Goal: Task Accomplishment & Management: Manage account settings

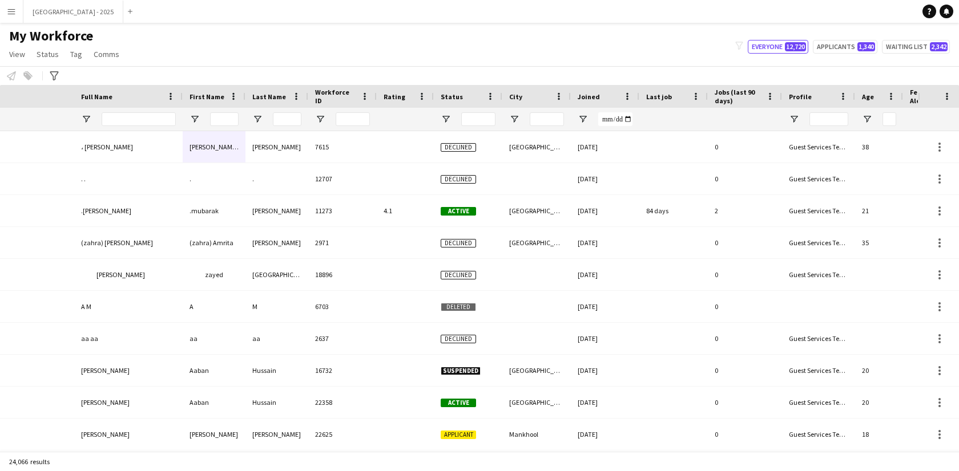
scroll to position [0, 248]
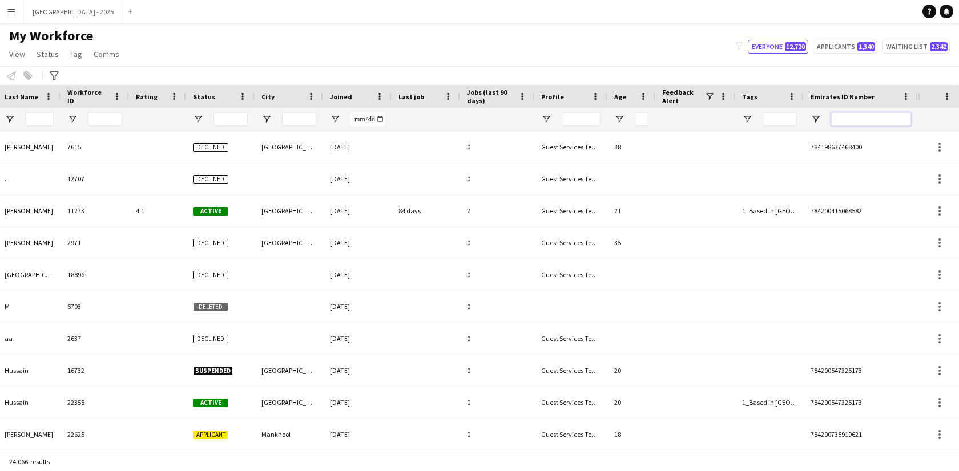
click at [889, 120] on input "Emirates ID Number Filter Input" at bounding box center [871, 119] width 80 height 14
paste input "*******"
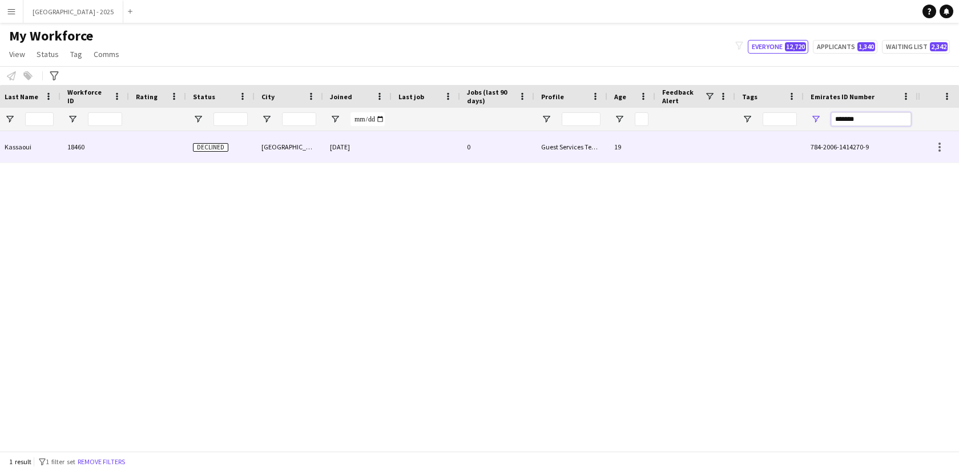
type input "*******"
click at [799, 147] on div at bounding box center [769, 146] width 68 height 31
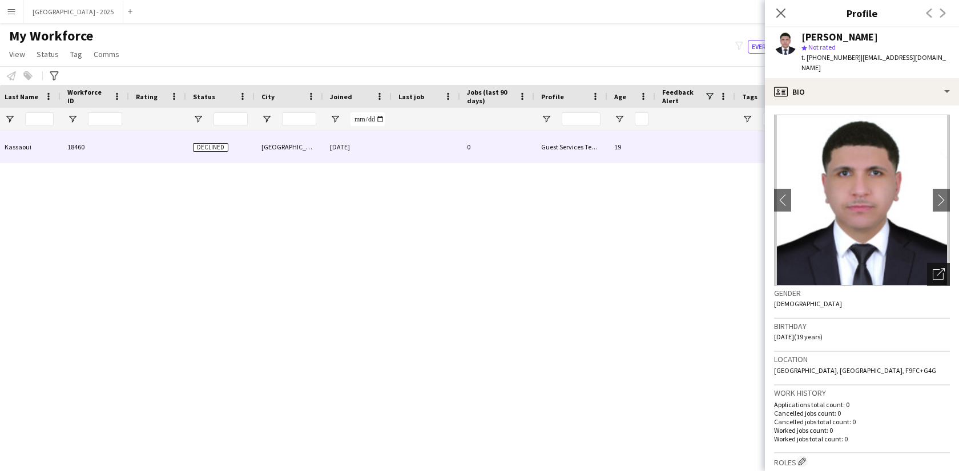
click at [934, 268] on icon "Open photos pop-in" at bounding box center [938, 274] width 12 height 12
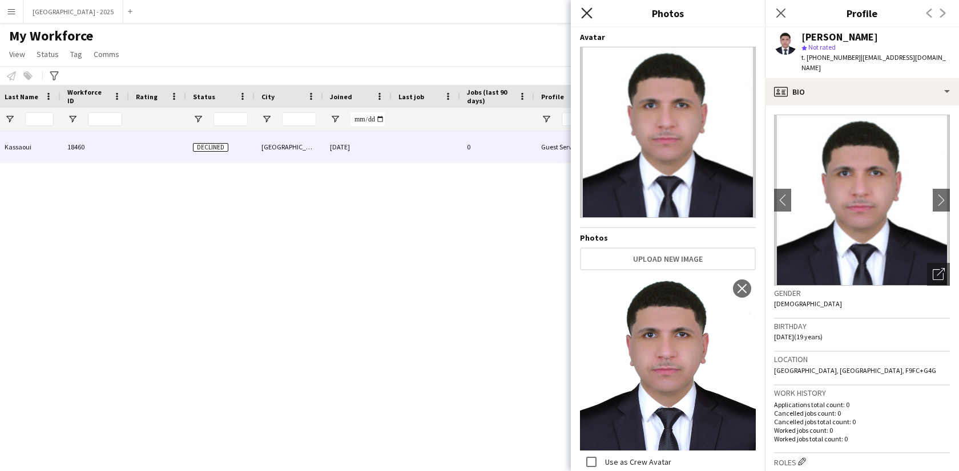
click at [585, 13] on icon at bounding box center [586, 12] width 11 height 11
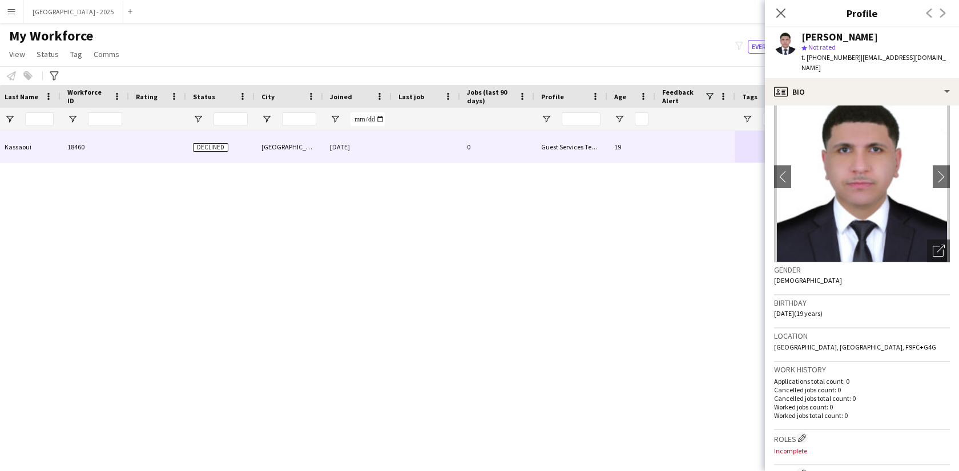
scroll to position [0, 0]
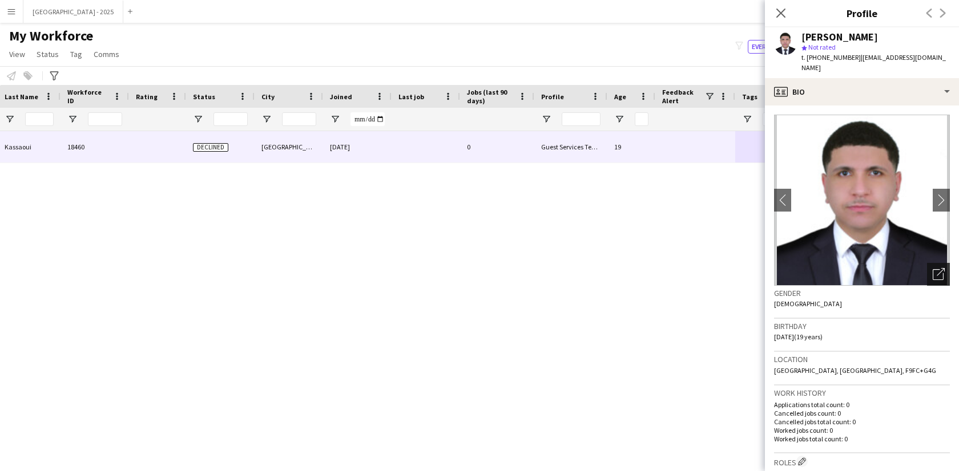
click at [932, 268] on icon "Open photos pop-in" at bounding box center [938, 274] width 12 height 12
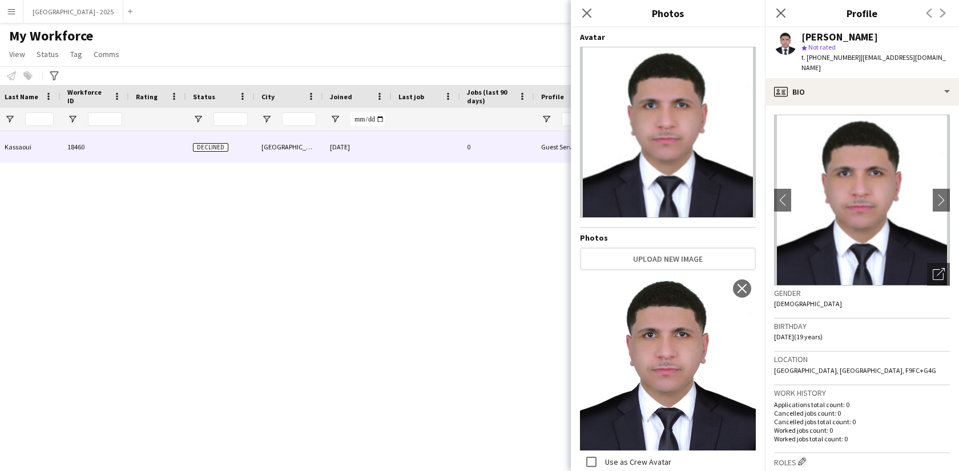
click at [814, 300] on div "Gender [DEMOGRAPHIC_DATA]" at bounding box center [862, 302] width 176 height 33
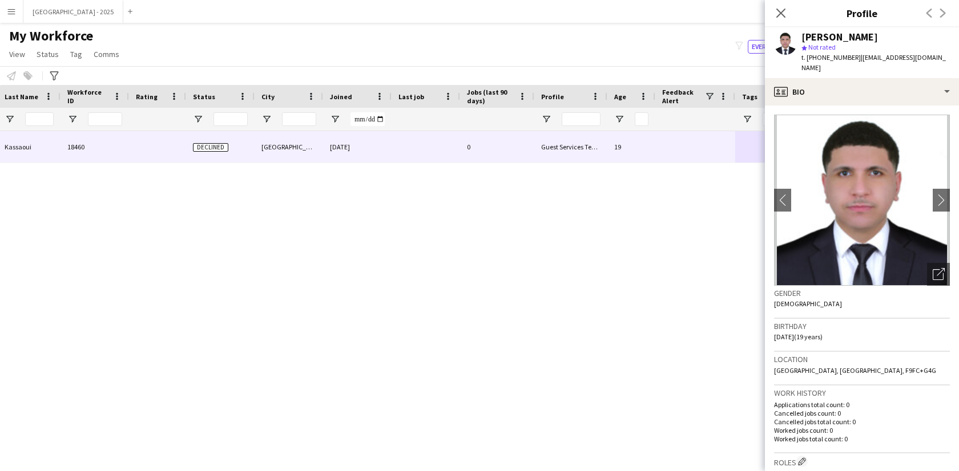
click at [841, 64] on div "[PERSON_NAME] star Not rated t. [PHONE_NUMBER] | [EMAIL_ADDRESS][DOMAIN_NAME]" at bounding box center [862, 52] width 194 height 51
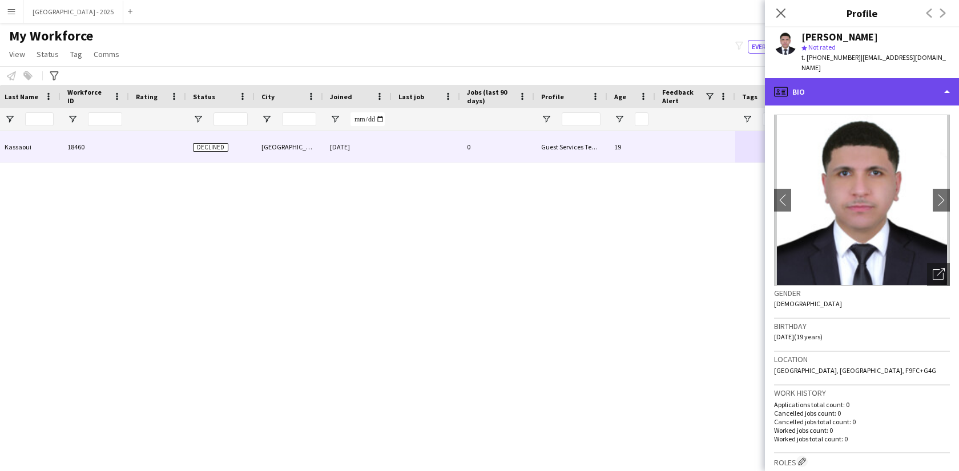
click at [837, 79] on div "profile Bio" at bounding box center [862, 91] width 194 height 27
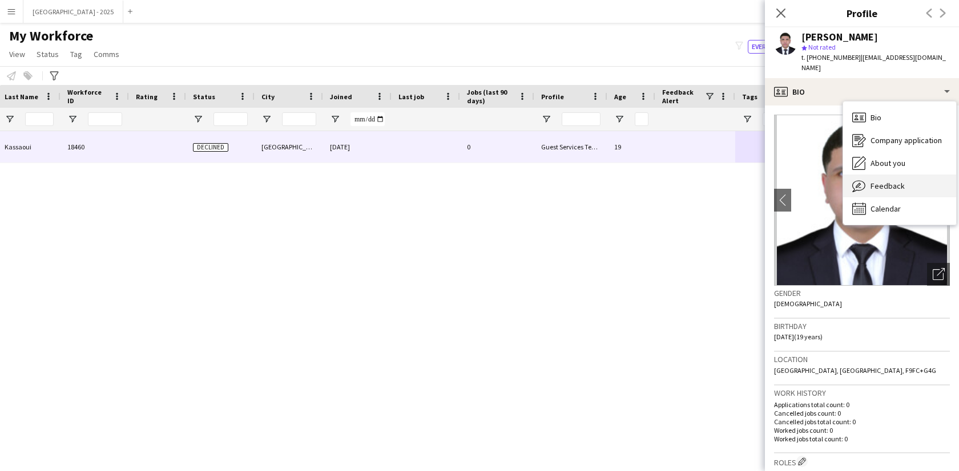
click at [890, 181] on span "Feedback" at bounding box center [887, 186] width 34 height 10
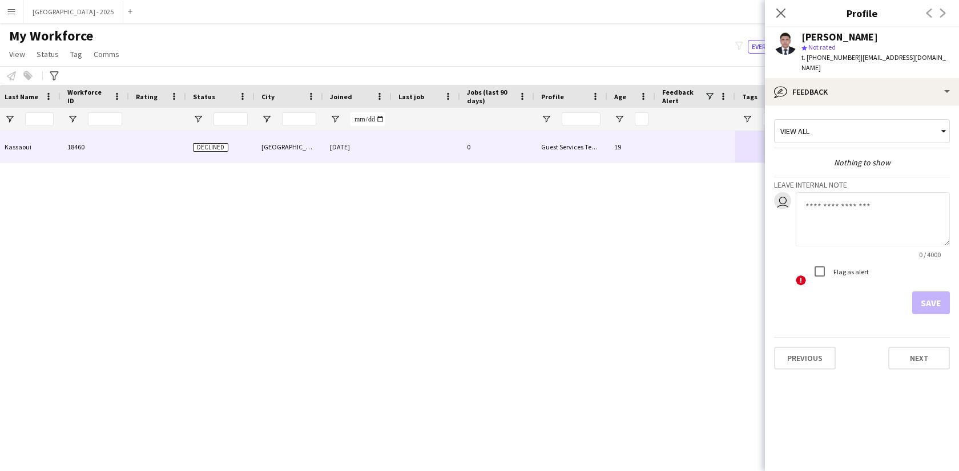
click at [843, 205] on textarea at bounding box center [872, 219] width 154 height 54
type textarea "*"
type textarea "**********"
click at [949, 298] on button "Save" at bounding box center [931, 303] width 38 height 23
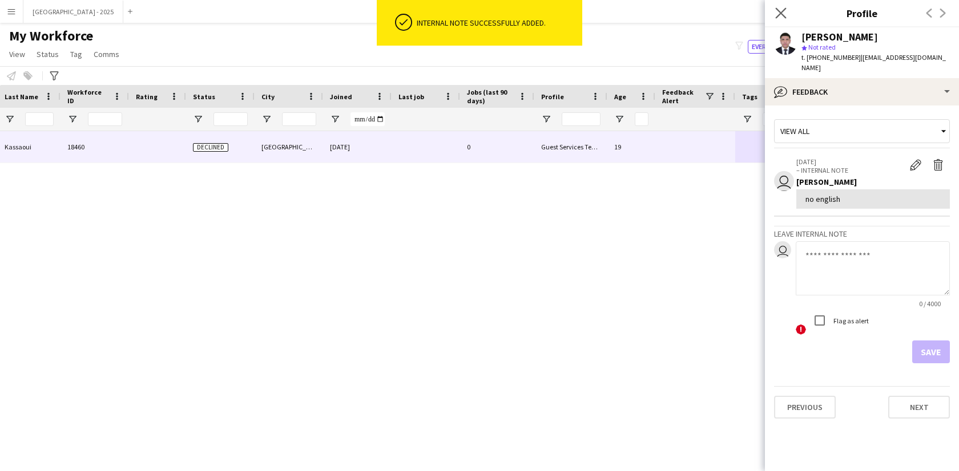
click at [786, 9] on app-icon "Close pop-in" at bounding box center [781, 13] width 17 height 17
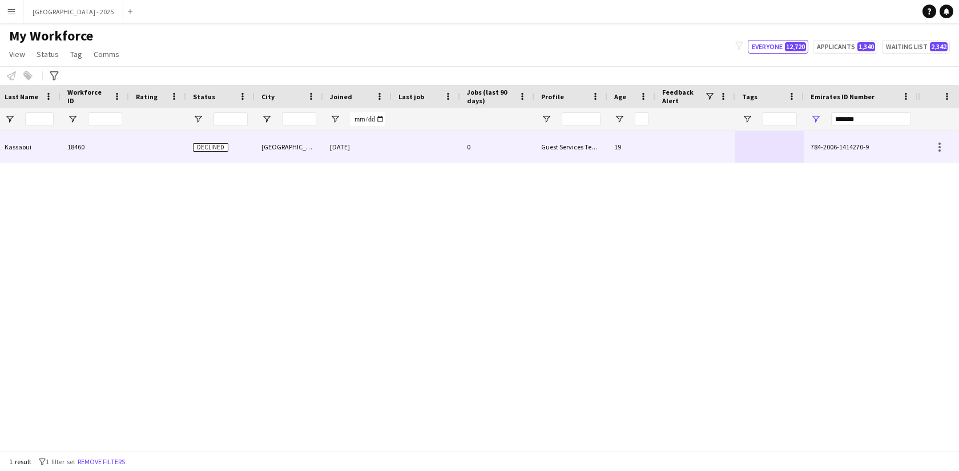
click at [373, 133] on div "[DATE]" at bounding box center [357, 146] width 68 height 31
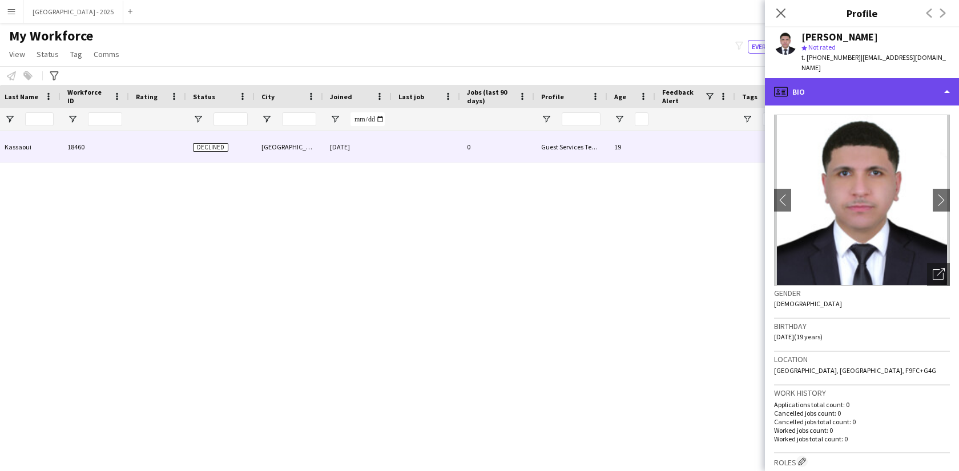
click at [869, 83] on div "profile Bio" at bounding box center [862, 91] width 194 height 27
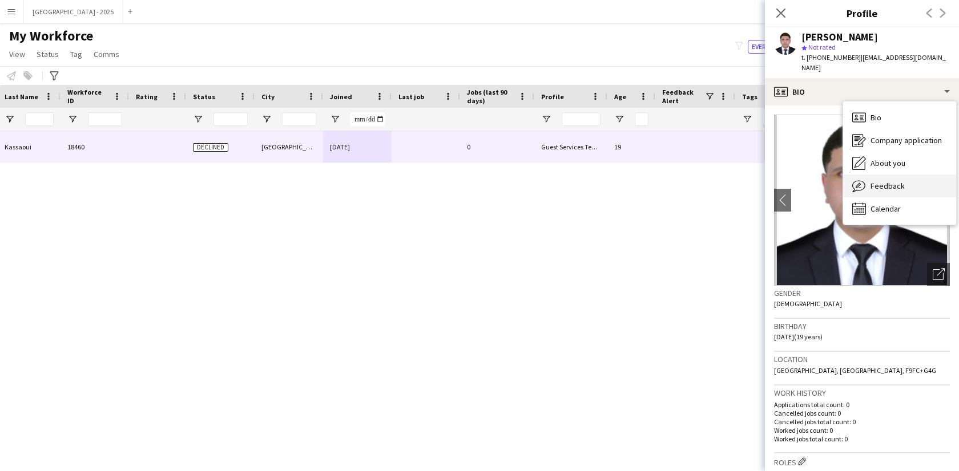
click at [900, 181] on span "Feedback" at bounding box center [887, 186] width 34 height 10
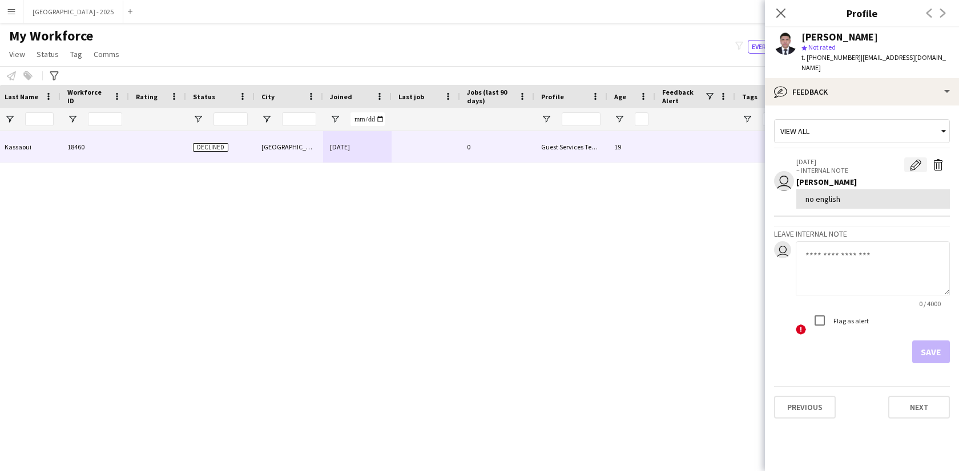
click at [920, 159] on app-icon "Edit internal note" at bounding box center [915, 164] width 11 height 11
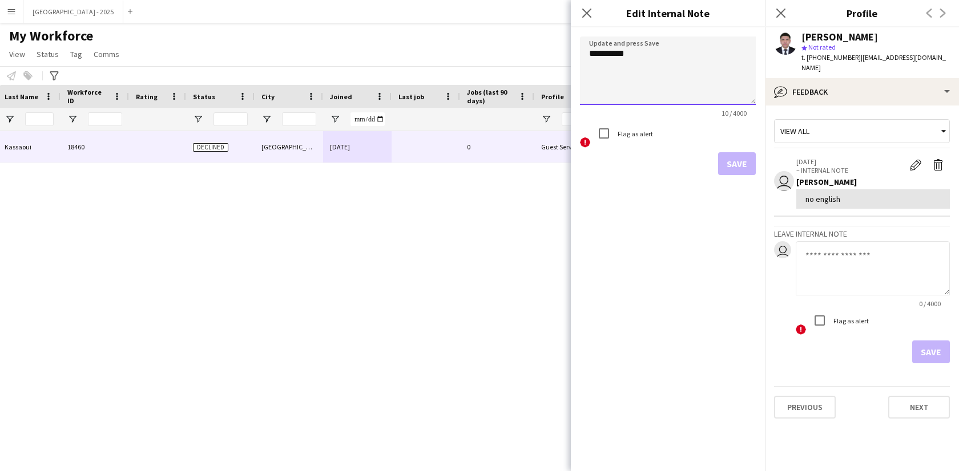
click at [600, 59] on textarea "**********" at bounding box center [668, 71] width 176 height 68
click at [600, 58] on textarea "**********" at bounding box center [668, 71] width 176 height 68
type textarea "**********"
click at [720, 160] on button "Save" at bounding box center [737, 163] width 38 height 23
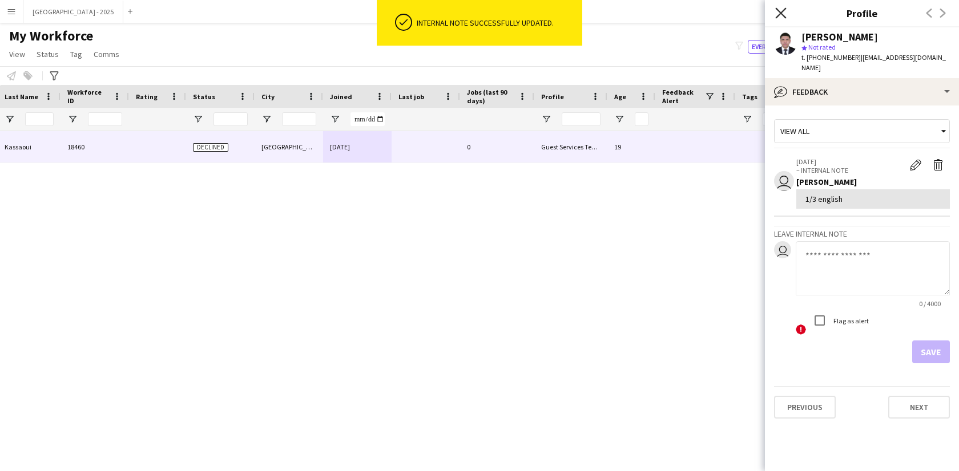
click at [783, 17] on icon "Close pop-in" at bounding box center [780, 12] width 11 height 11
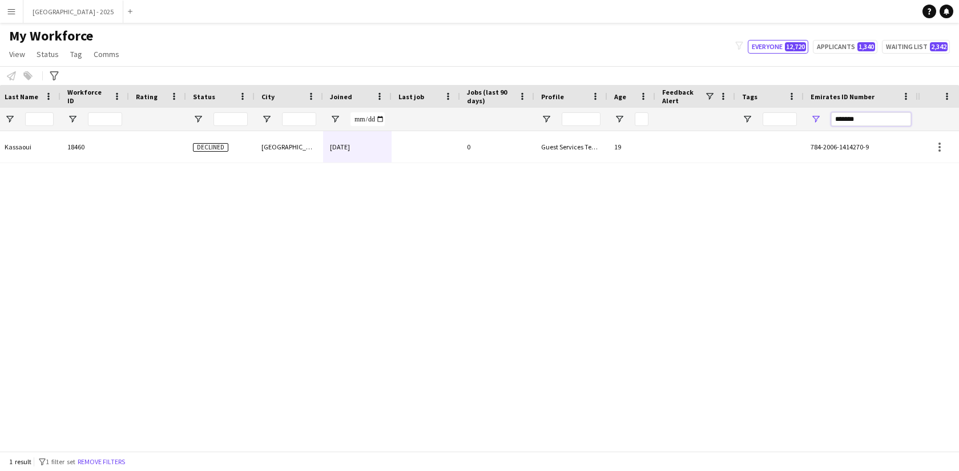
click at [881, 119] on input "*******" at bounding box center [871, 119] width 80 height 14
paste input "Emirates ID Number Filter Input"
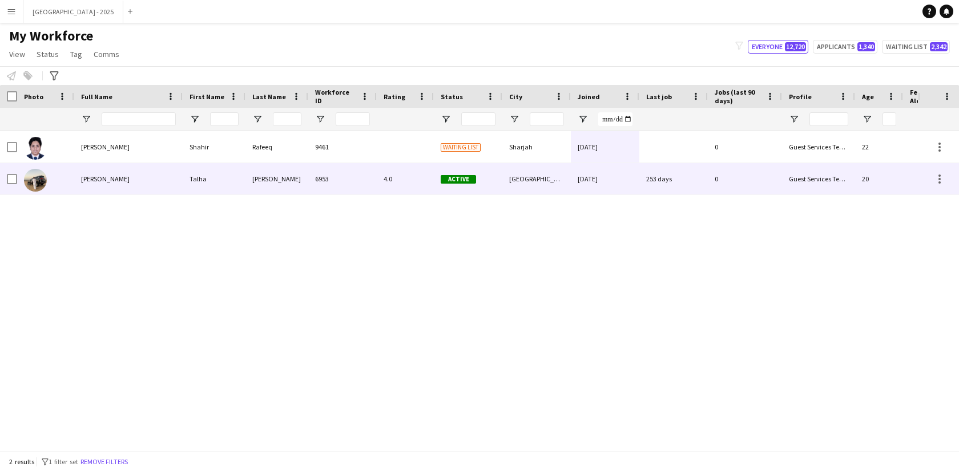
type input "*******"
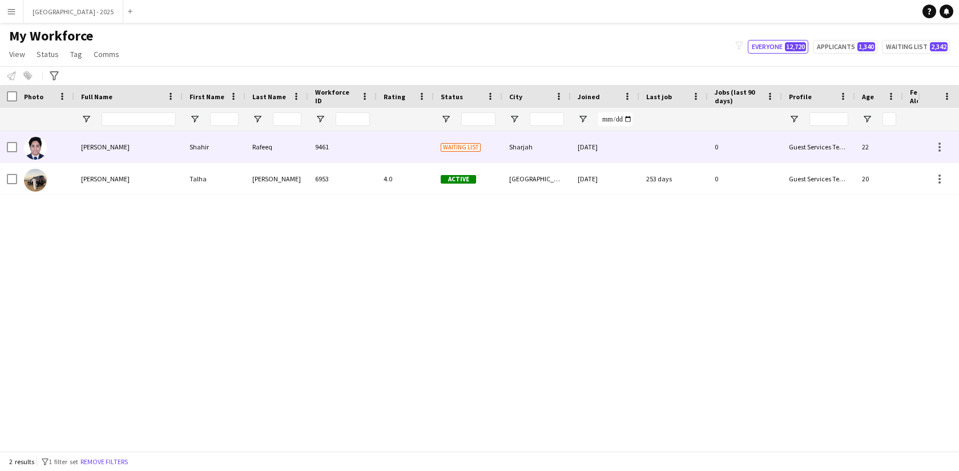
click at [154, 143] on div "[PERSON_NAME]" at bounding box center [128, 146] width 108 height 31
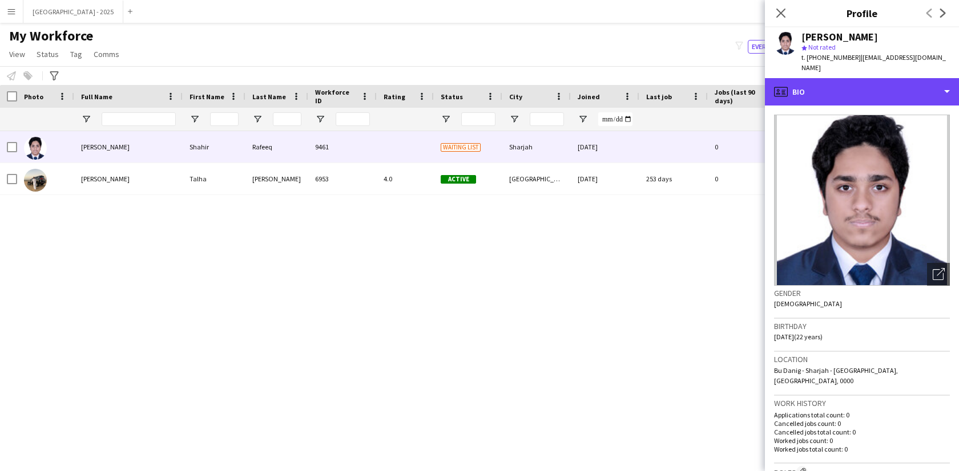
click at [870, 91] on div "profile Bio" at bounding box center [862, 91] width 194 height 27
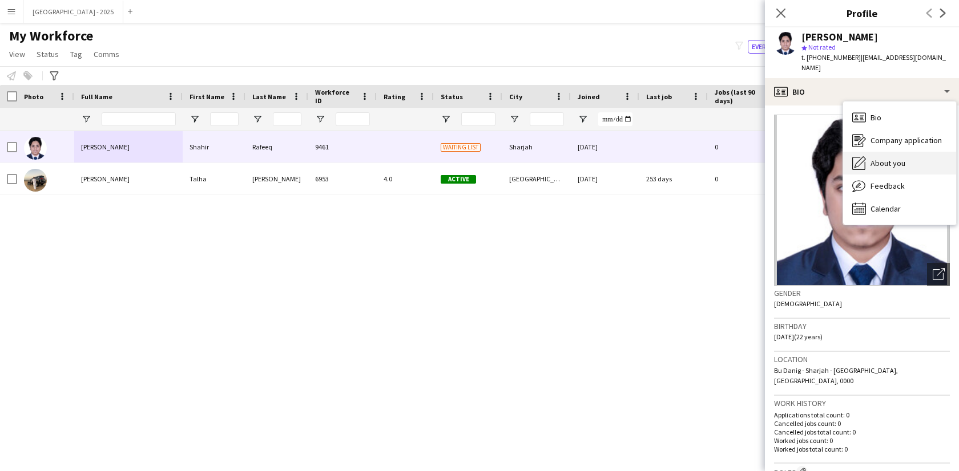
click at [898, 158] on span "About you" at bounding box center [887, 163] width 35 height 10
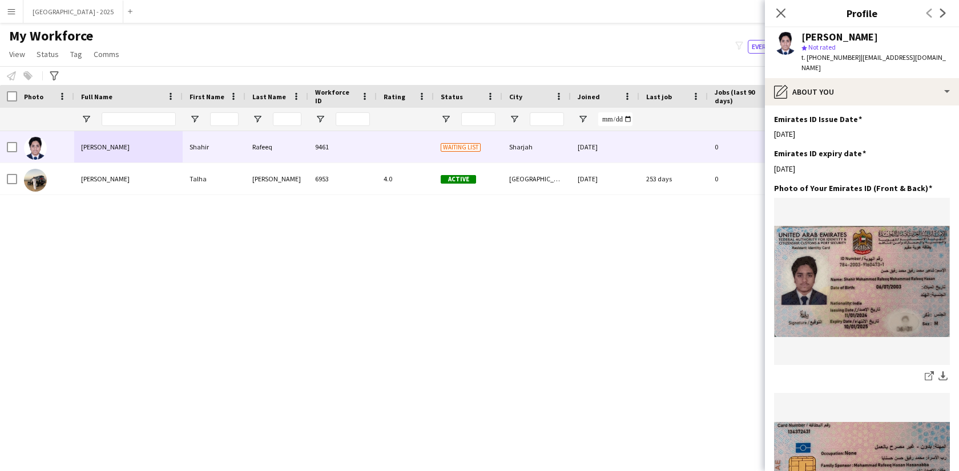
scroll to position [361, 0]
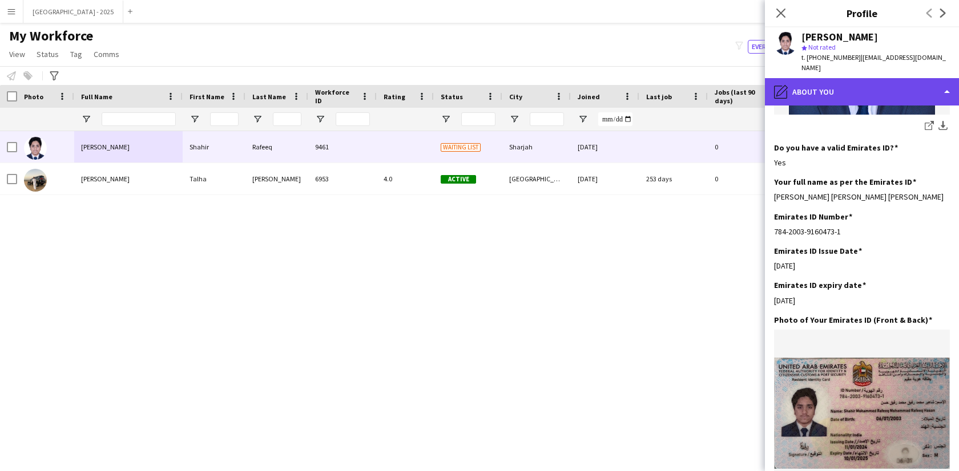
click at [835, 90] on div "pencil4 About you" at bounding box center [862, 91] width 194 height 27
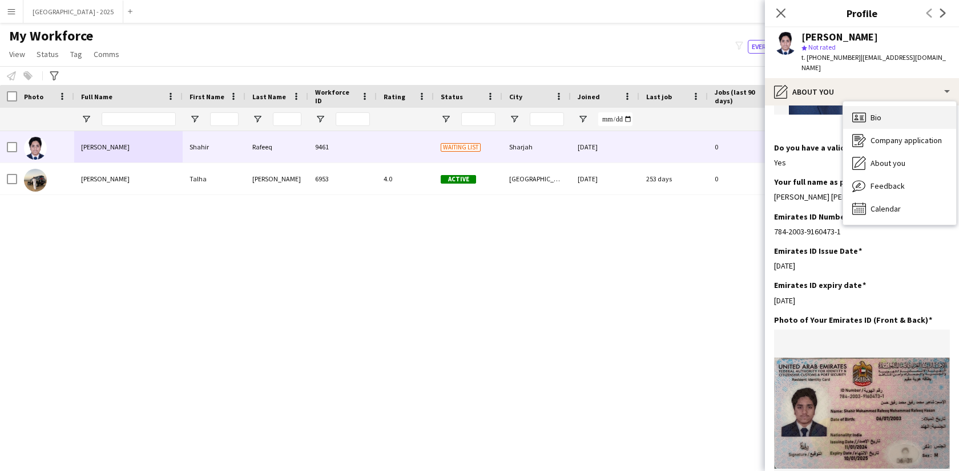
click at [886, 108] on div "Bio Bio" at bounding box center [899, 117] width 113 height 23
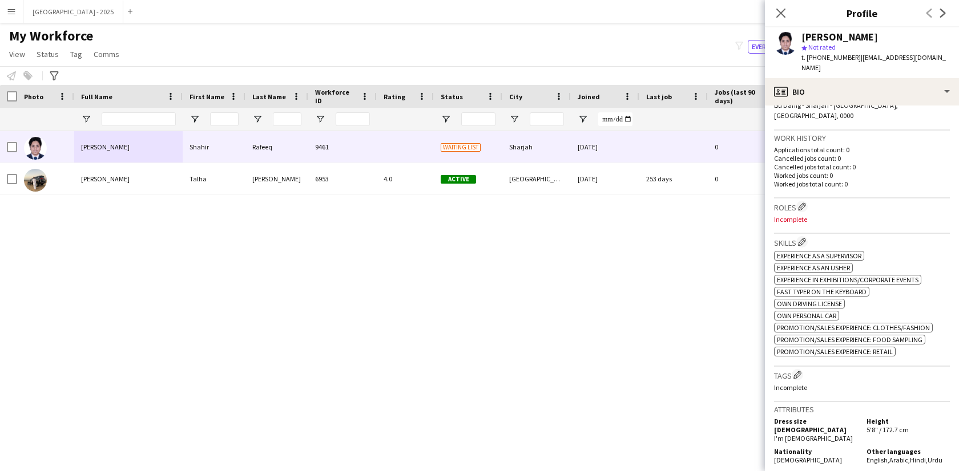
scroll to position [310, 0]
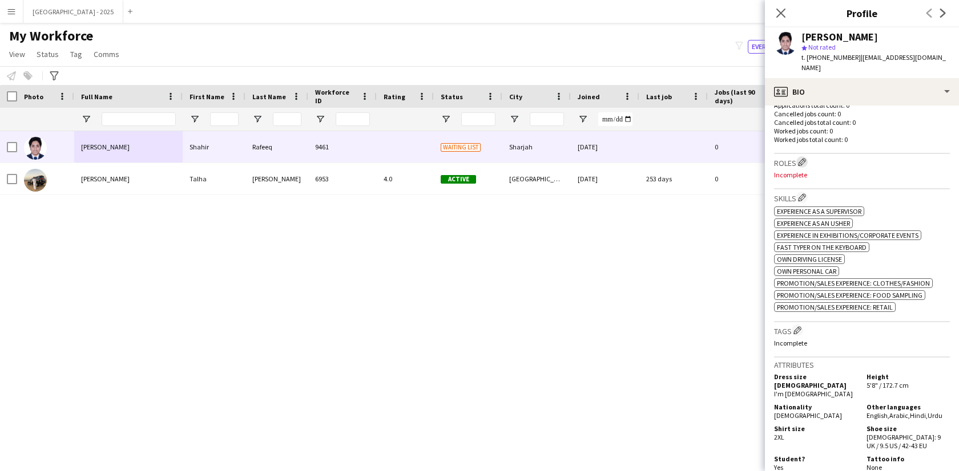
click at [807, 156] on button "Edit crew company roles" at bounding box center [801, 161] width 11 height 11
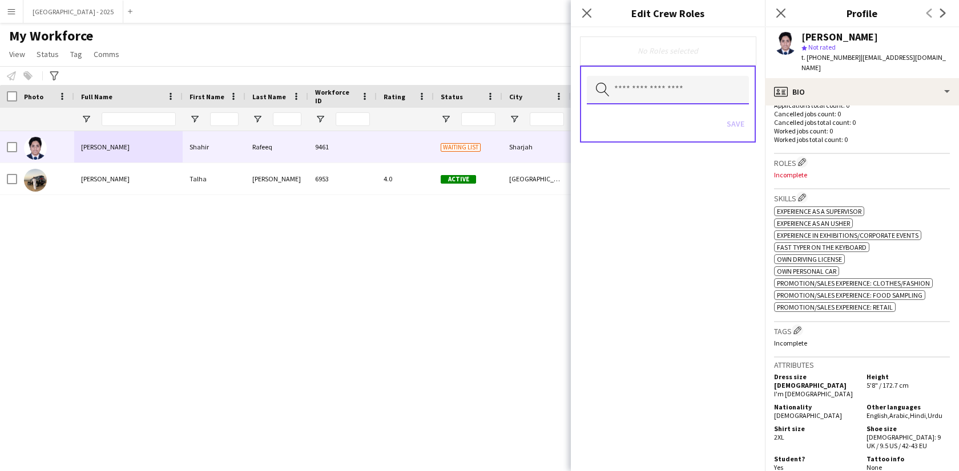
click at [659, 90] on input "text" at bounding box center [668, 90] width 162 height 29
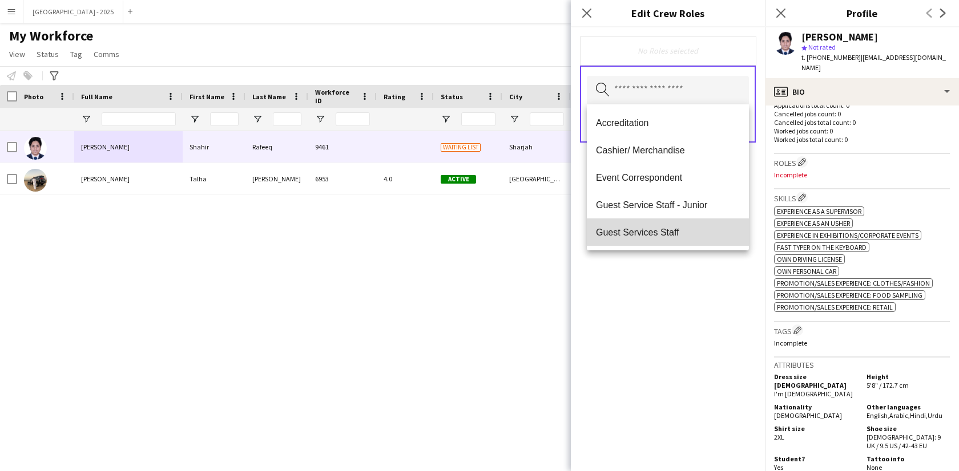
click at [682, 228] on span "Guest Services Staff" at bounding box center [668, 232] width 144 height 11
drag, startPoint x: 675, startPoint y: 297, endPoint x: 714, endPoint y: 170, distance: 132.5
click at [674, 296] on div "Guest Services Staff Remove Search by role type Save" at bounding box center [668, 249] width 194 height 444
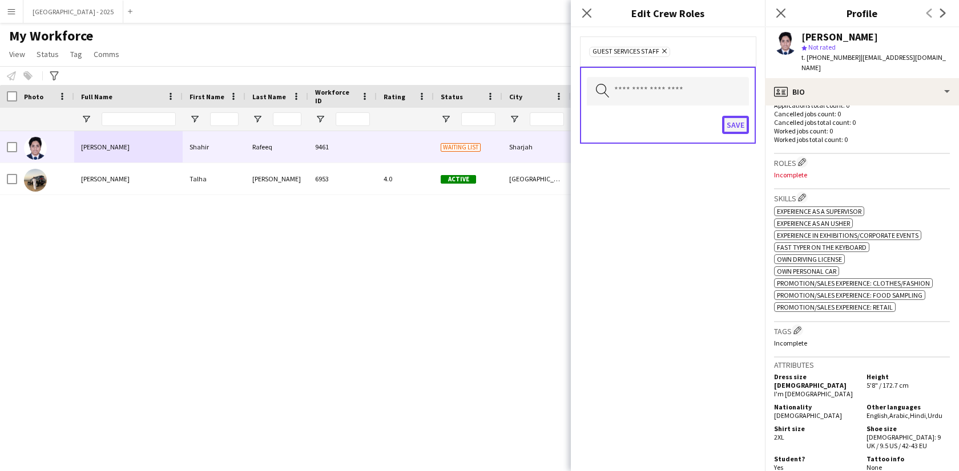
click at [726, 130] on button "Save" at bounding box center [735, 125] width 27 height 18
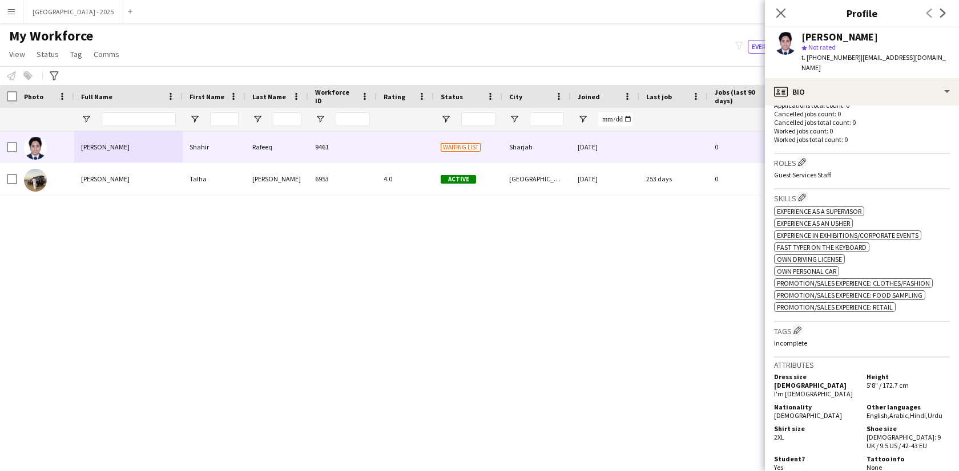
click at [803, 325] on h3 "Tags Edit crew company tags" at bounding box center [862, 331] width 176 height 12
click at [803, 325] on button "Edit crew company tags" at bounding box center [796, 330] width 11 height 11
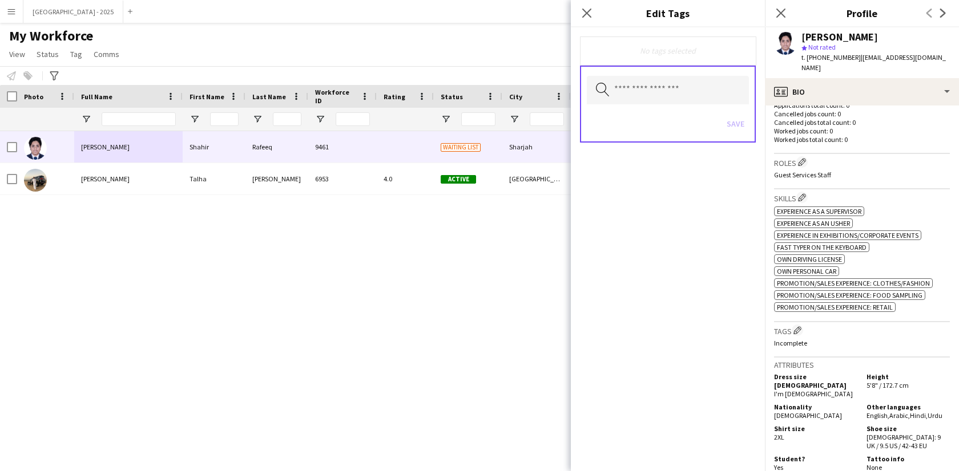
click at [656, 112] on div "Save" at bounding box center [668, 125] width 162 height 33
click at [656, 98] on input "text" at bounding box center [668, 90] width 162 height 29
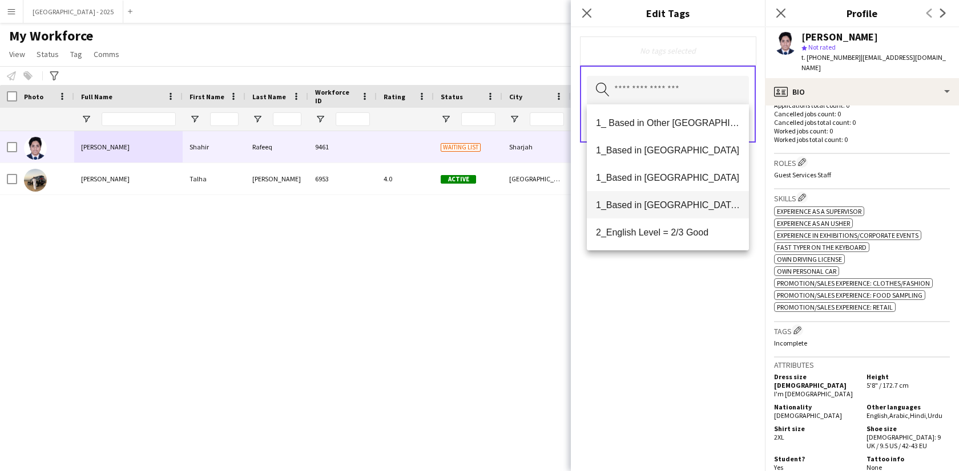
click at [686, 201] on span "1_Based in [GEOGRAPHIC_DATA]/[GEOGRAPHIC_DATA]/Ajman" at bounding box center [668, 205] width 144 height 11
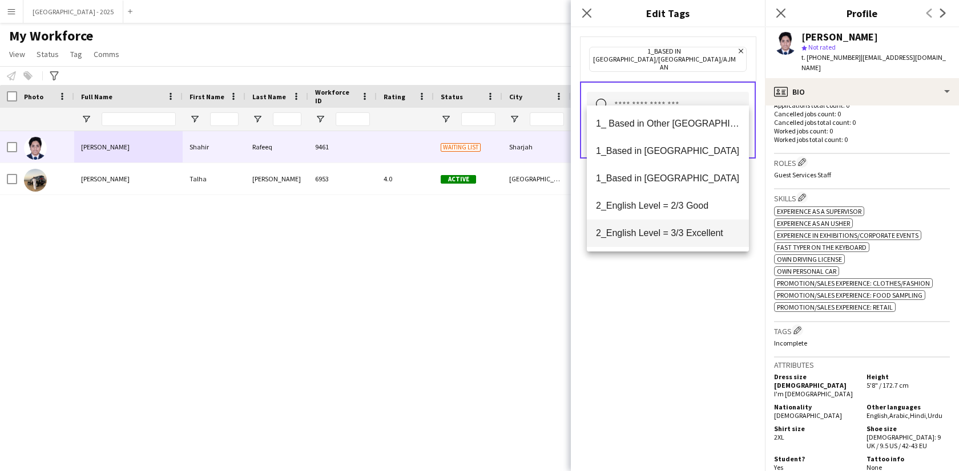
click at [688, 242] on mat-option "2_English Level = 3/3 Excellent" at bounding box center [668, 233] width 162 height 27
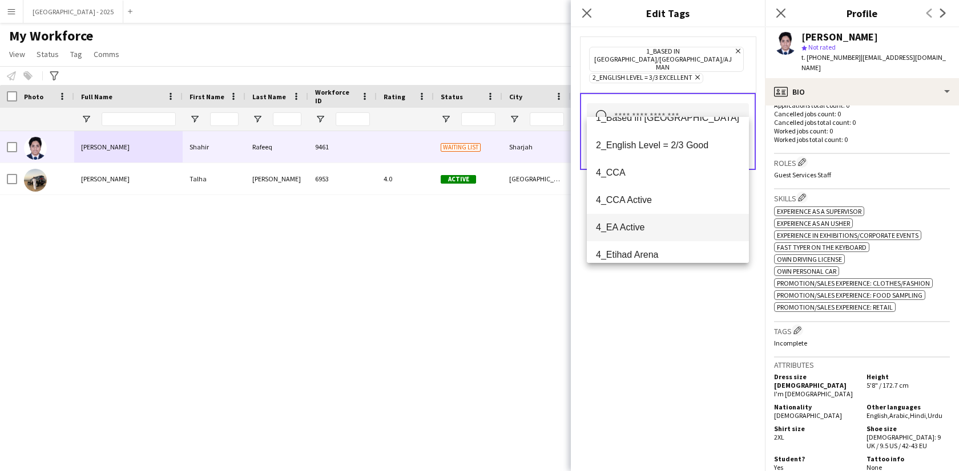
scroll to position [74, 0]
click at [651, 177] on mat-option "4_CCA" at bounding box center [668, 170] width 162 height 27
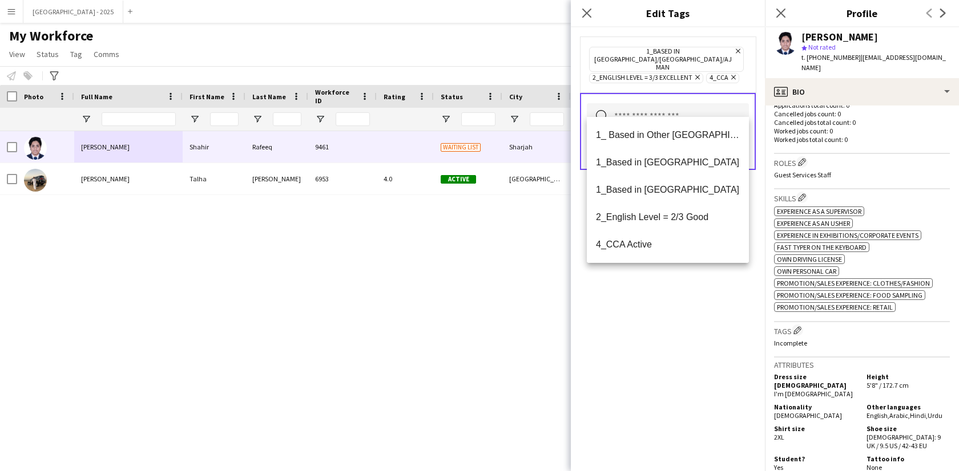
click at [652, 312] on div "1_Based in [GEOGRAPHIC_DATA]/[GEOGRAPHIC_DATA]/Ajman Remove 2_English Level = 3…" at bounding box center [668, 249] width 194 height 444
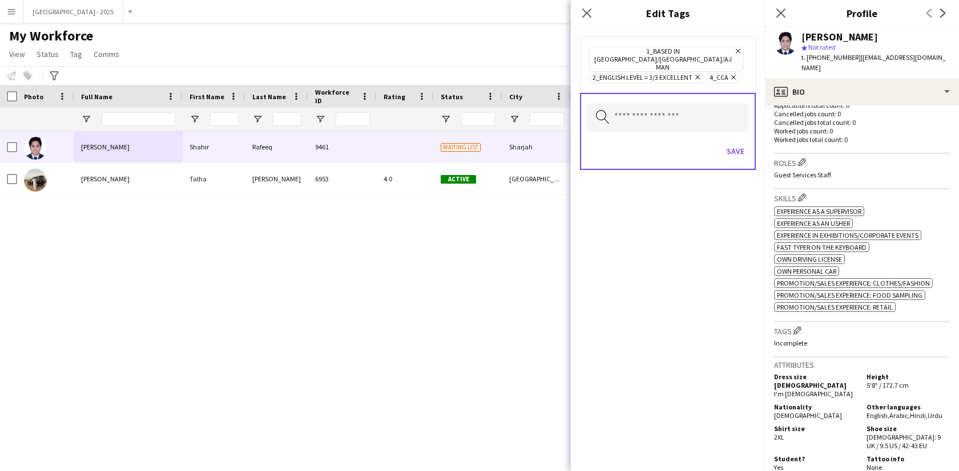
click at [720, 136] on div "Save" at bounding box center [668, 152] width 162 height 33
click at [721, 152] on div "Save" at bounding box center [668, 152] width 162 height 33
click at [726, 151] on div "Save" at bounding box center [668, 152] width 162 height 33
click at [733, 147] on div "Save" at bounding box center [668, 152] width 162 height 33
click at [737, 144] on button "Save" at bounding box center [735, 151] width 27 height 18
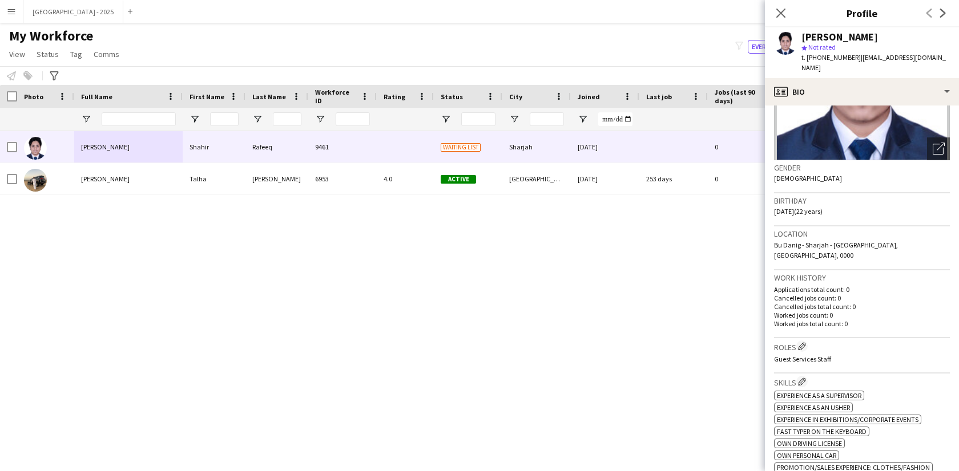
scroll to position [0, 0]
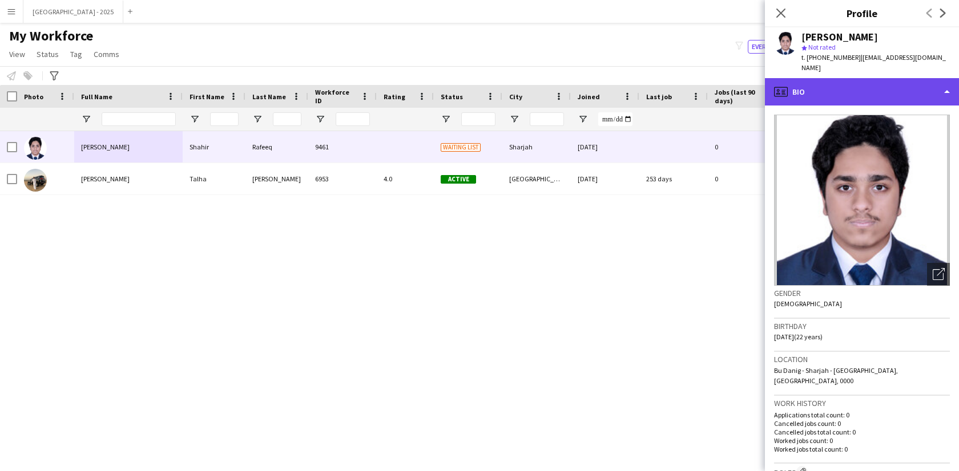
click at [819, 78] on div "profile Bio" at bounding box center [862, 91] width 194 height 27
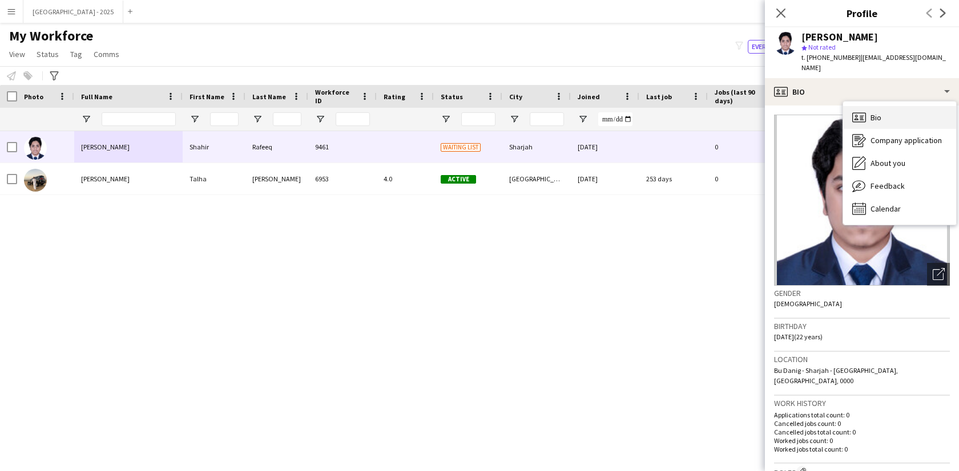
click at [873, 106] on div "Bio Bio" at bounding box center [899, 117] width 113 height 23
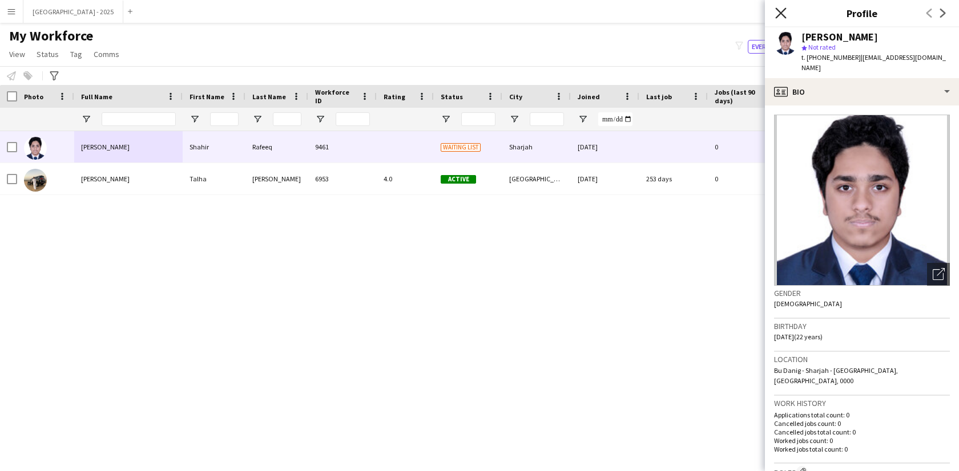
click at [779, 14] on icon at bounding box center [780, 12] width 11 height 11
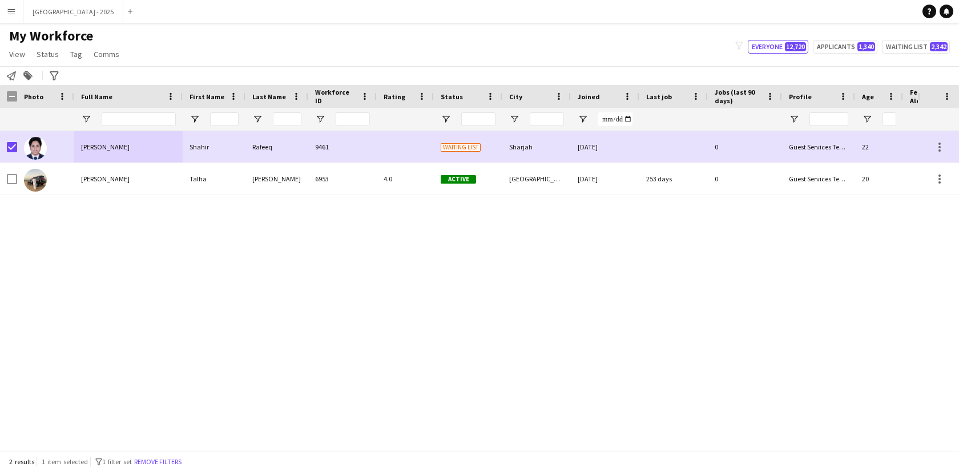
click at [45, 43] on span "My Workforce" at bounding box center [51, 35] width 84 height 17
click at [45, 54] on span "Status" at bounding box center [48, 54] width 22 height 10
click at [65, 83] on link "Edit" at bounding box center [73, 79] width 80 height 24
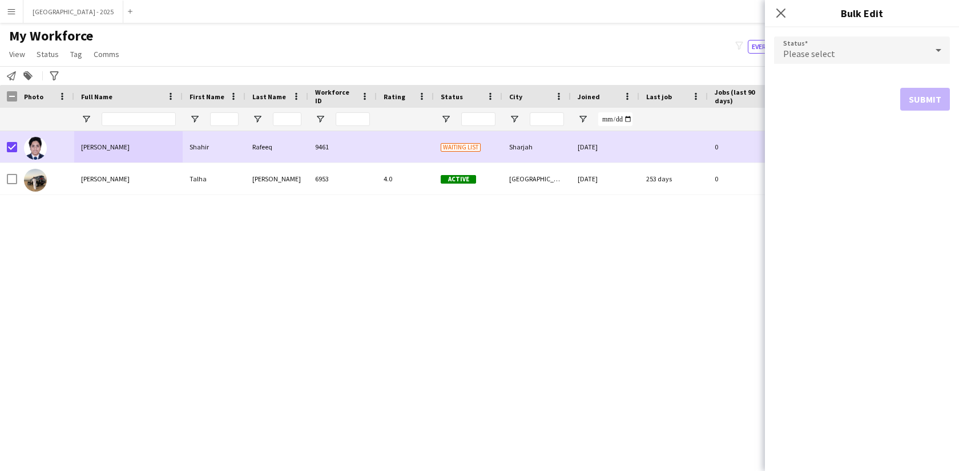
click at [795, 50] on span "Please select" at bounding box center [809, 53] width 52 height 11
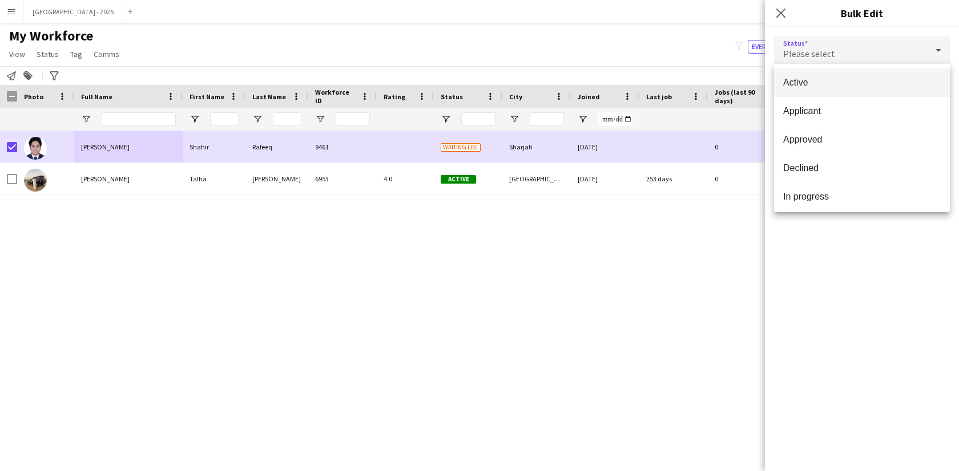
click at [801, 83] on span "Active" at bounding box center [861, 82] width 157 height 11
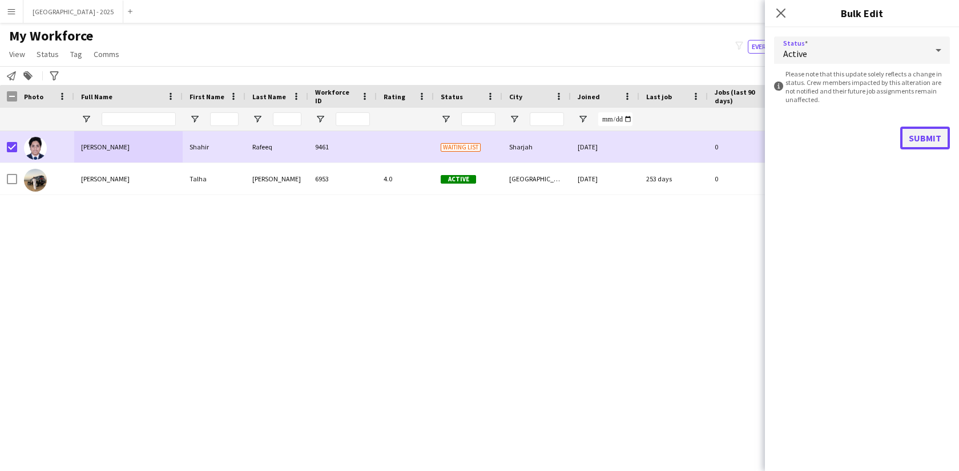
click at [906, 139] on button "Submit" at bounding box center [925, 138] width 50 height 23
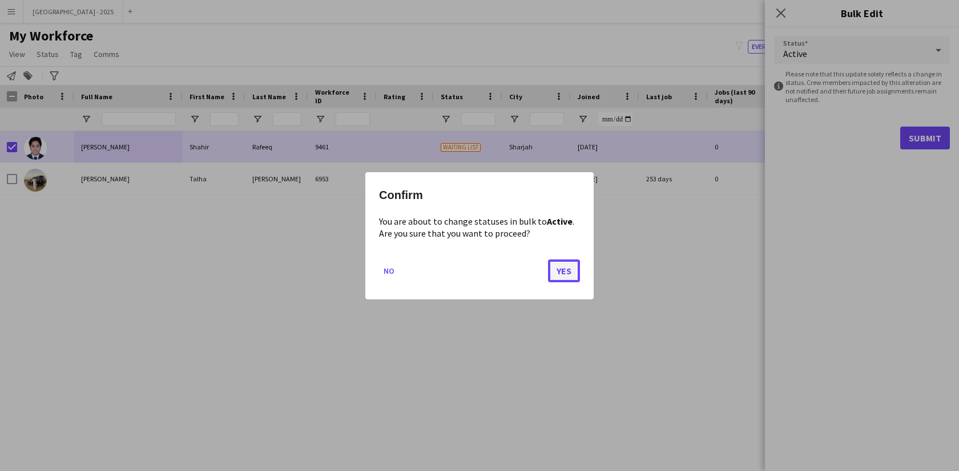
click at [575, 265] on button "Yes" at bounding box center [564, 270] width 32 height 23
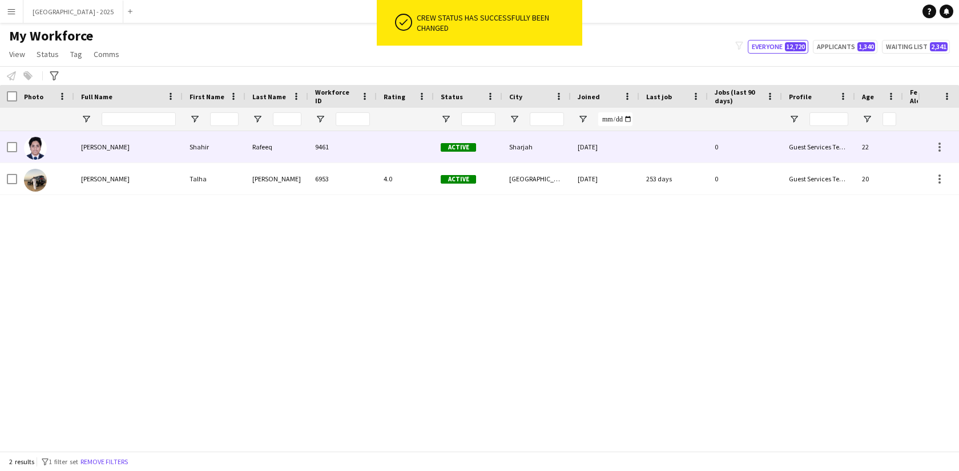
click at [43, 146] on img at bounding box center [35, 148] width 23 height 23
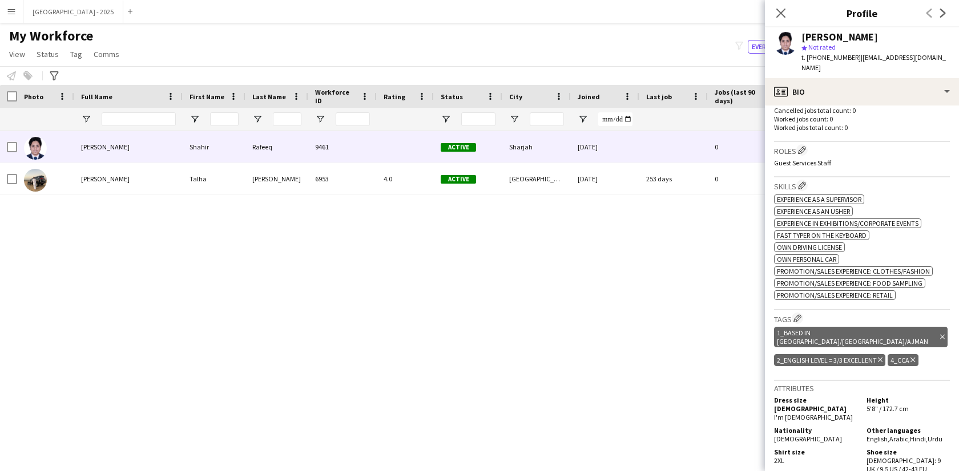
scroll to position [90, 0]
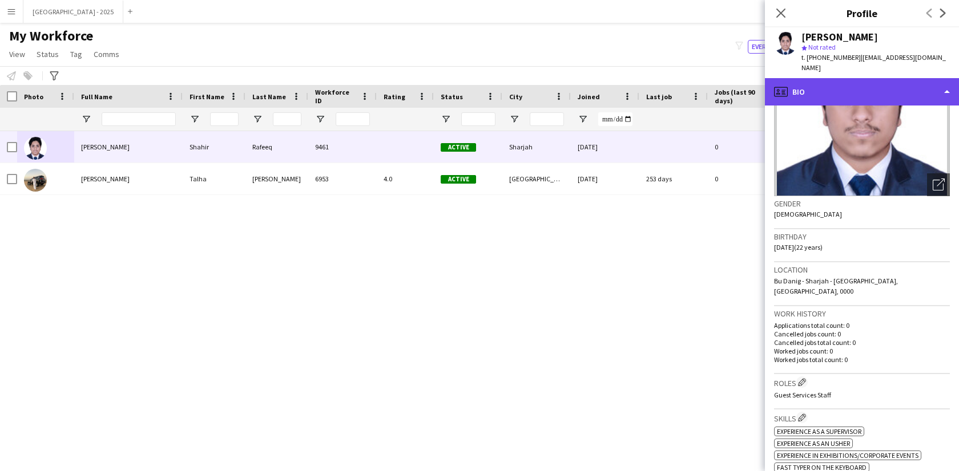
click at [855, 81] on div "profile Bio" at bounding box center [862, 91] width 194 height 27
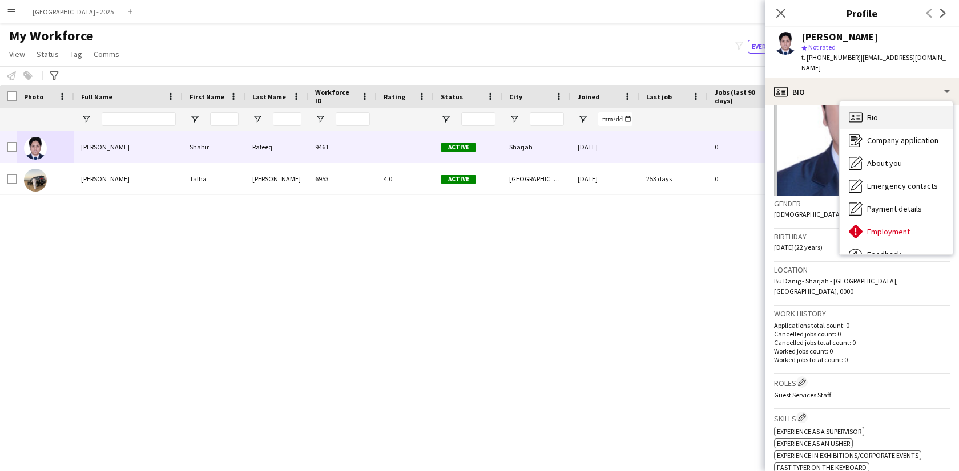
click at [881, 113] on div "Bio Bio" at bounding box center [895, 117] width 113 height 23
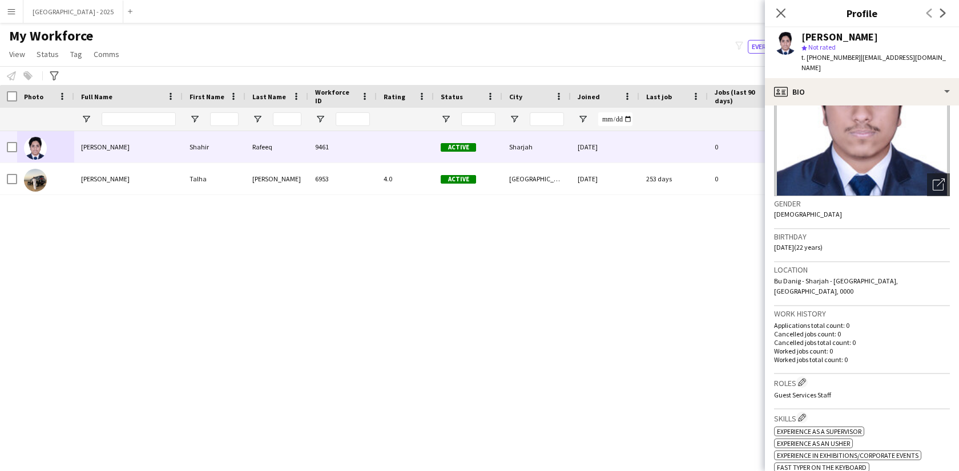
scroll to position [0, 0]
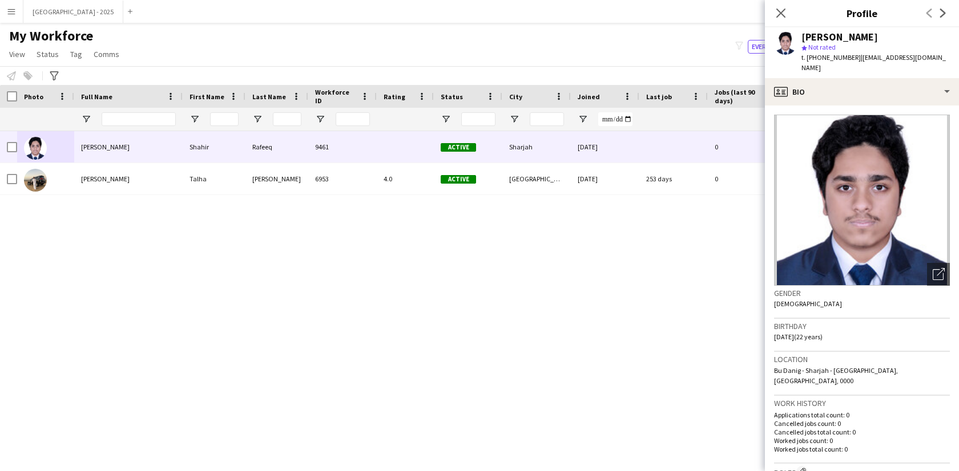
click at [779, 18] on app-icon "Close pop-in" at bounding box center [781, 13] width 14 height 14
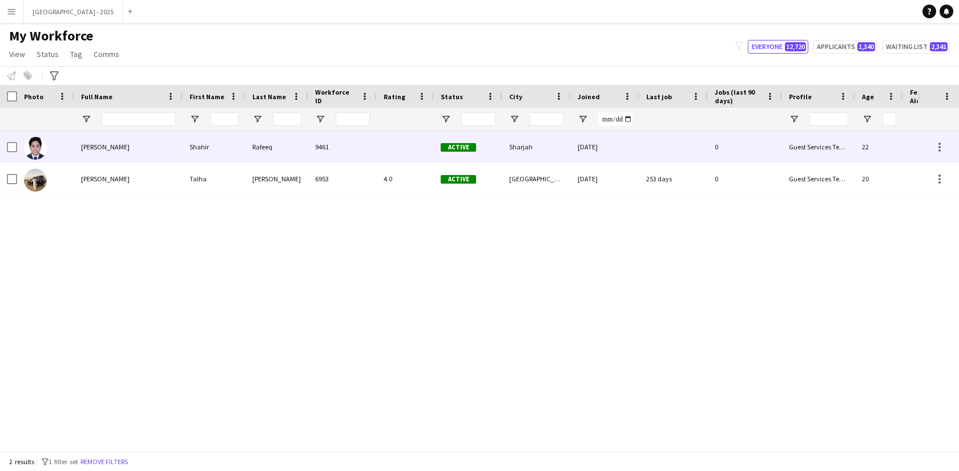
click at [182, 140] on div "[PERSON_NAME]" at bounding box center [128, 146] width 108 height 31
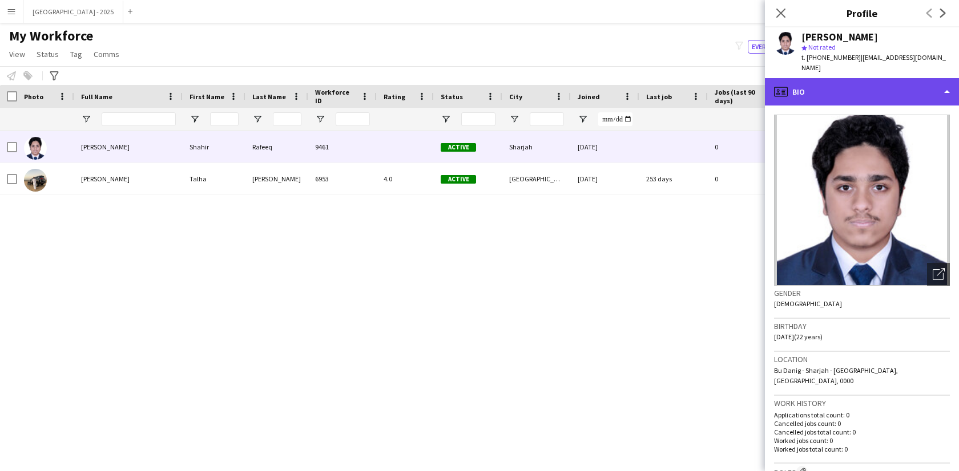
click at [900, 84] on div "profile Bio" at bounding box center [862, 91] width 194 height 27
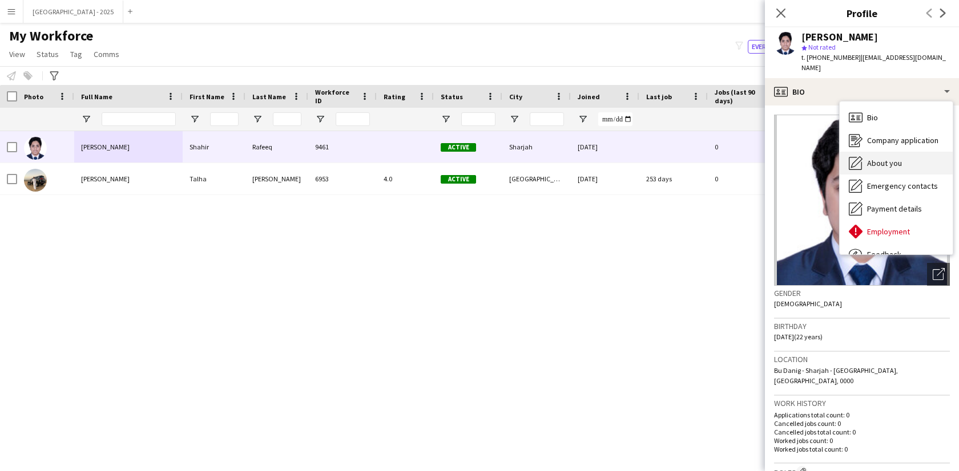
click at [897, 152] on div "About you About you" at bounding box center [895, 163] width 113 height 23
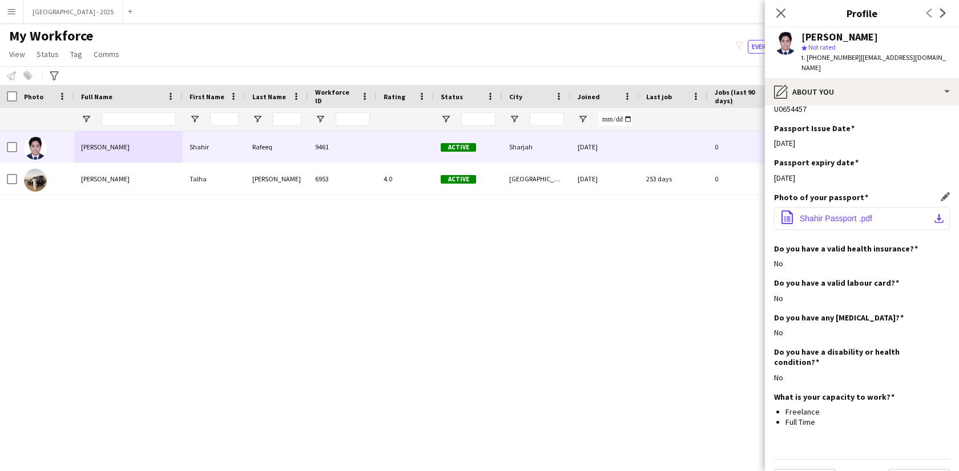
scroll to position [1056, 0]
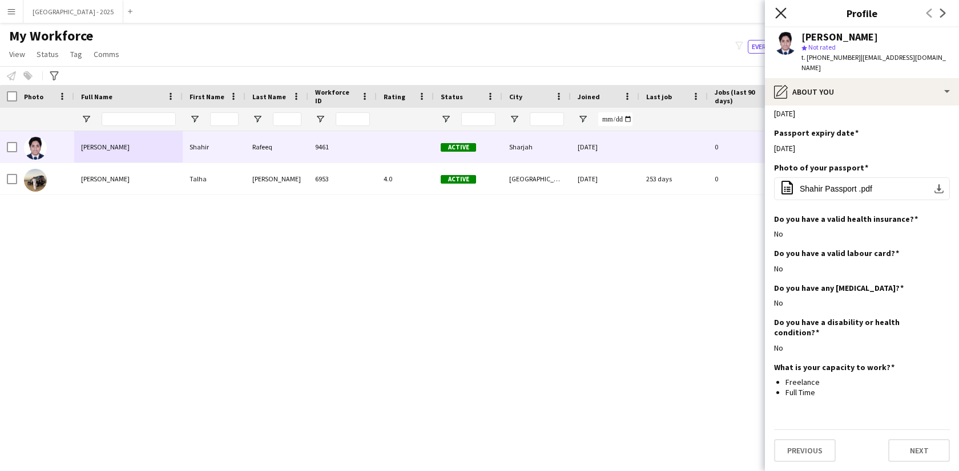
click at [782, 18] on icon "Close pop-in" at bounding box center [780, 12] width 11 height 11
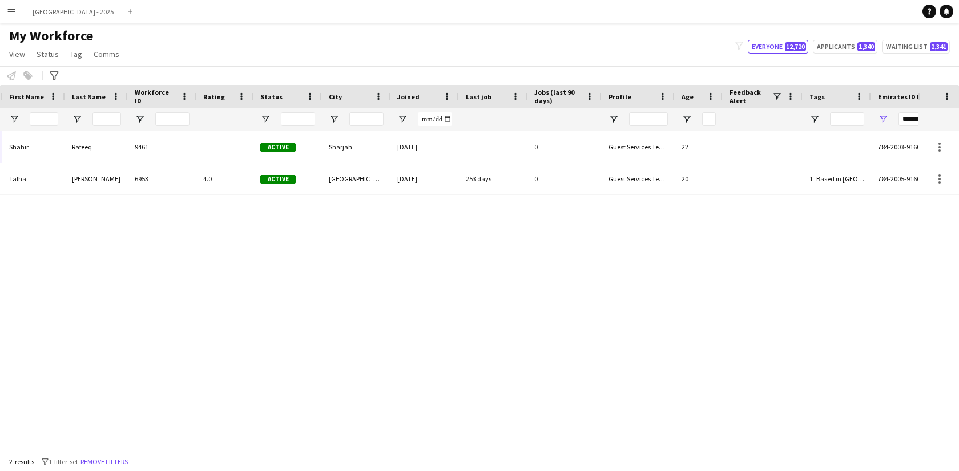
scroll to position [0, 248]
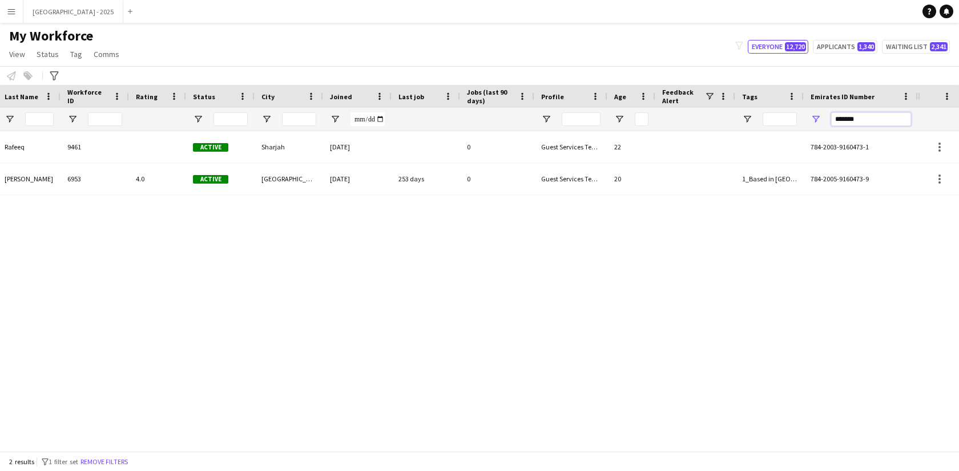
click at [866, 118] on input "*******" at bounding box center [871, 119] width 80 height 14
paste input "Emirates ID Number Filter Input"
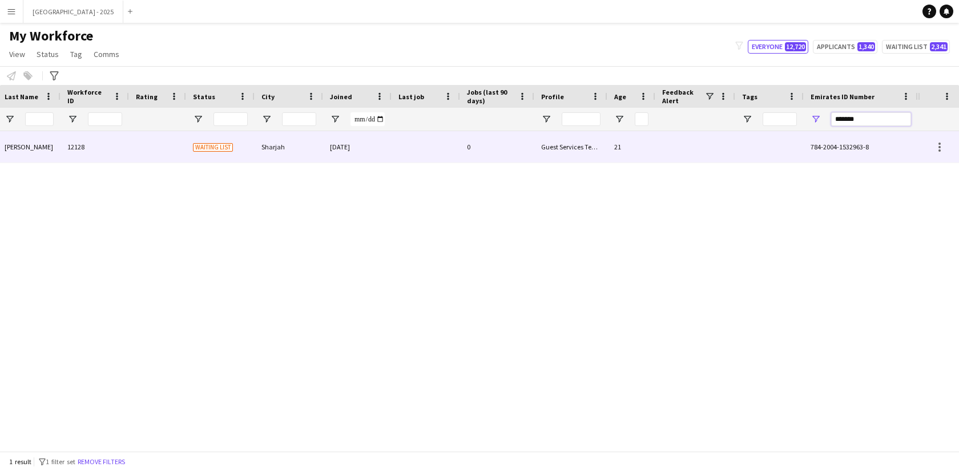
type input "*******"
click at [475, 151] on div "0" at bounding box center [497, 146] width 74 height 31
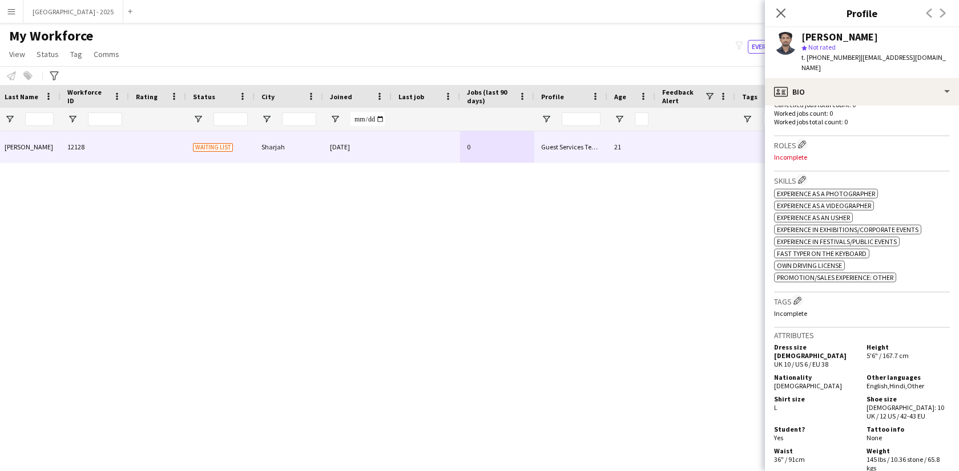
scroll to position [328, 0]
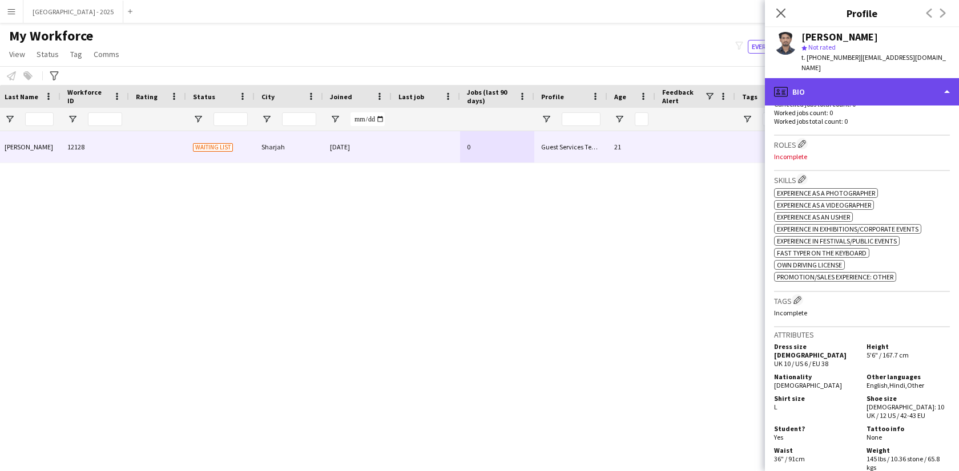
click at [851, 78] on div "profile Bio" at bounding box center [862, 91] width 194 height 27
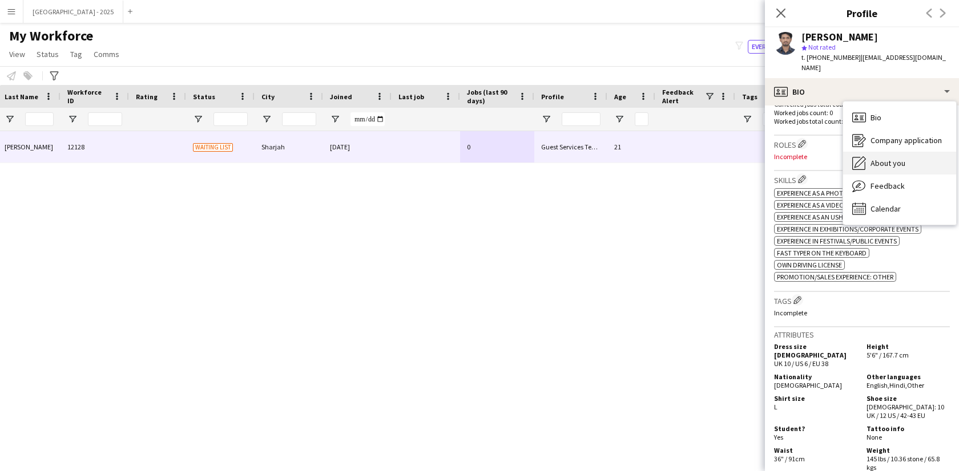
click at [891, 158] on span "About you" at bounding box center [887, 163] width 35 height 10
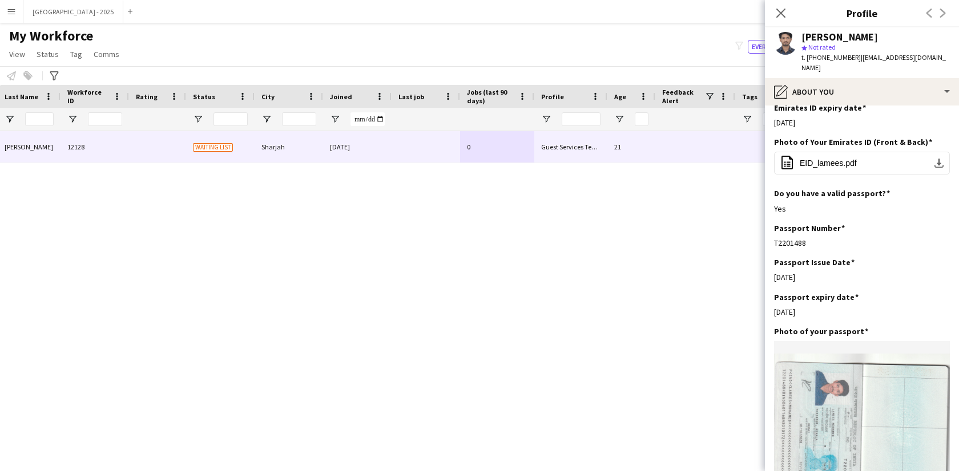
scroll to position [600, 0]
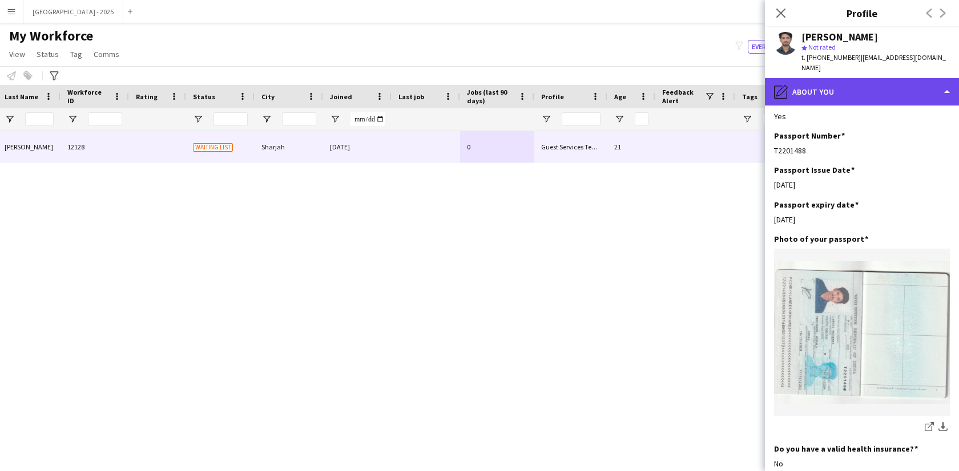
click at [867, 83] on div "pencil4 About you" at bounding box center [862, 91] width 194 height 27
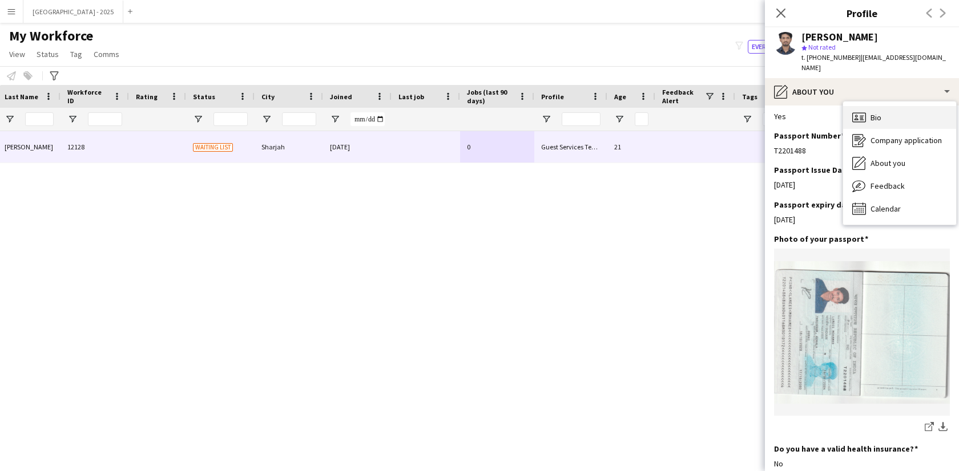
click at [882, 111] on div "Bio Bio" at bounding box center [899, 117] width 113 height 23
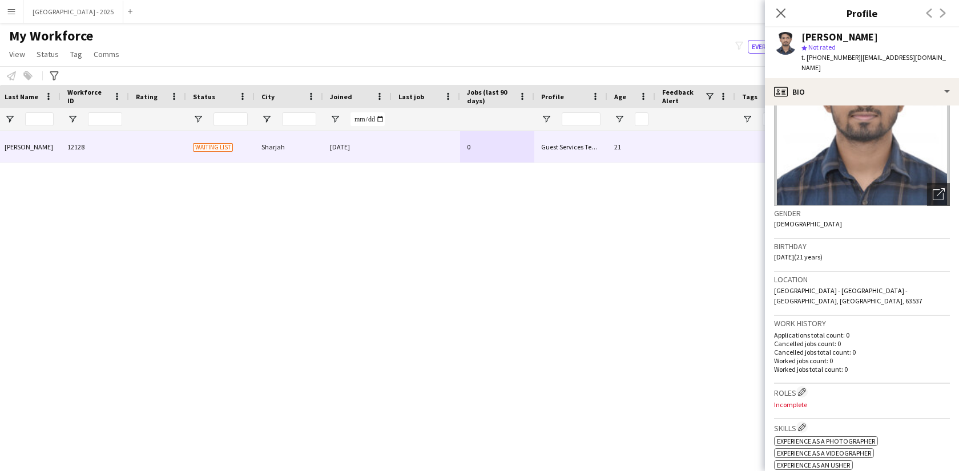
scroll to position [228, 0]
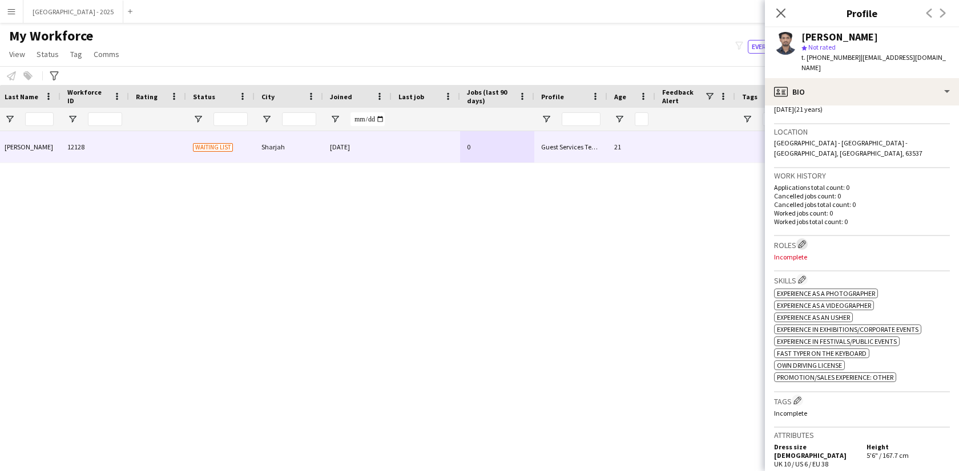
click at [799, 239] on button "Edit crew company roles" at bounding box center [801, 244] width 11 height 11
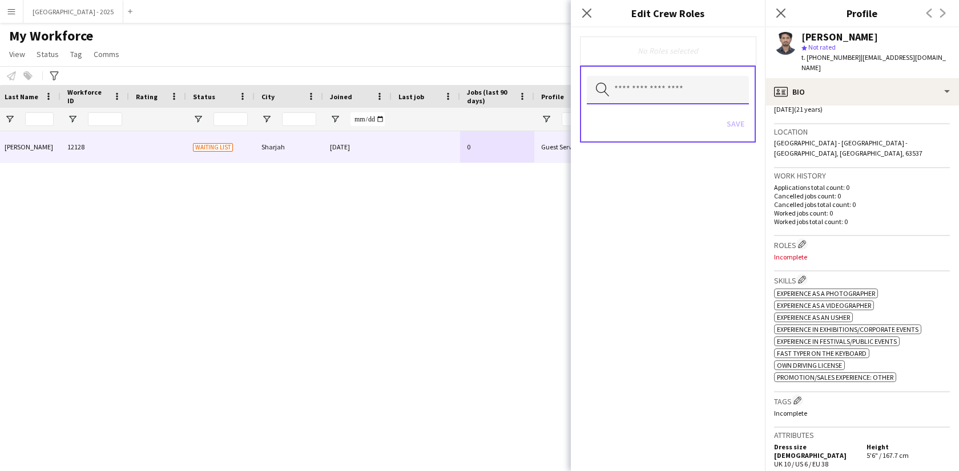
click at [698, 83] on input "text" at bounding box center [668, 90] width 162 height 29
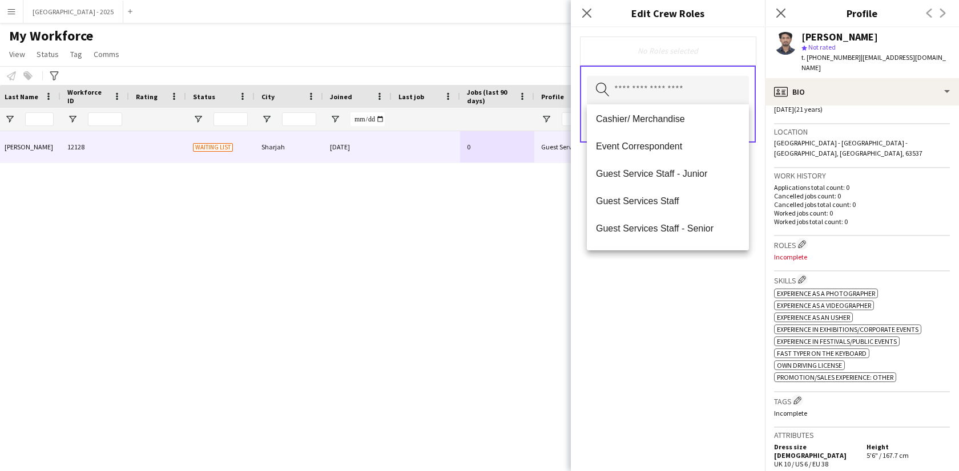
scroll to position [98, 0]
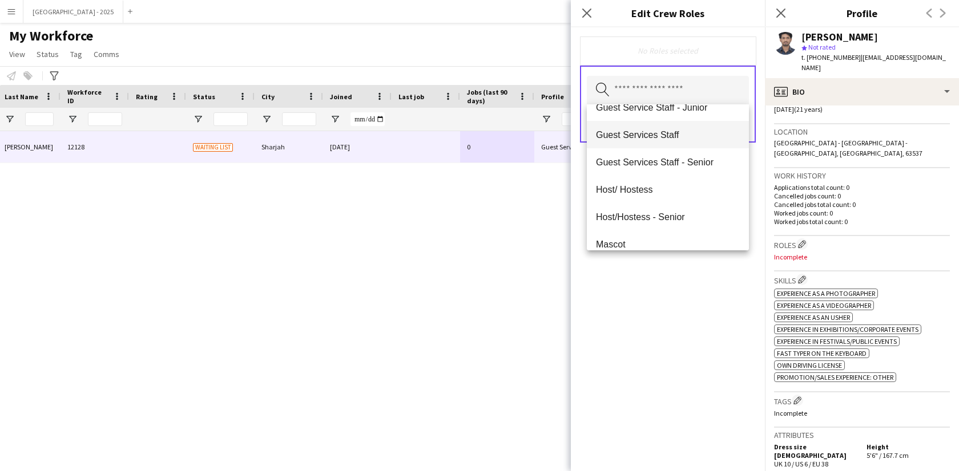
click at [663, 140] on mat-option "Guest Services Staff" at bounding box center [668, 134] width 162 height 27
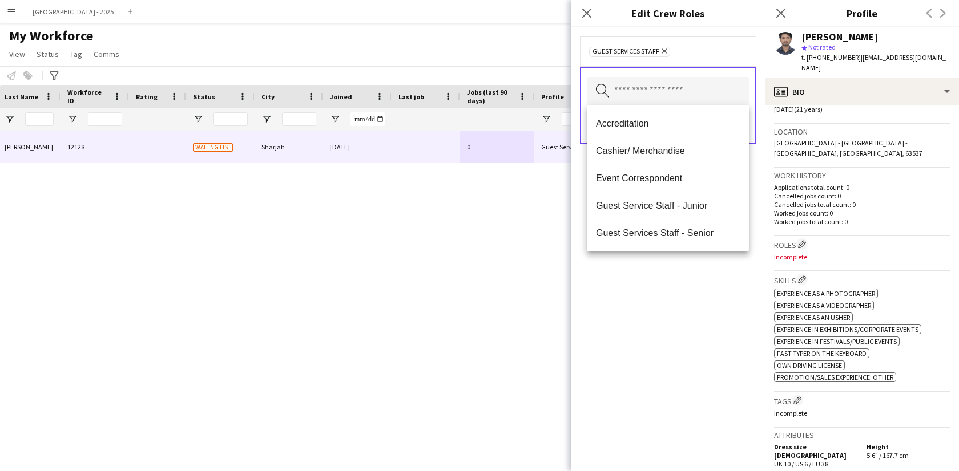
drag, startPoint x: 696, startPoint y: 301, endPoint x: 721, endPoint y: 203, distance: 101.3
click at [696, 301] on div "Guest Services Staff Remove Search by role type Save" at bounding box center [668, 249] width 194 height 444
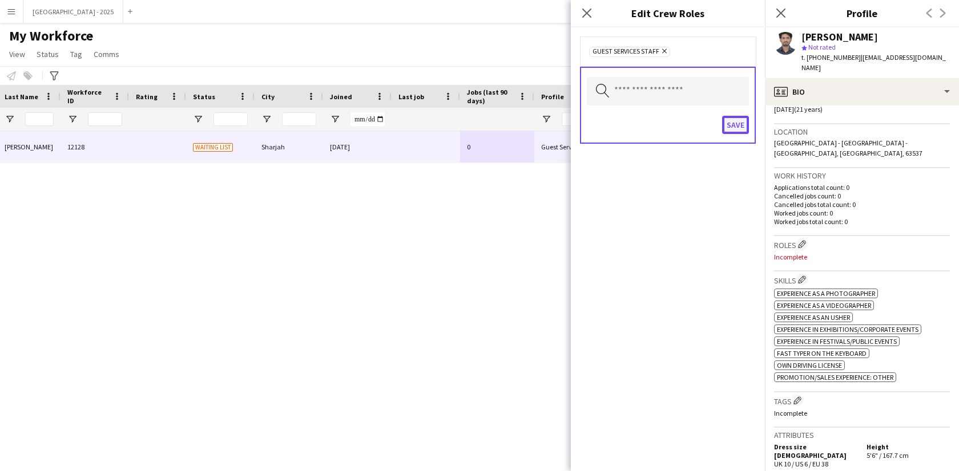
click at [740, 131] on button "Save" at bounding box center [735, 125] width 27 height 18
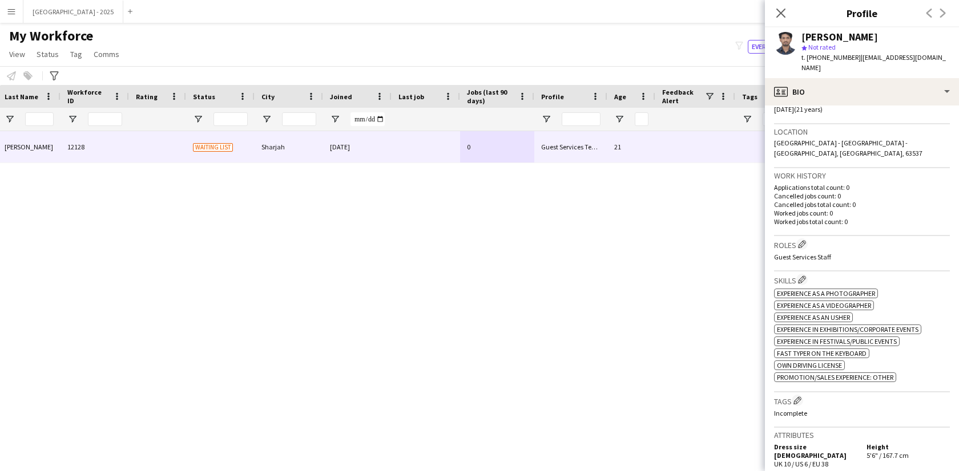
scroll to position [331, 0]
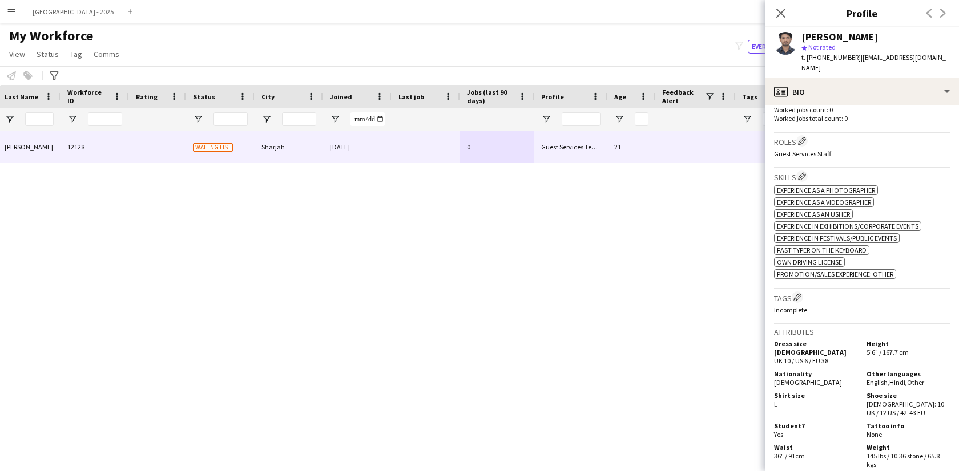
click at [801, 280] on div "Skills Edit crew company skills ok-circled2 background Layer 1 cross-circle-red…" at bounding box center [862, 228] width 176 height 120
click at [799, 289] on div "Tags Edit crew company tags Incomplete" at bounding box center [862, 306] width 176 height 35
click at [807, 294] on h3 "Tags Edit crew company tags" at bounding box center [862, 298] width 176 height 12
click at [800, 293] on app-icon "Edit crew company tags" at bounding box center [797, 297] width 8 height 8
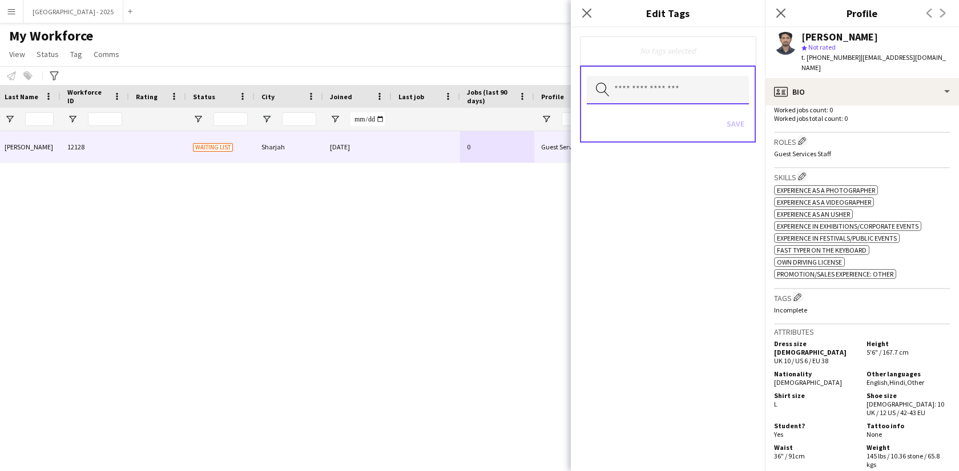
click at [631, 93] on input "text" at bounding box center [668, 90] width 162 height 29
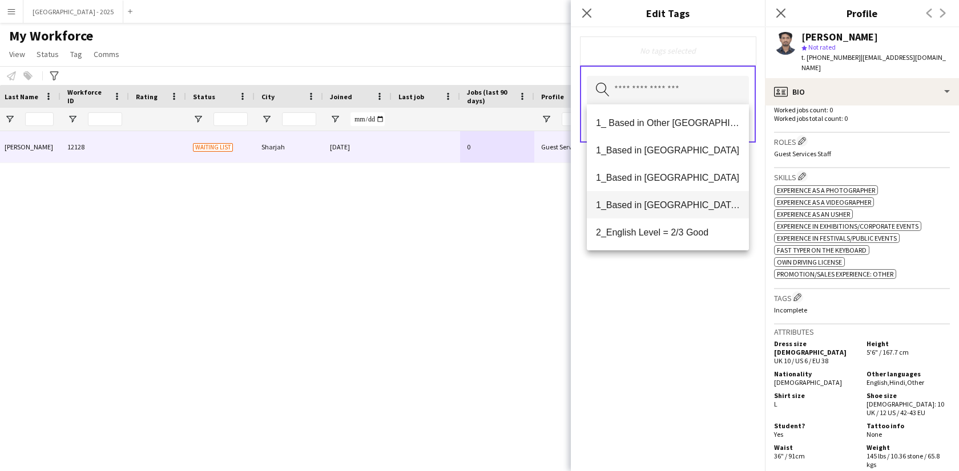
click at [685, 211] on mat-option "1_Based in [GEOGRAPHIC_DATA]/[GEOGRAPHIC_DATA]/Ajman" at bounding box center [668, 204] width 162 height 27
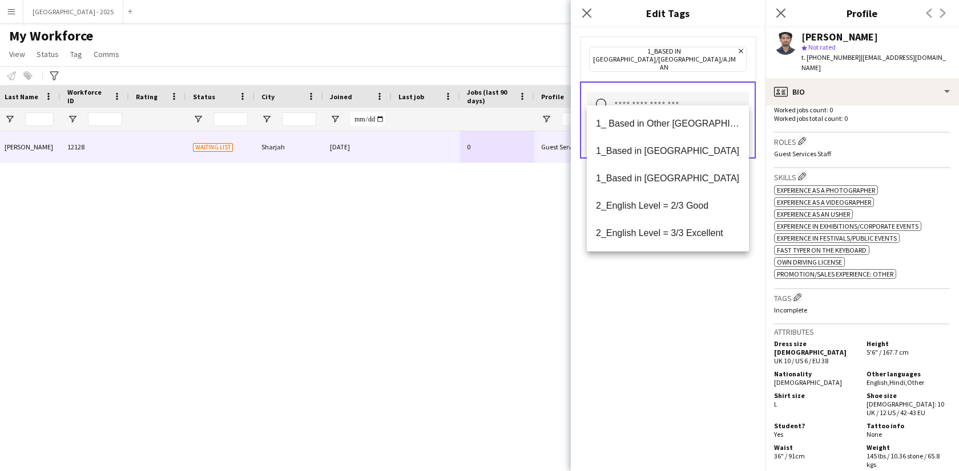
click at [685, 211] on mat-option "2_English Level = 2/3 Good" at bounding box center [668, 205] width 162 height 27
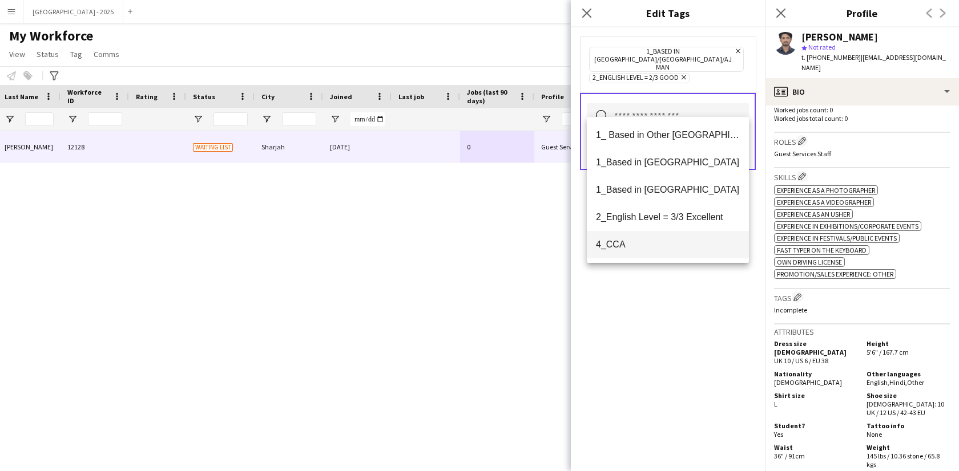
click at [672, 245] on span "4_CCA" at bounding box center [668, 244] width 144 height 11
click at [718, 74] on icon "Remove" at bounding box center [717, 77] width 7 height 7
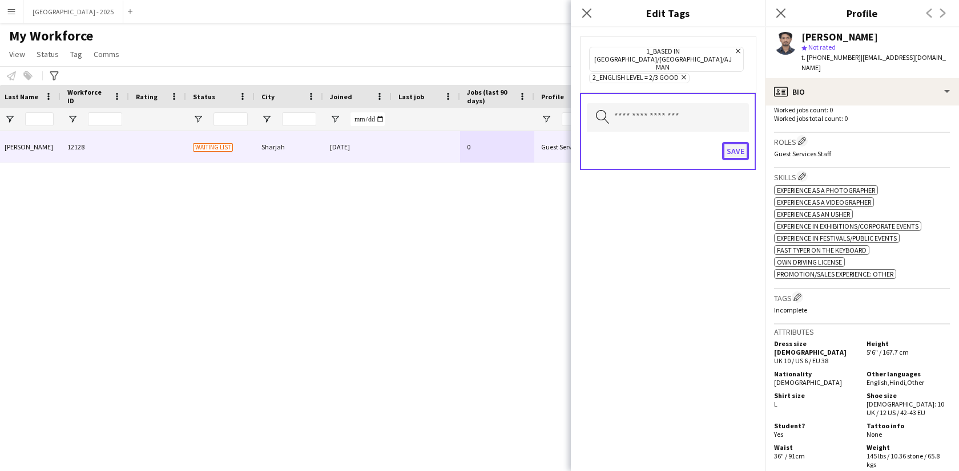
click at [733, 142] on button "Save" at bounding box center [735, 151] width 27 height 18
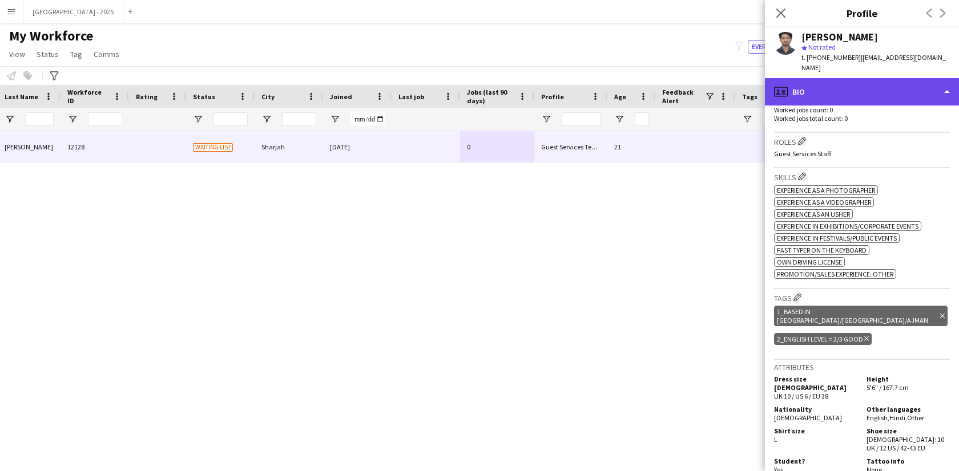
click at [824, 89] on div "profile Bio" at bounding box center [862, 91] width 194 height 27
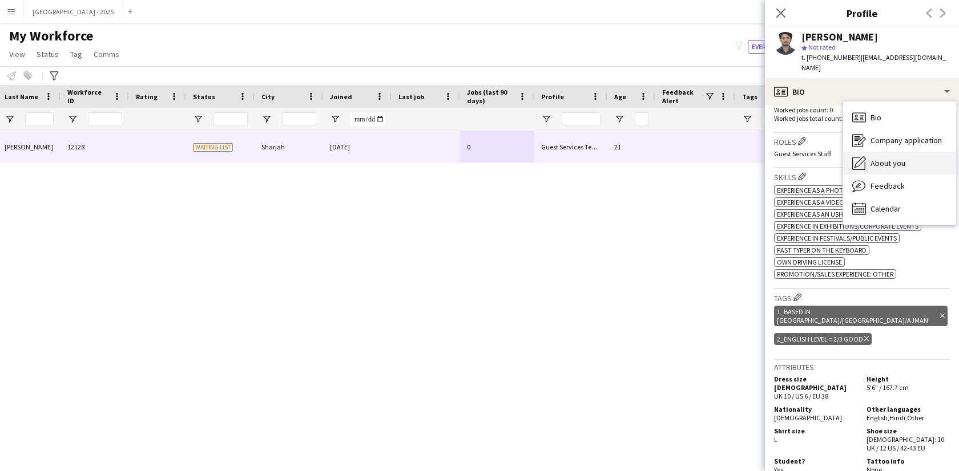
click at [875, 152] on div "About you About you" at bounding box center [899, 163] width 113 height 23
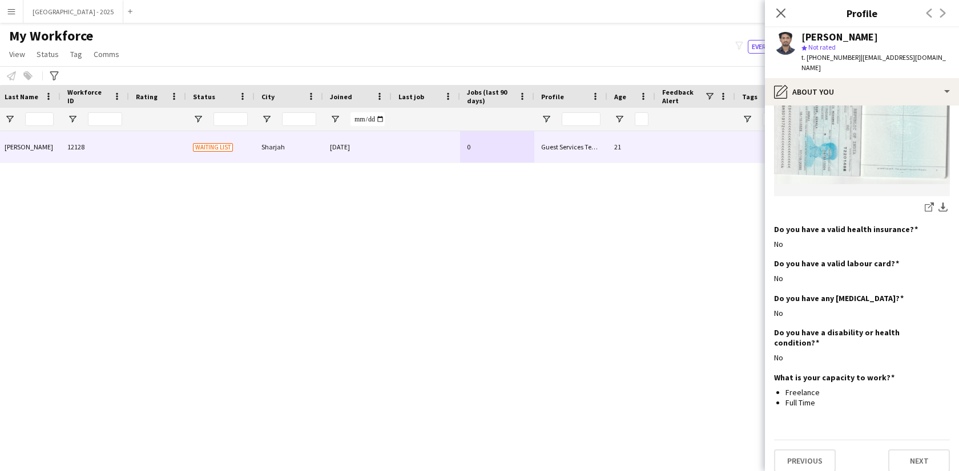
scroll to position [0, 0]
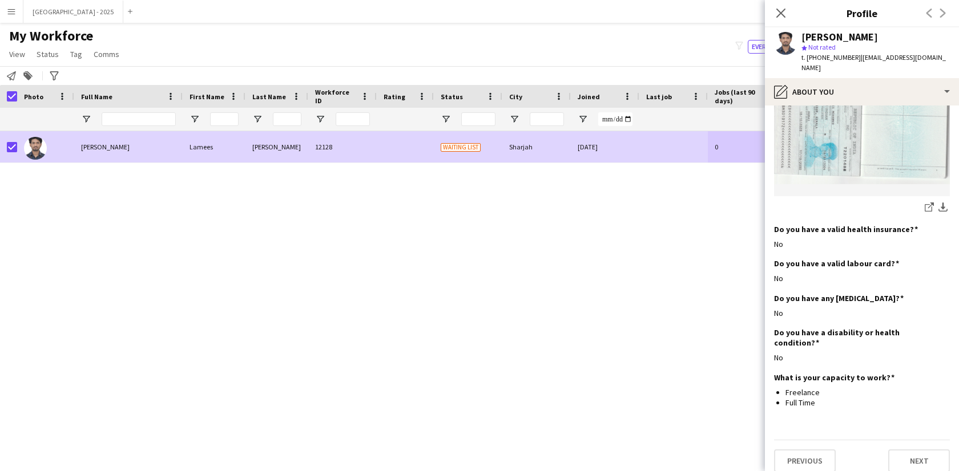
click at [50, 56] on span "Status" at bounding box center [48, 54] width 22 height 10
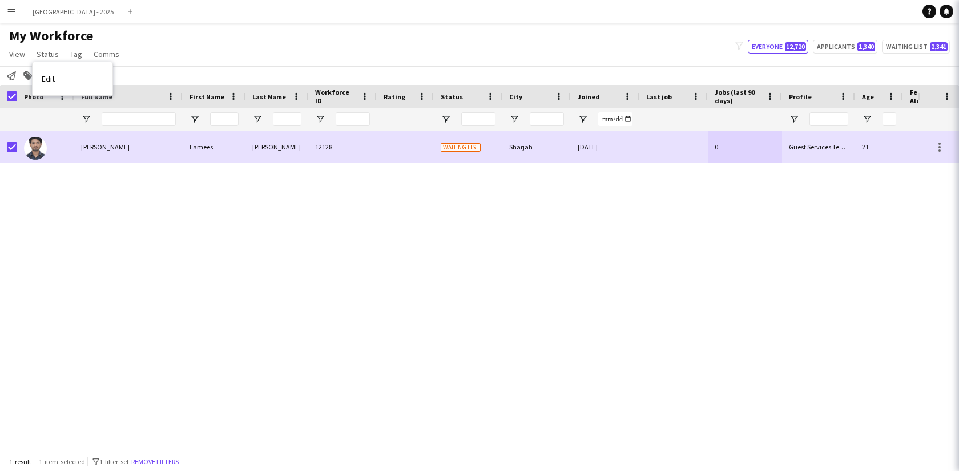
click at [78, 82] on link "Edit" at bounding box center [73, 79] width 80 height 24
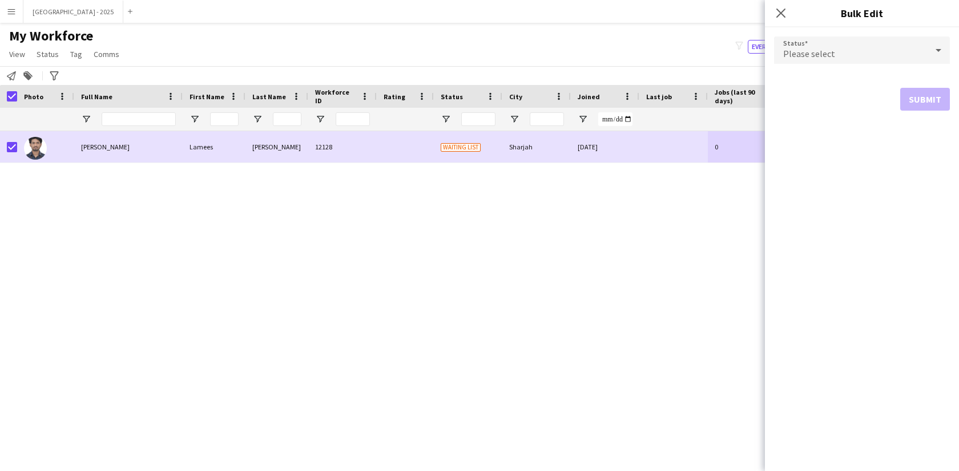
click at [867, 60] on div "Please select" at bounding box center [850, 50] width 153 height 27
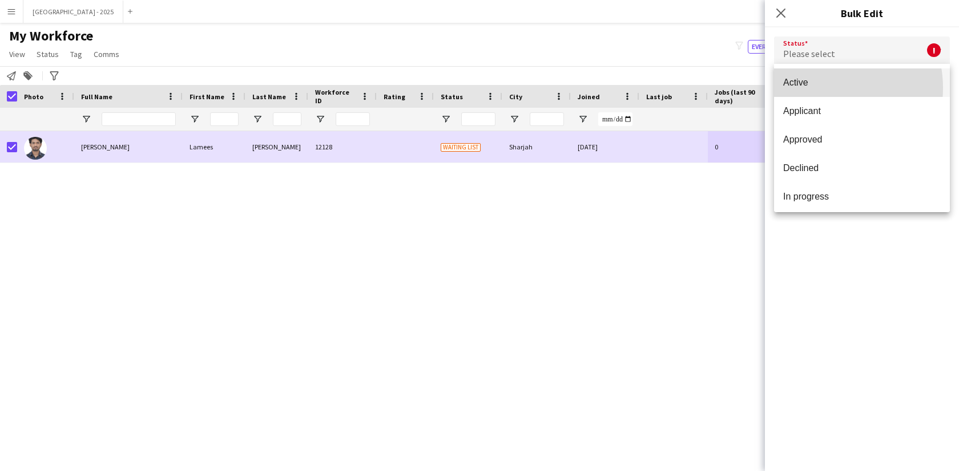
click at [822, 88] on span "Active" at bounding box center [861, 82] width 157 height 11
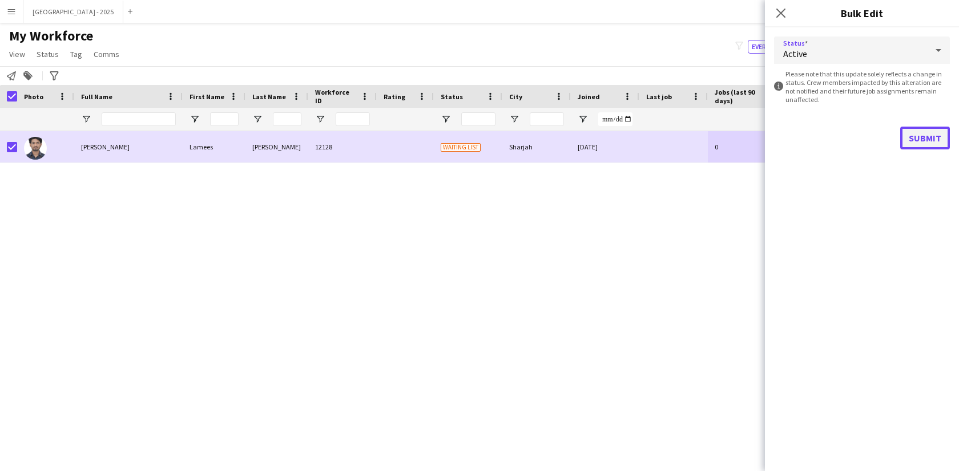
click at [920, 127] on button "Submit" at bounding box center [925, 138] width 50 height 23
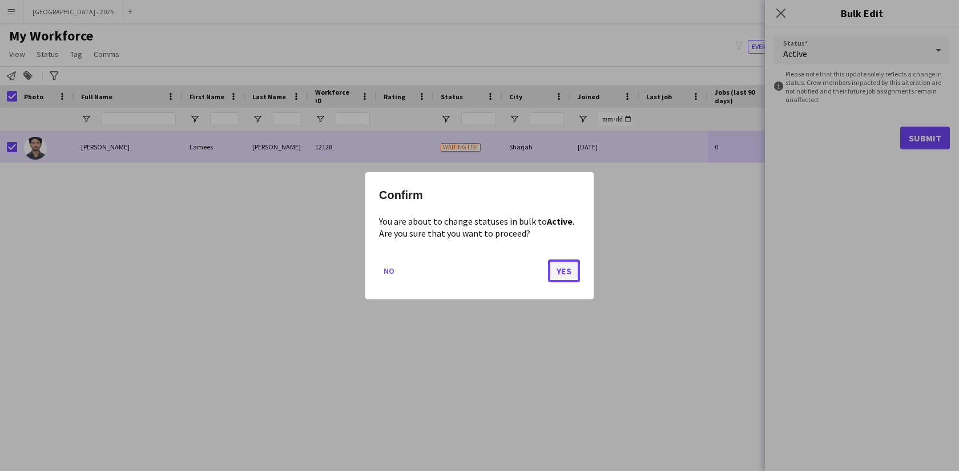
click at [564, 269] on button "Yes" at bounding box center [564, 270] width 32 height 23
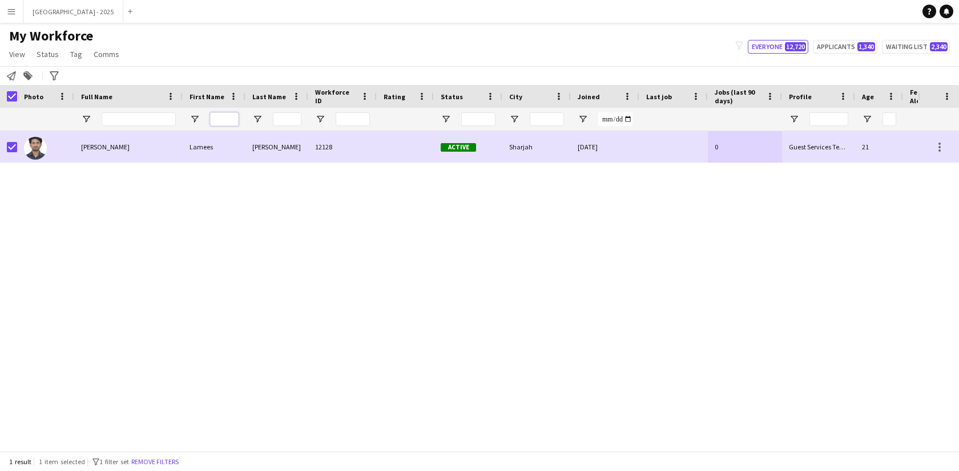
click at [224, 124] on input "First Name Filter Input" at bounding box center [224, 119] width 29 height 14
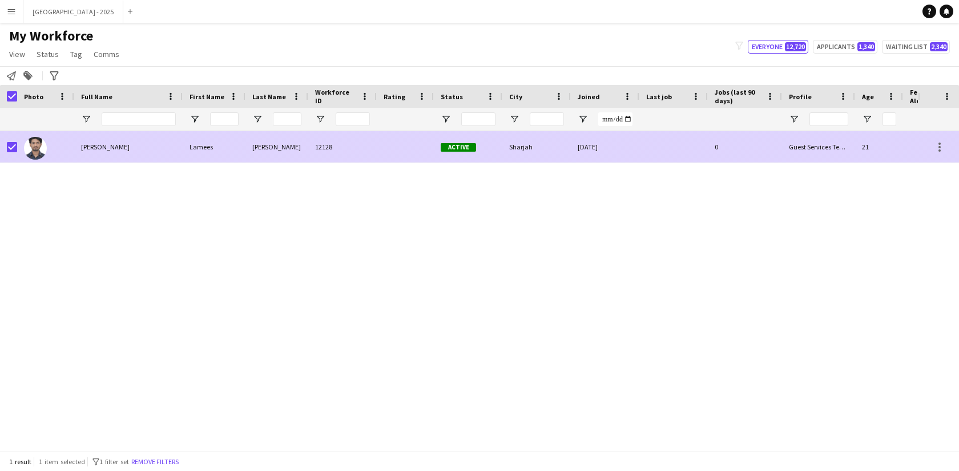
click at [223, 132] on div "Lamees" at bounding box center [214, 146] width 63 height 31
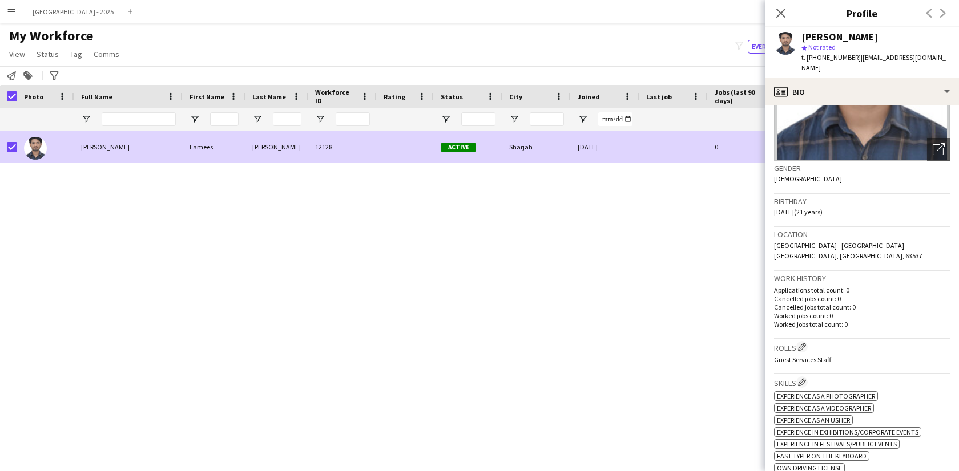
scroll to position [272, 0]
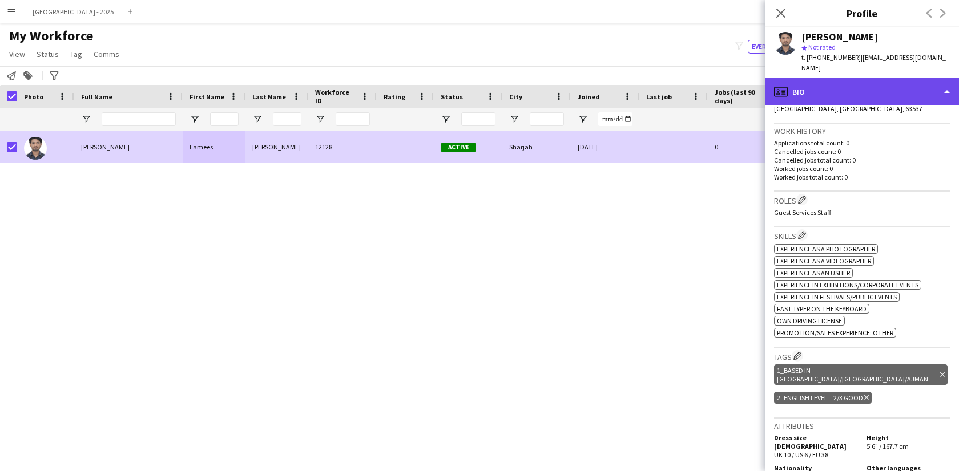
click at [817, 81] on div "profile Bio" at bounding box center [862, 91] width 194 height 27
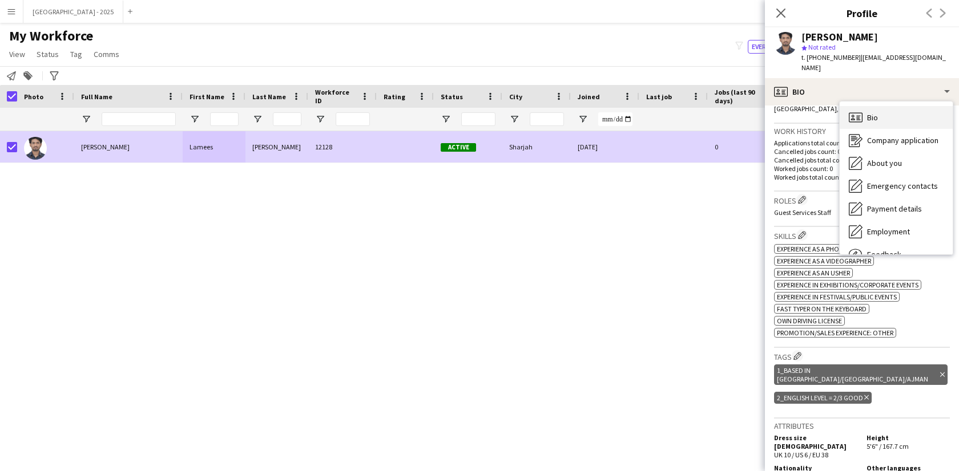
click at [894, 107] on div "Bio Bio" at bounding box center [895, 117] width 113 height 23
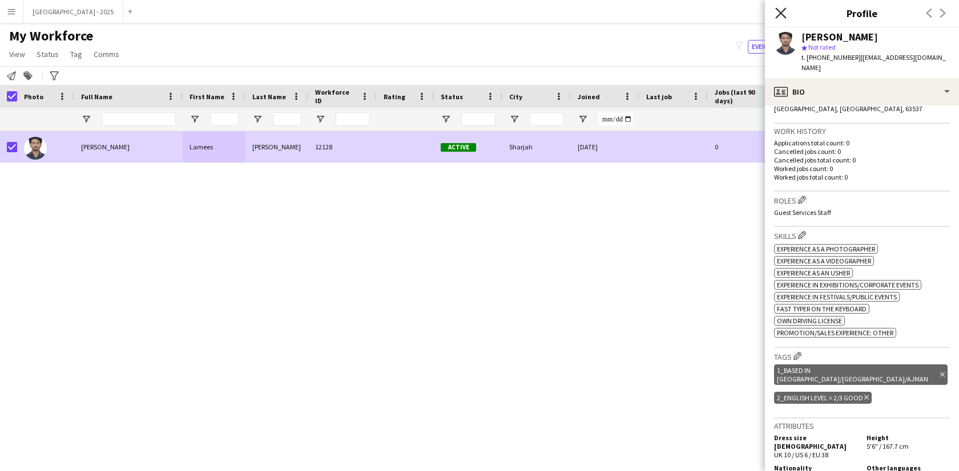
click at [781, 17] on icon "Close pop-in" at bounding box center [780, 12] width 11 height 11
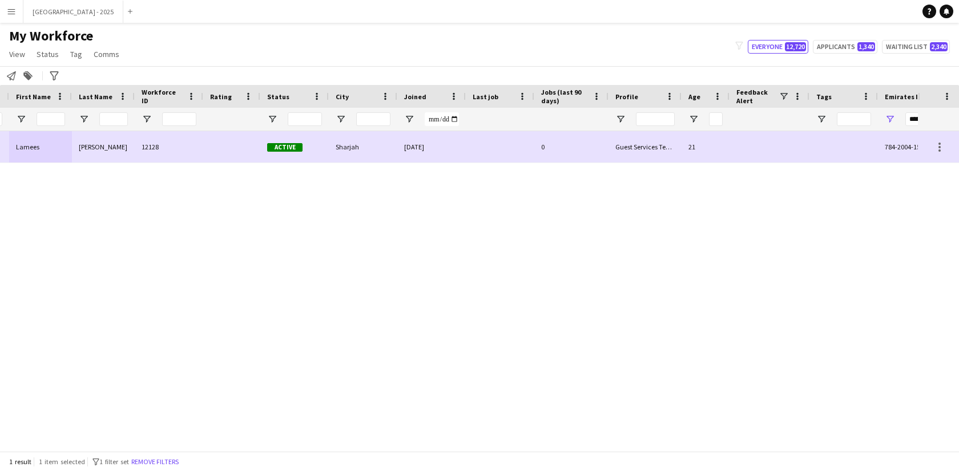
scroll to position [0, 248]
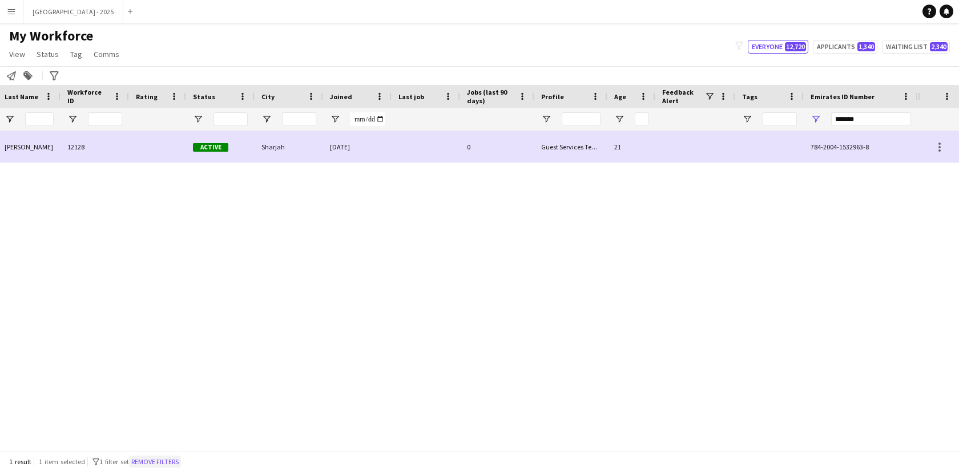
click at [170, 461] on button "Remove filters" at bounding box center [155, 462] width 52 height 13
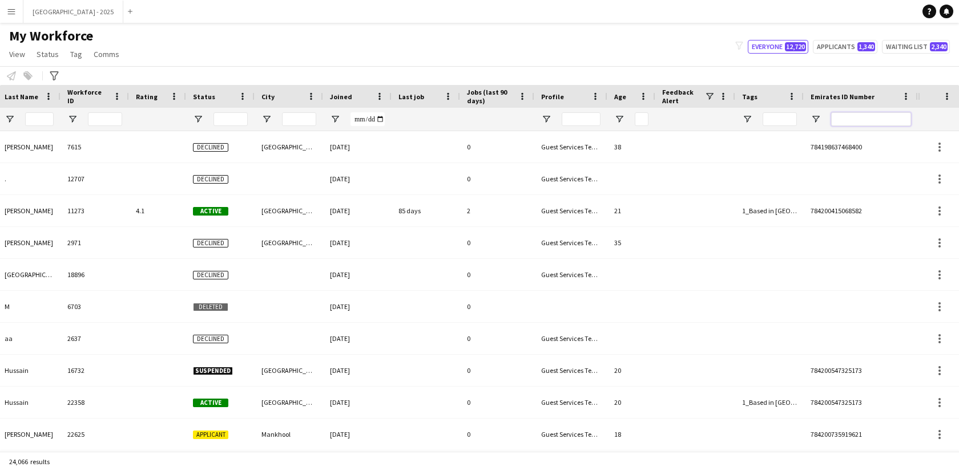
click at [838, 116] on input "Emirates ID Number Filter Input" at bounding box center [871, 119] width 80 height 14
paste input "*******"
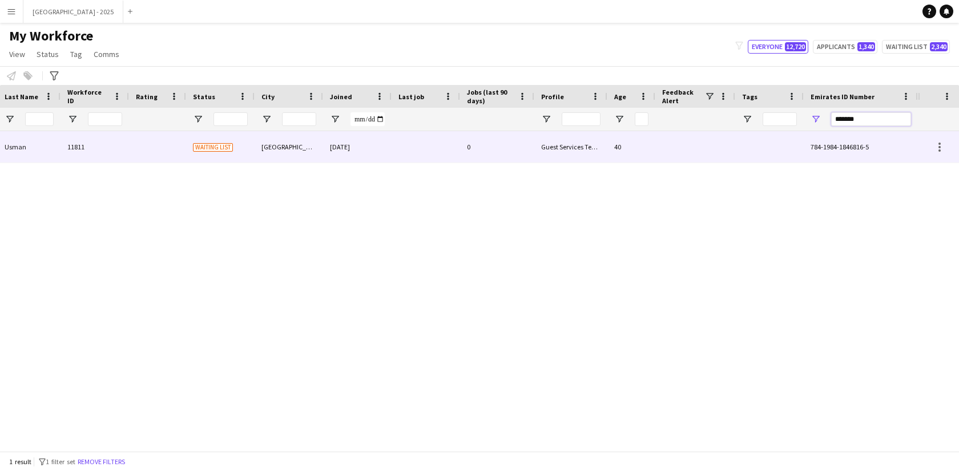
type input "*******"
click at [596, 138] on div "Guest Services Team" at bounding box center [570, 146] width 73 height 31
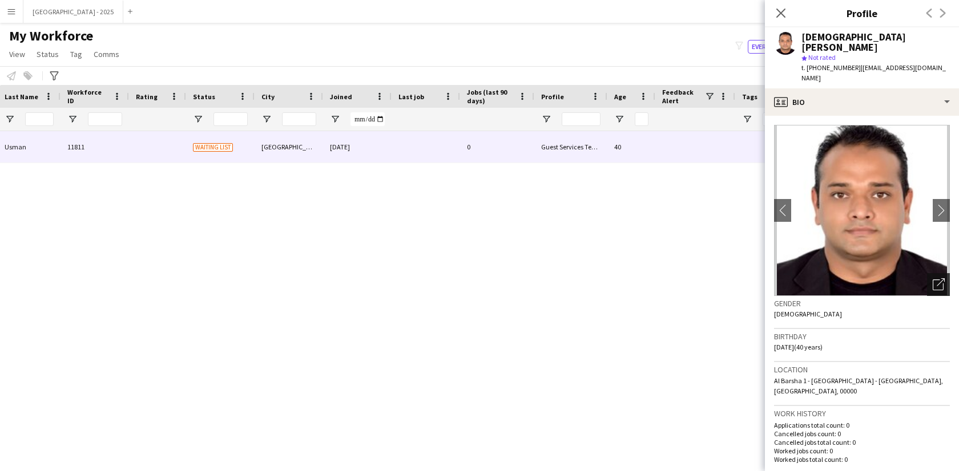
click at [932, 278] on icon "Open photos pop-in" at bounding box center [938, 284] width 12 height 12
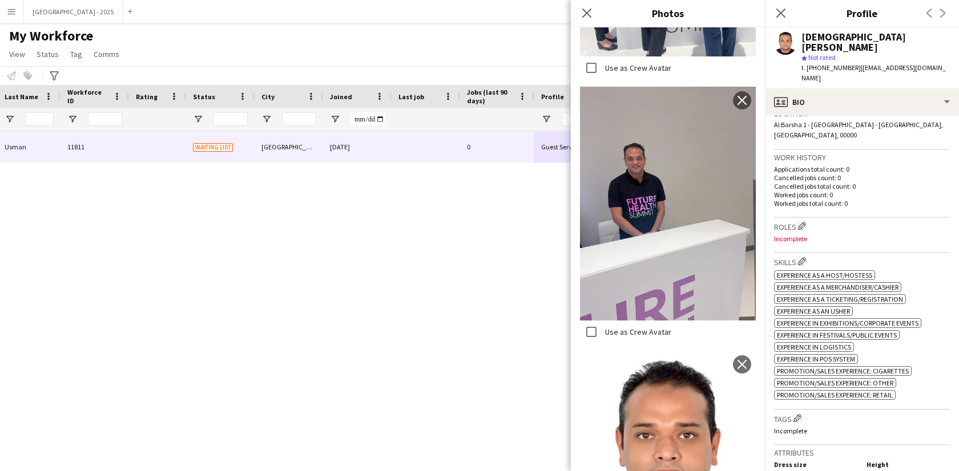
scroll to position [344, 0]
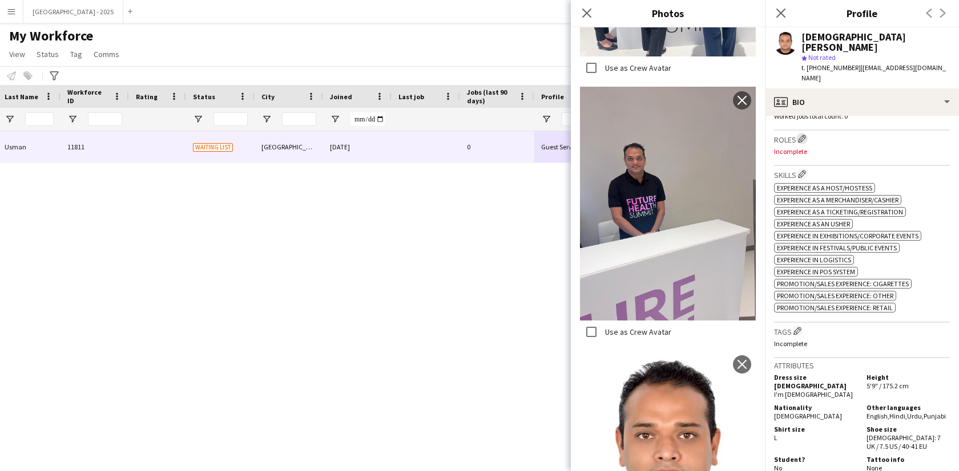
click at [801, 135] on app-icon "Edit crew company roles" at bounding box center [802, 139] width 8 height 8
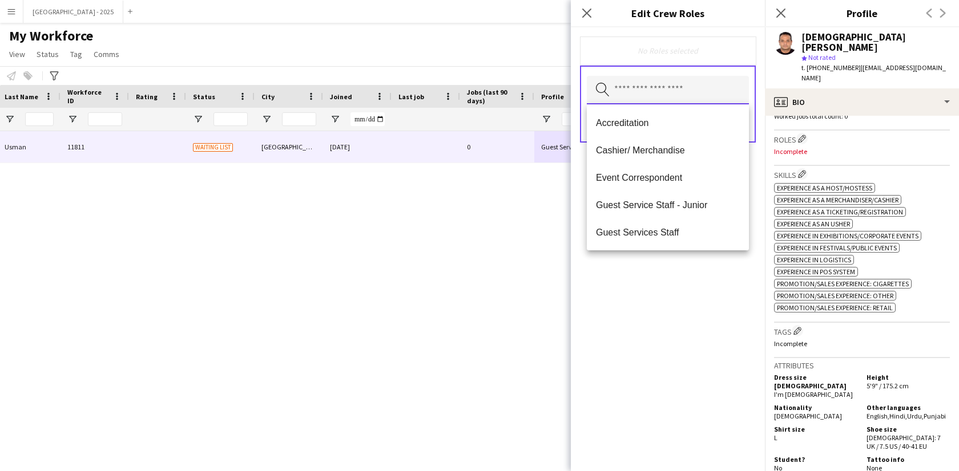
click at [707, 88] on input "text" at bounding box center [668, 90] width 162 height 29
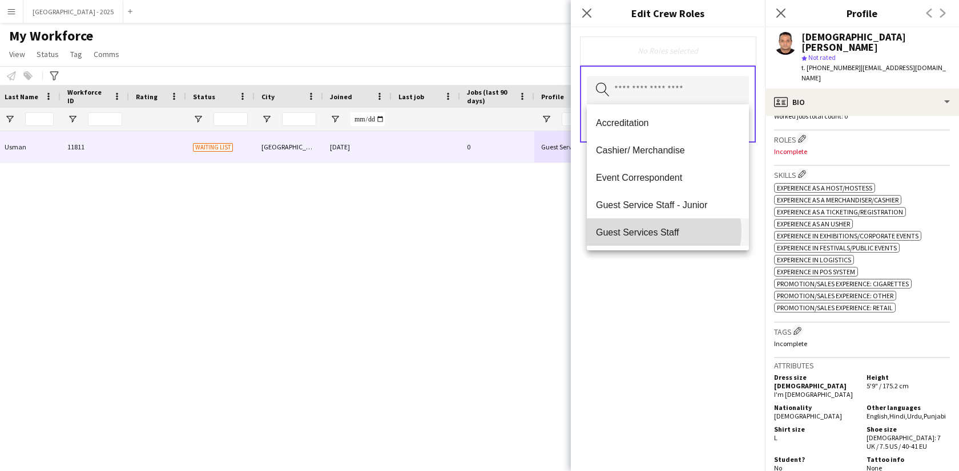
click at [659, 232] on span "Guest Services Staff" at bounding box center [668, 232] width 144 height 11
click at [660, 234] on span "Guest Services Staff - Senior" at bounding box center [668, 233] width 144 height 11
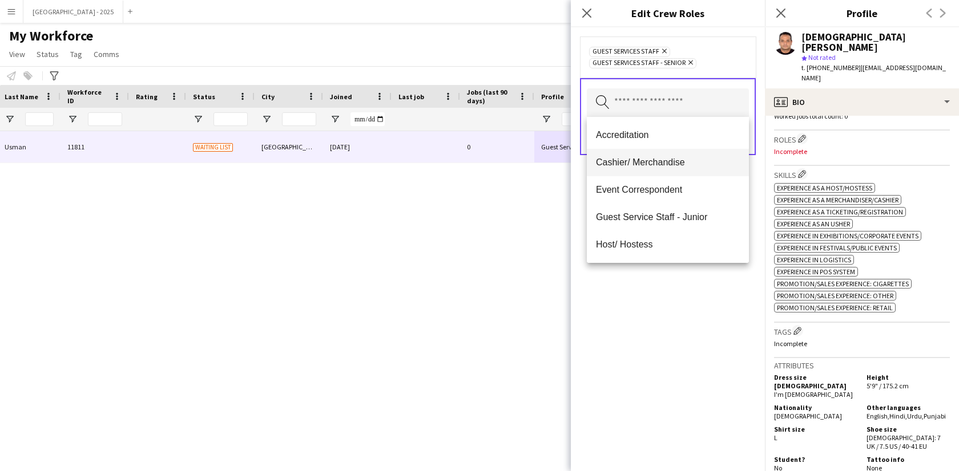
click at [656, 162] on span "Cashier/ Merchandise" at bounding box center [668, 162] width 144 height 11
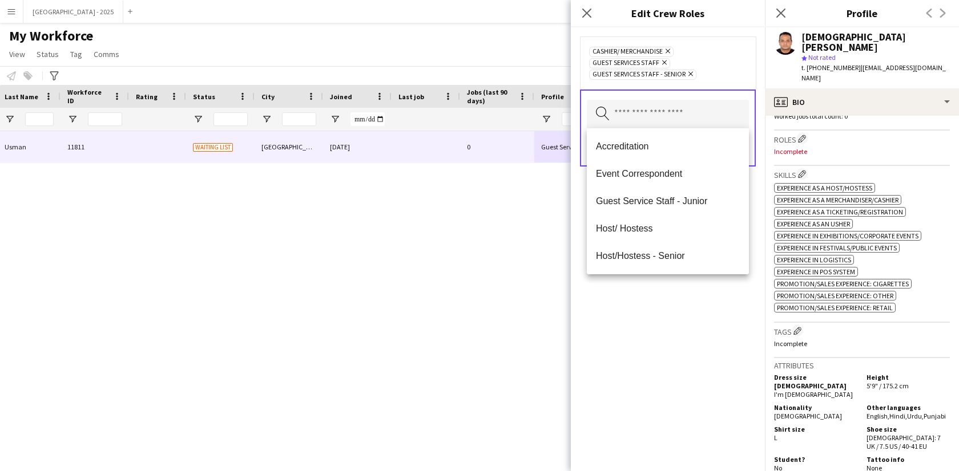
click at [685, 316] on div "Cashier/ Merchandise Remove Guest Services Staff Remove Guest Services Staff - …" at bounding box center [668, 249] width 194 height 444
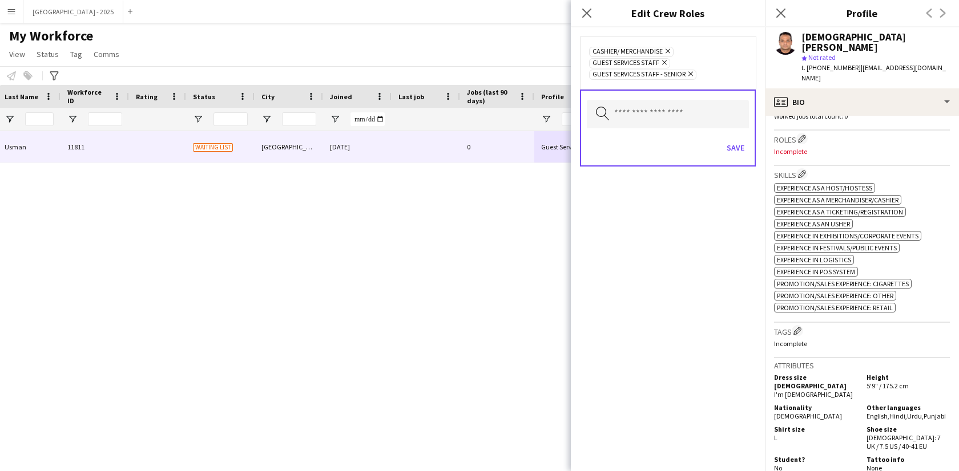
click at [729, 159] on div "Save" at bounding box center [668, 149] width 162 height 33
click at [739, 148] on button "Save" at bounding box center [735, 148] width 27 height 18
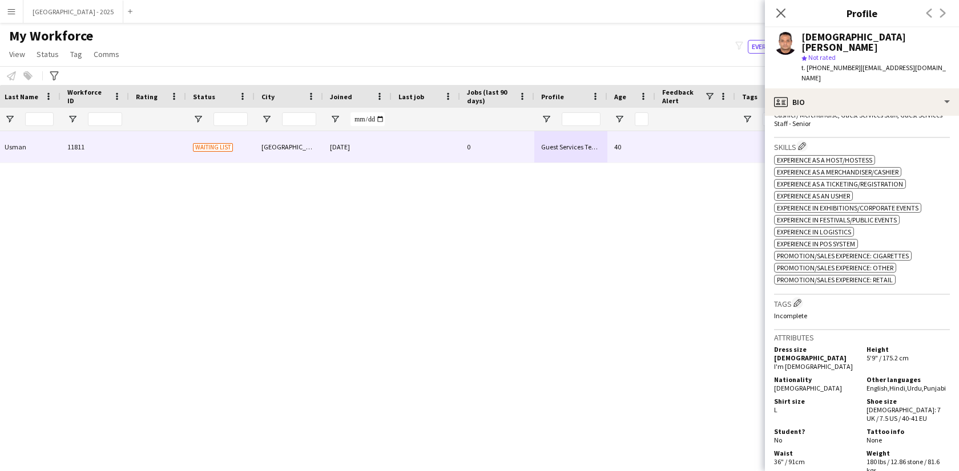
scroll to position [438, 0]
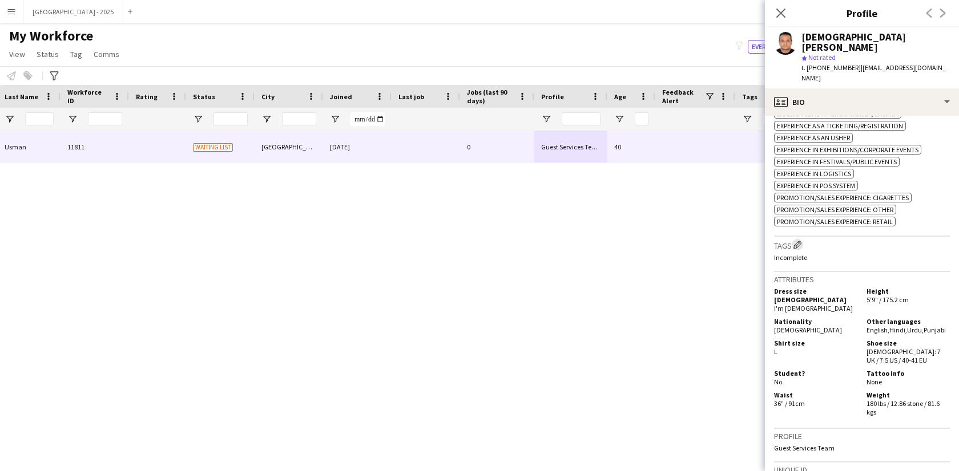
click at [799, 239] on button "Edit crew company tags" at bounding box center [796, 244] width 11 height 11
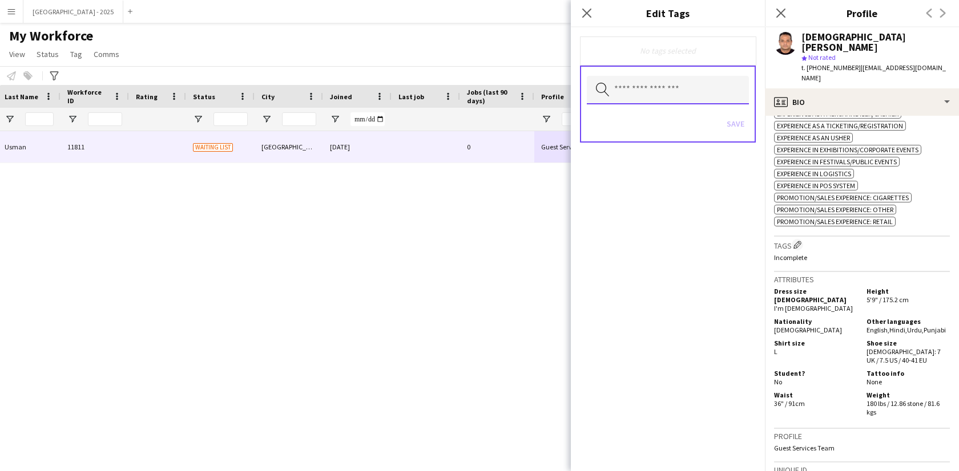
click at [681, 87] on input "text" at bounding box center [668, 90] width 162 height 29
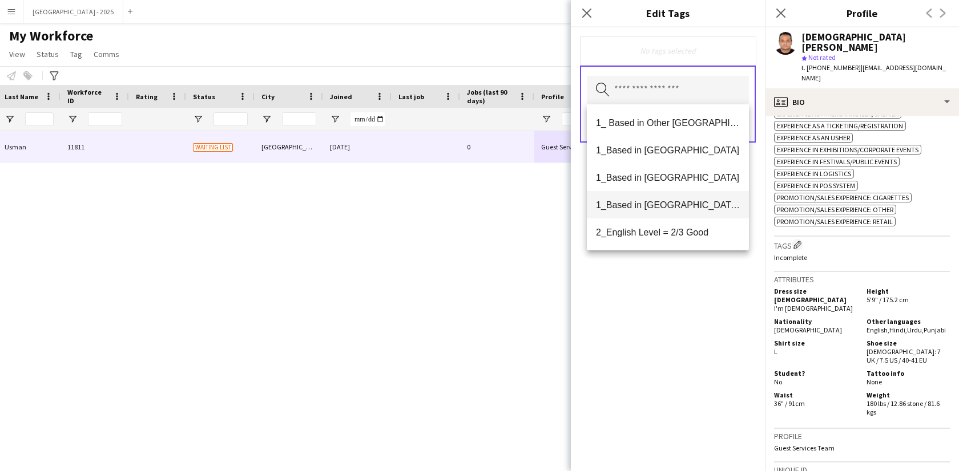
click at [669, 203] on span "1_Based in [GEOGRAPHIC_DATA]/[GEOGRAPHIC_DATA]/Ajman" at bounding box center [668, 205] width 144 height 11
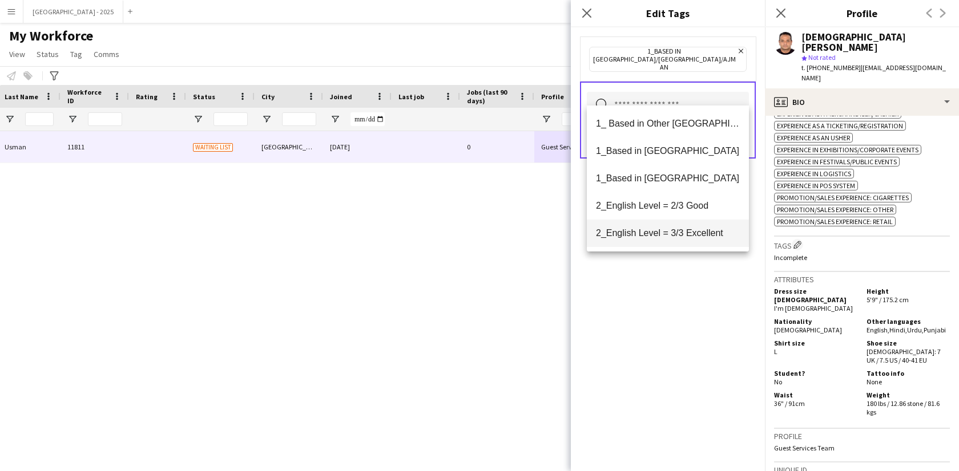
click at [673, 228] on span "2_English Level = 3/3 Excellent" at bounding box center [668, 233] width 144 height 11
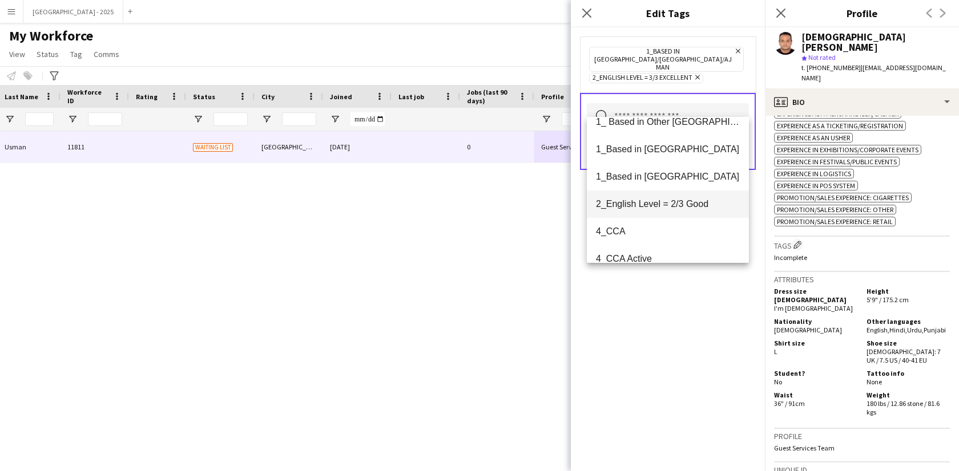
scroll to position [21, 0]
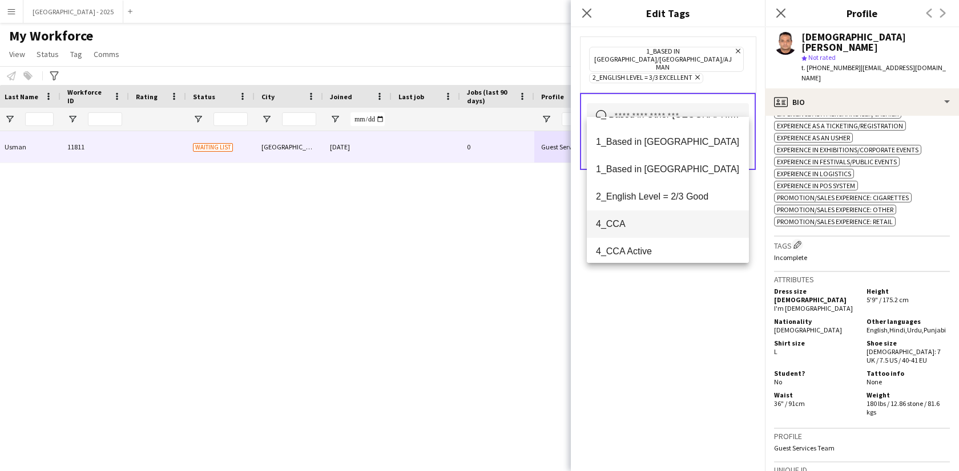
click at [664, 217] on mat-option "4_CCA" at bounding box center [668, 224] width 162 height 27
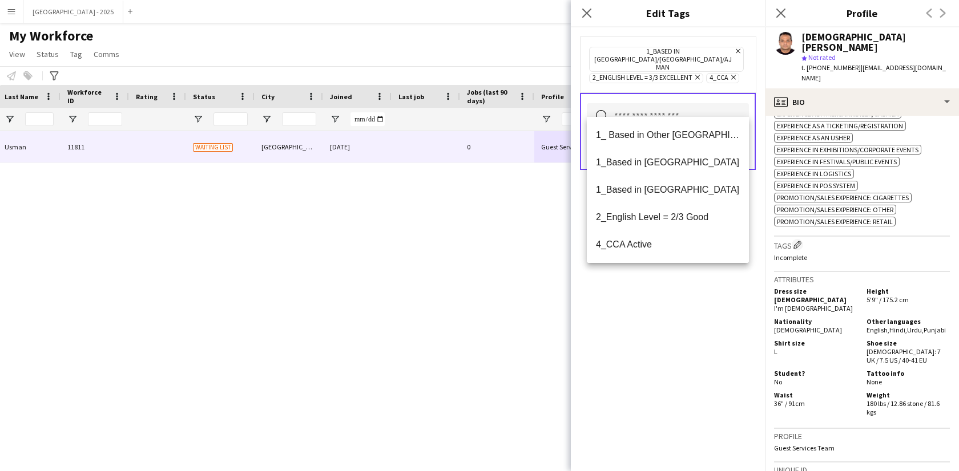
drag, startPoint x: 663, startPoint y: 320, endPoint x: 702, endPoint y: 235, distance: 94.2
click at [663, 320] on div "1_Based in [GEOGRAPHIC_DATA]/[GEOGRAPHIC_DATA]/Ajman Remove 2_English Level = 3…" at bounding box center [668, 249] width 194 height 444
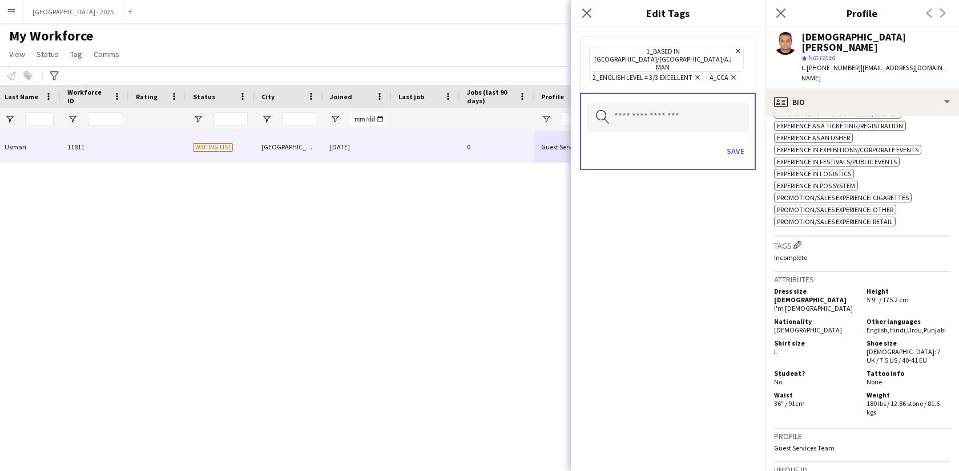
click at [741, 136] on div "Save" at bounding box center [668, 152] width 162 height 33
click at [741, 142] on button "Save" at bounding box center [735, 151] width 27 height 18
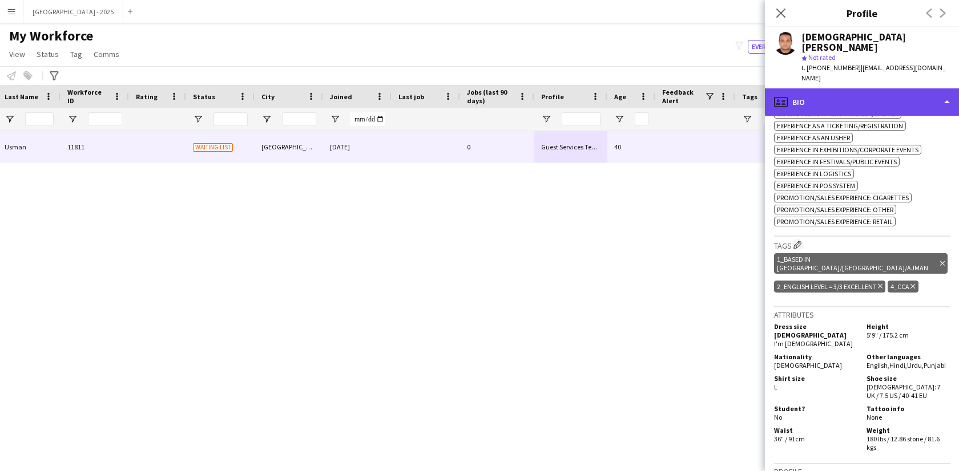
click at [831, 89] on div "profile Bio" at bounding box center [862, 101] width 194 height 27
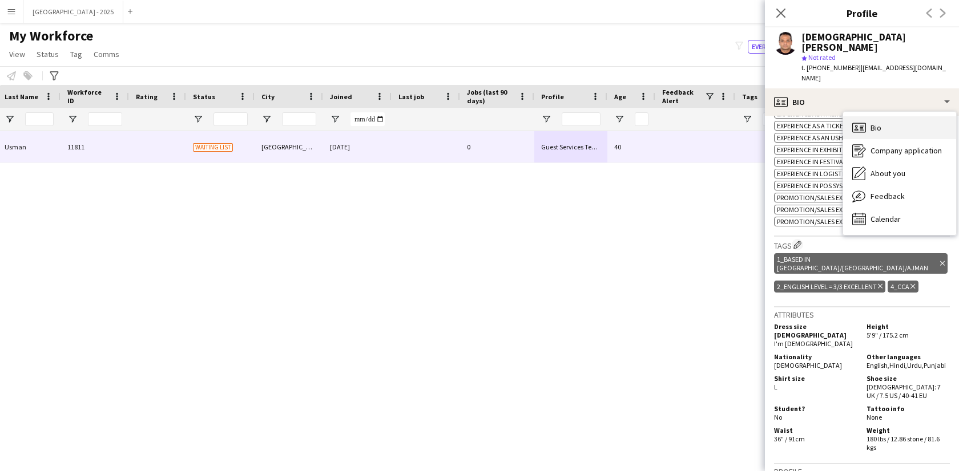
click at [874, 123] on span "Bio" at bounding box center [875, 128] width 11 height 10
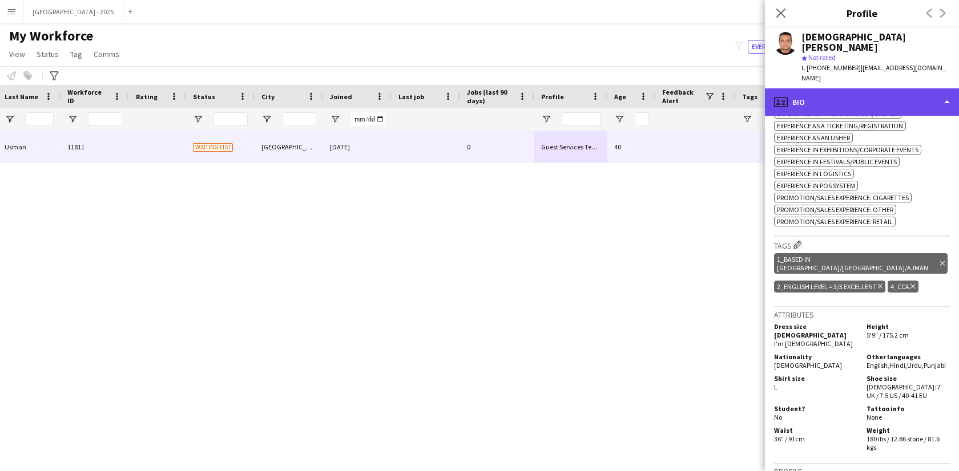
click at [814, 88] on div "profile Bio" at bounding box center [862, 101] width 194 height 27
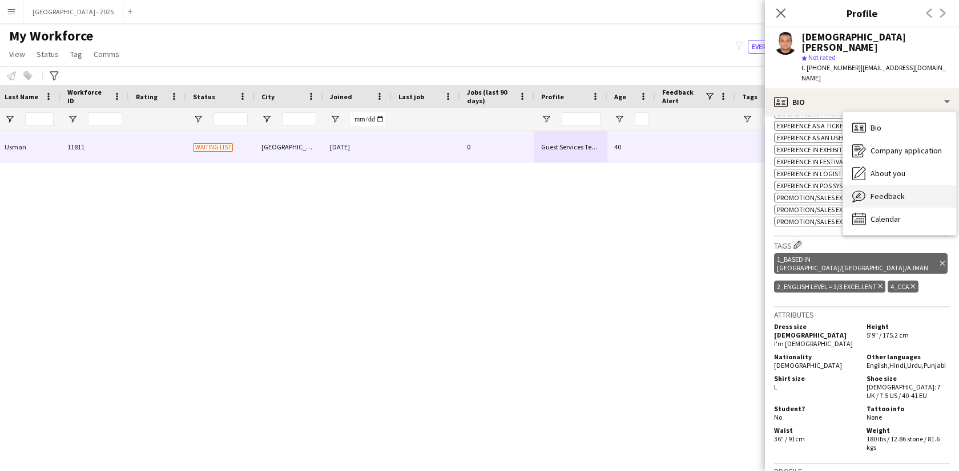
click at [876, 191] on span "Feedback" at bounding box center [887, 196] width 34 height 10
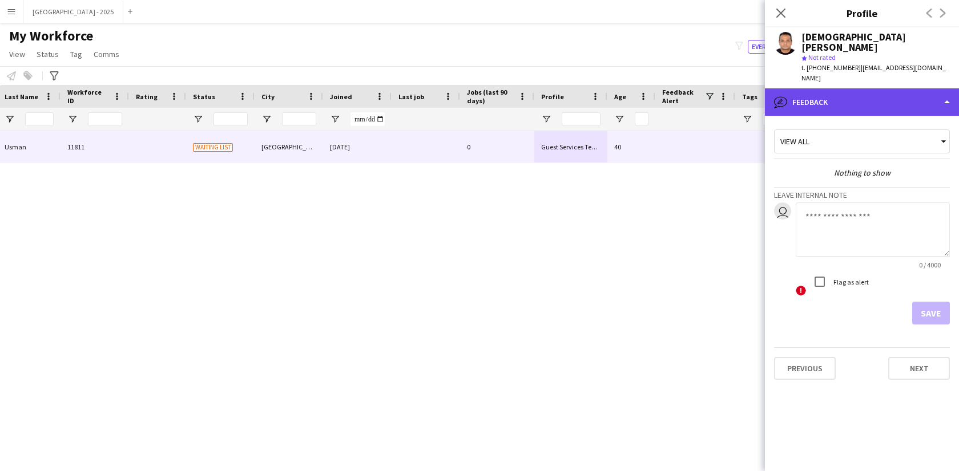
click at [856, 88] on div "bubble-pencil Feedback" at bounding box center [862, 101] width 194 height 27
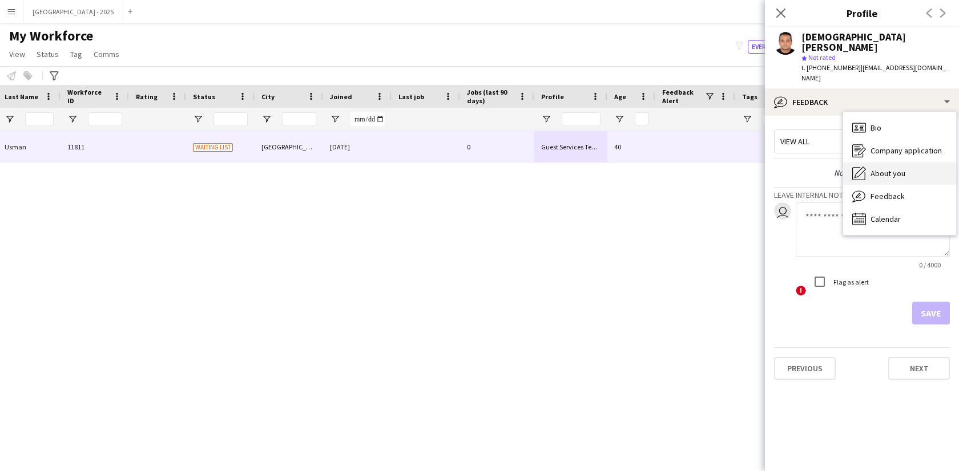
click at [877, 168] on span "About you" at bounding box center [887, 173] width 35 height 10
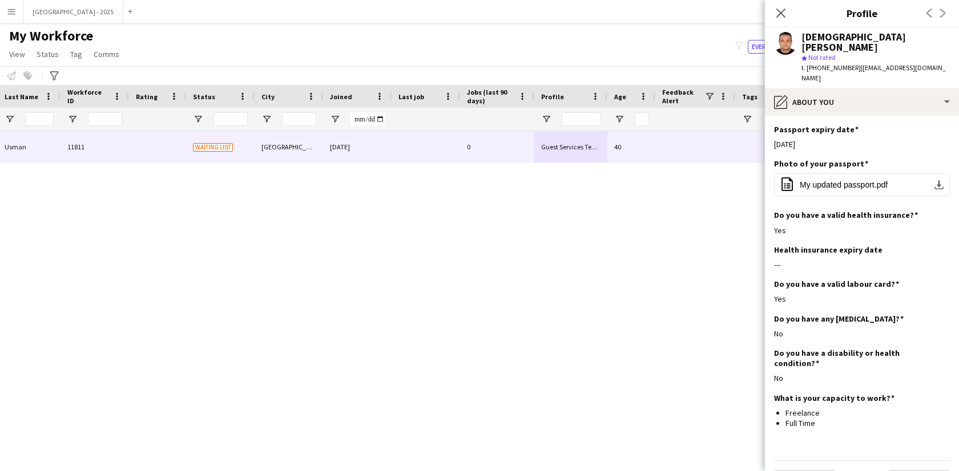
scroll to position [0, 0]
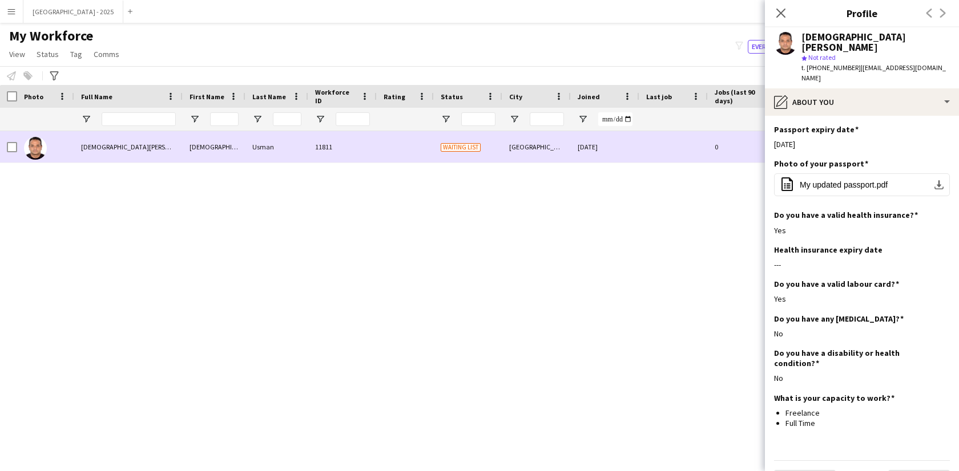
drag, startPoint x: 6, startPoint y: 148, endPoint x: 17, endPoint y: 146, distance: 11.6
click at [6, 148] on div at bounding box center [8, 146] width 17 height 31
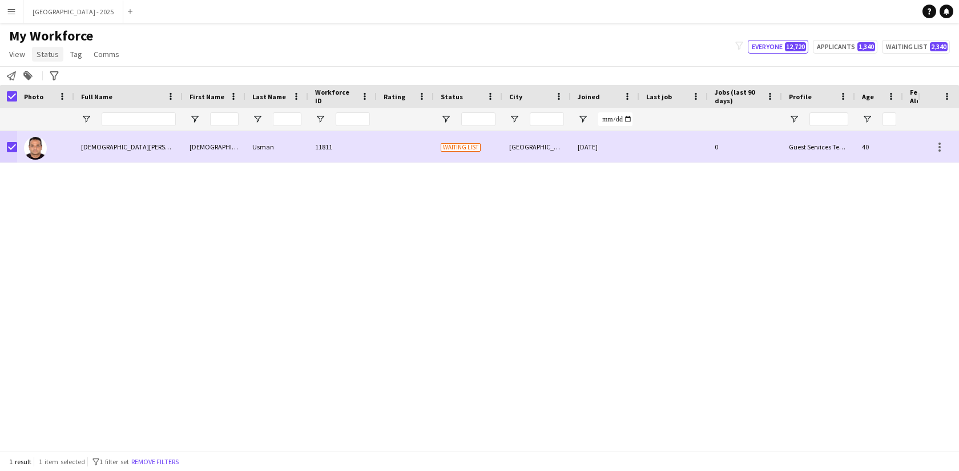
click at [53, 59] on link "Status" at bounding box center [47, 54] width 31 height 15
click at [55, 75] on link "Edit" at bounding box center [73, 79] width 80 height 24
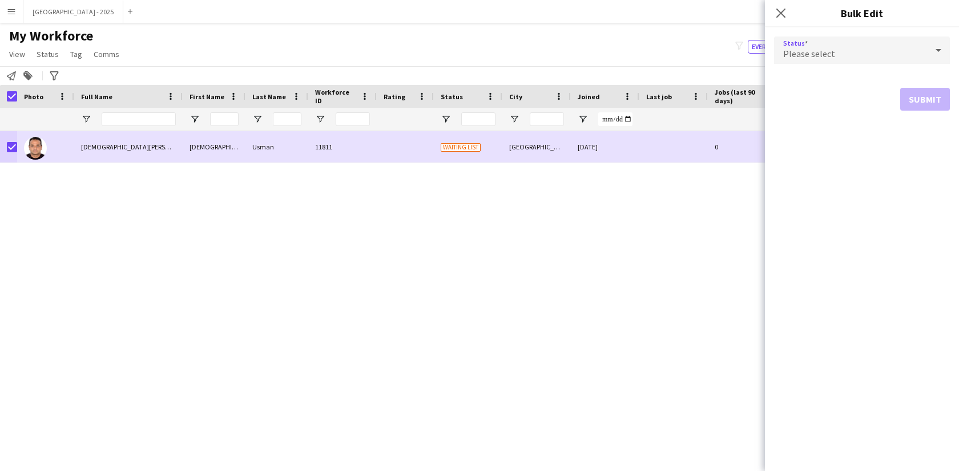
click at [821, 58] on span "Please select" at bounding box center [809, 53] width 52 height 11
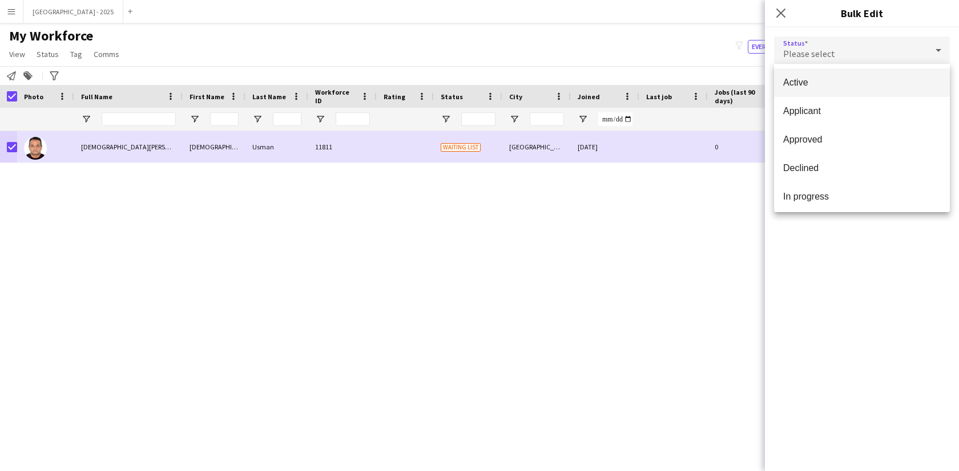
click at [800, 90] on mat-option "Active" at bounding box center [862, 82] width 176 height 29
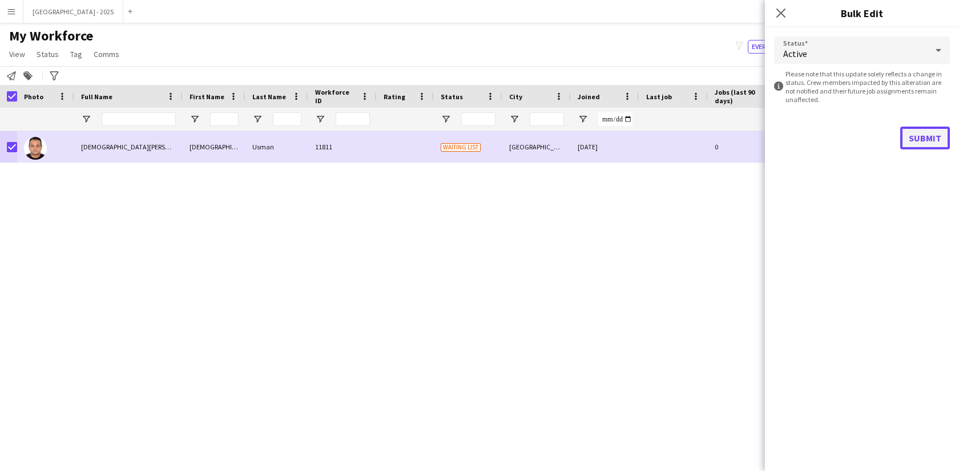
click at [932, 134] on button "Submit" at bounding box center [925, 138] width 50 height 23
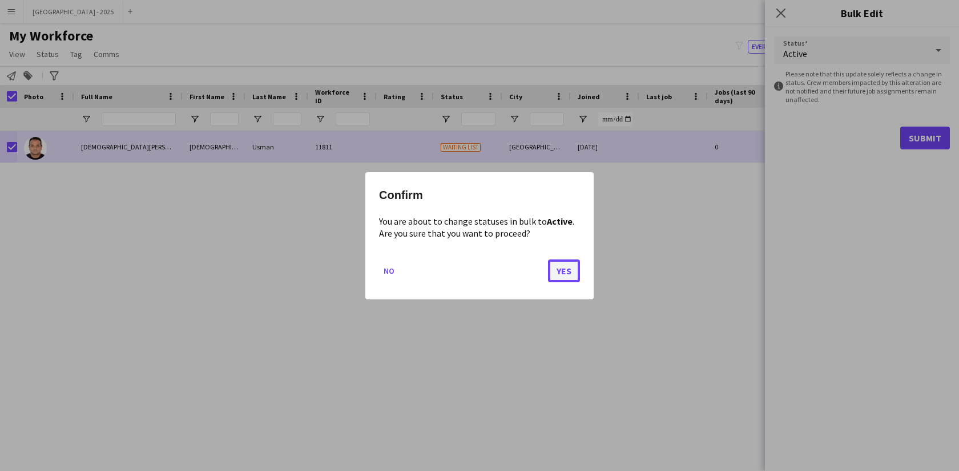
click at [565, 268] on button "Yes" at bounding box center [564, 270] width 32 height 23
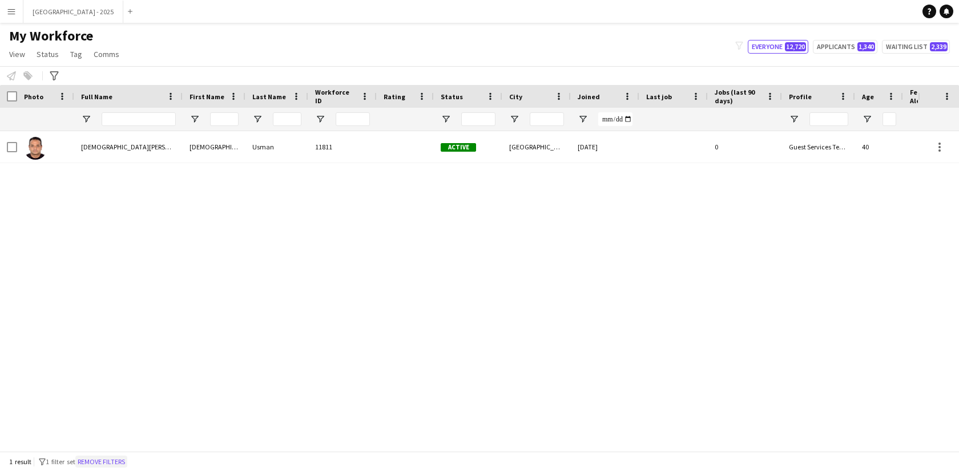
click at [114, 462] on button "Remove filters" at bounding box center [101, 462] width 52 height 13
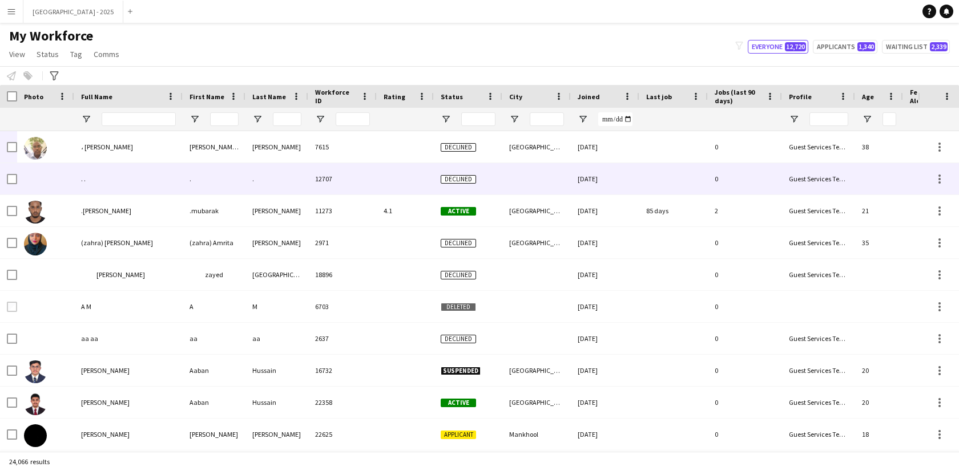
scroll to position [0, 248]
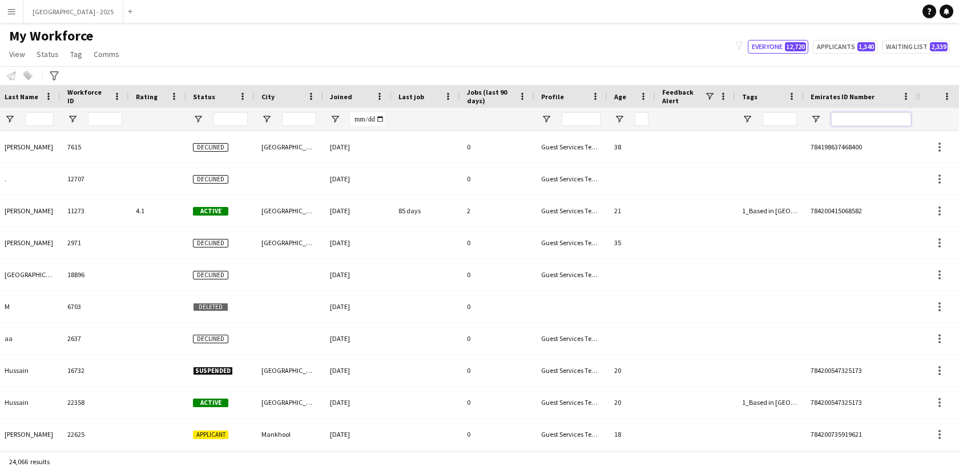
click at [841, 124] on input "Emirates ID Number Filter Input" at bounding box center [871, 119] width 80 height 14
paste input "*******"
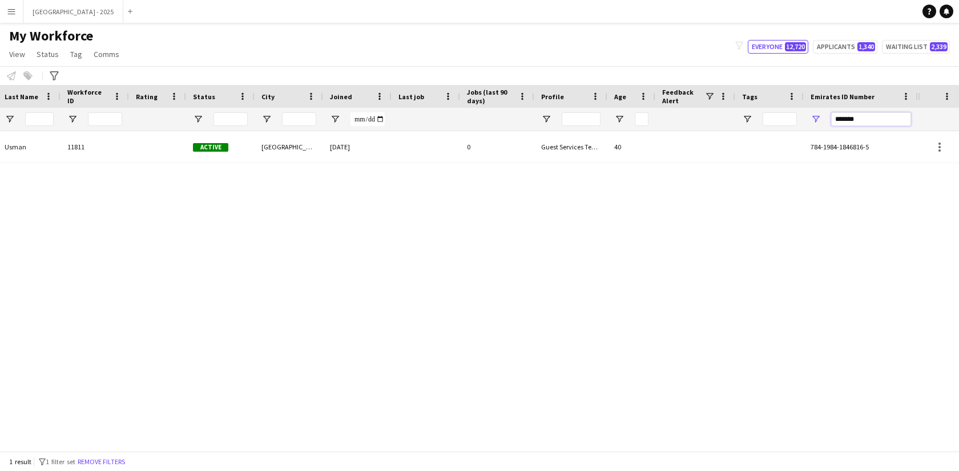
type input "*******"
click at [103, 469] on div "1 result filter-1 1 filter set Remove filters" at bounding box center [479, 461] width 959 height 19
click at [103, 467] on button "Remove filters" at bounding box center [101, 462] width 52 height 13
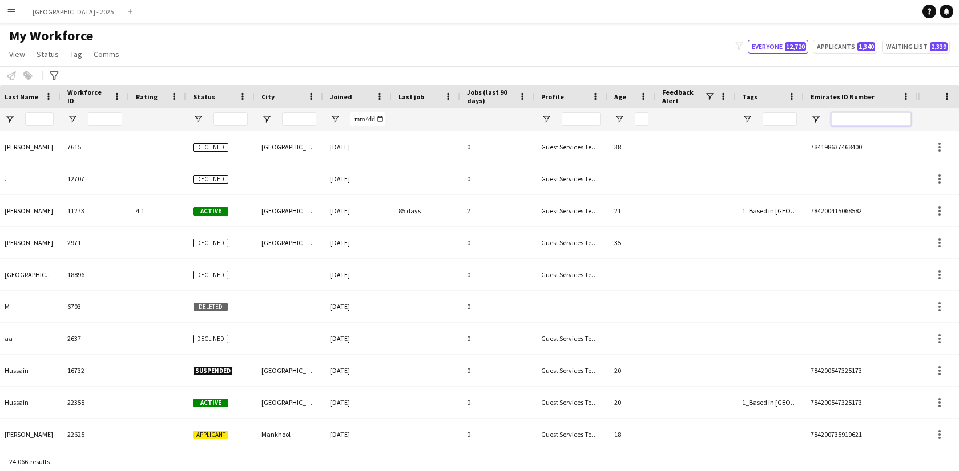
click at [854, 118] on input "Emirates ID Number Filter Input" at bounding box center [871, 119] width 80 height 14
paste input "*******"
type input "*******"
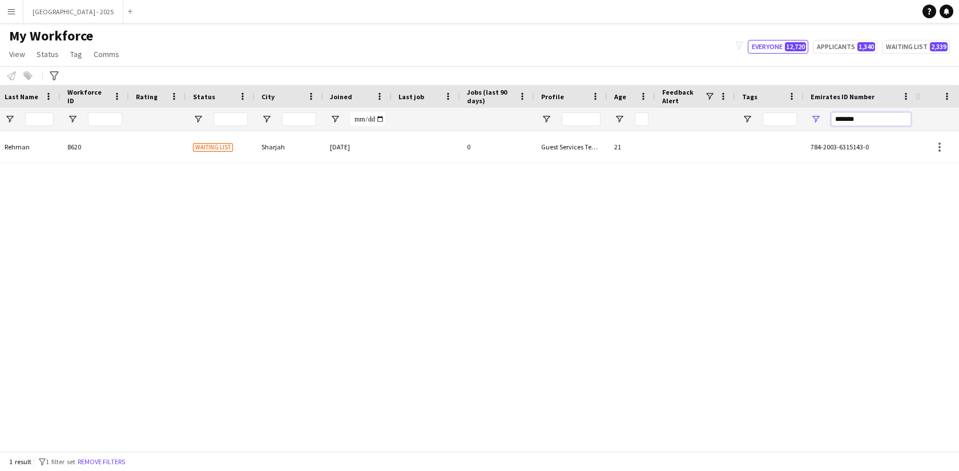
click at [859, 121] on input "*******" at bounding box center [871, 119] width 80 height 14
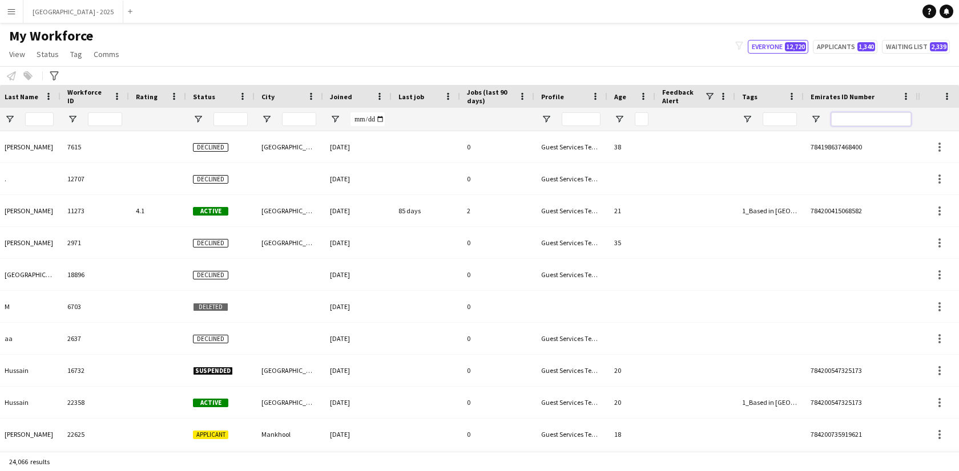
click at [873, 119] on input "Emirates ID Number Filter Input" at bounding box center [871, 119] width 80 height 14
paste input "*******"
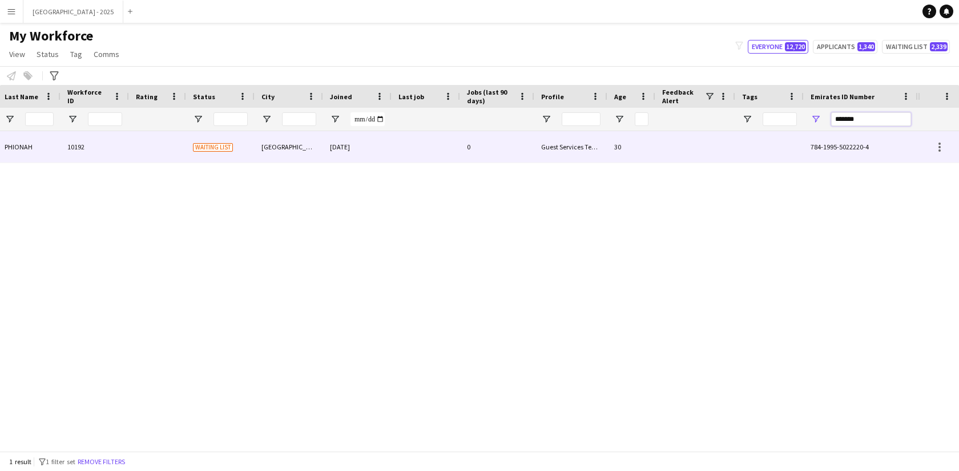
type input "*******"
click at [430, 148] on div at bounding box center [425, 146] width 68 height 31
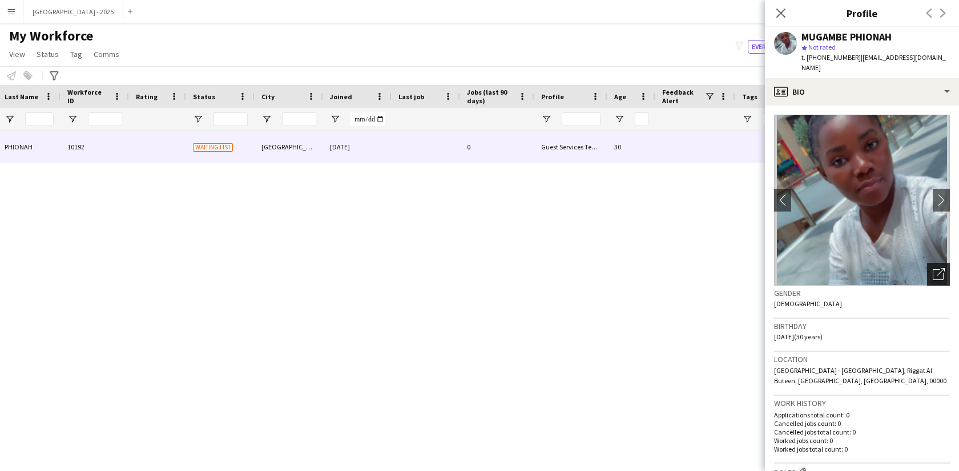
click at [932, 273] on icon "Open photos pop-in" at bounding box center [938, 274] width 12 height 12
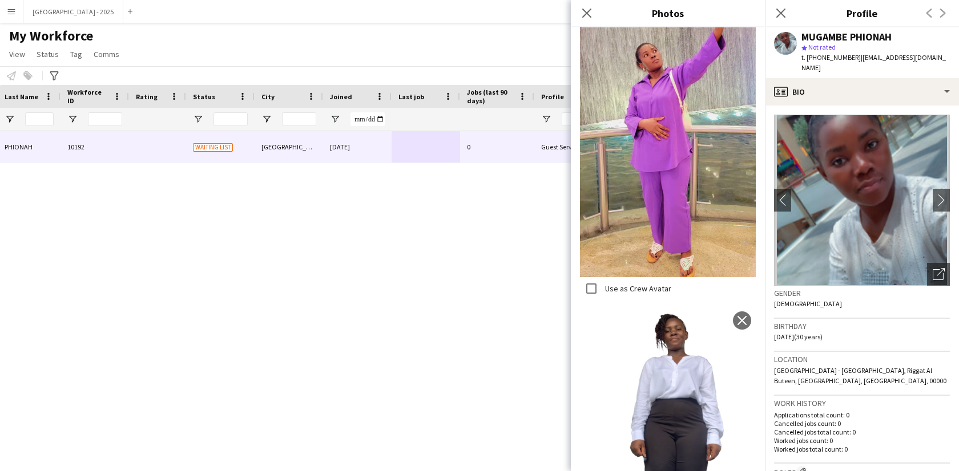
scroll to position [375, 0]
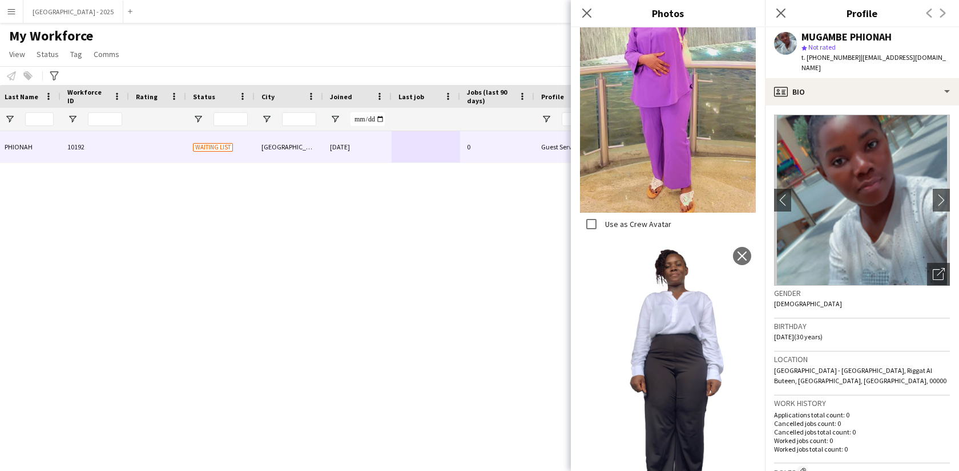
click at [823, 320] on div "Birthday [DEMOGRAPHIC_DATA] (30 years)" at bounding box center [862, 335] width 176 height 33
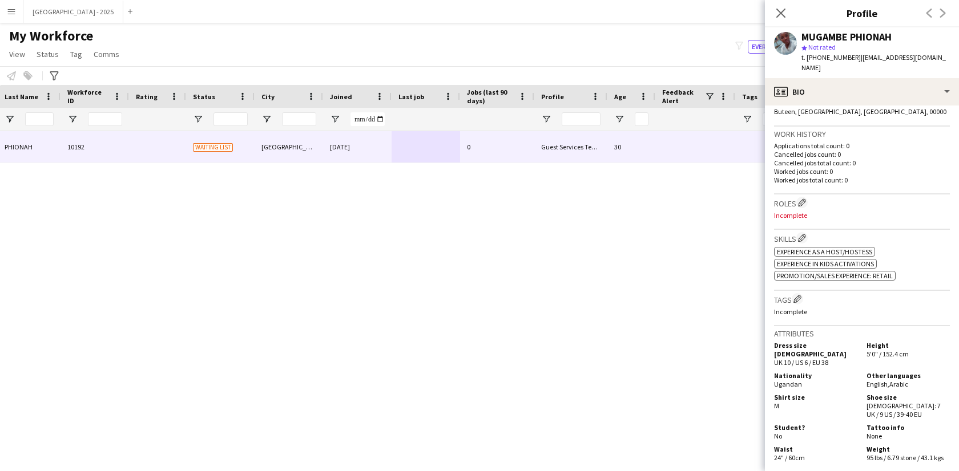
scroll to position [142, 0]
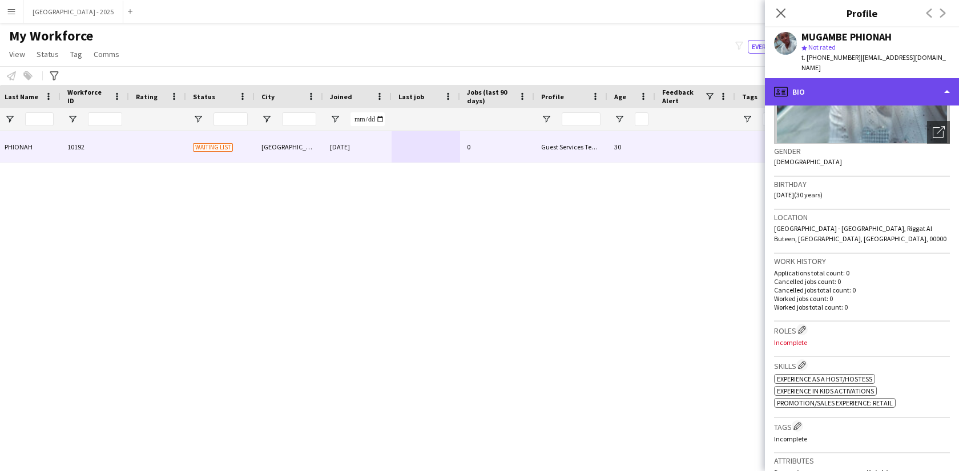
click at [825, 92] on div "profile Bio" at bounding box center [862, 91] width 194 height 27
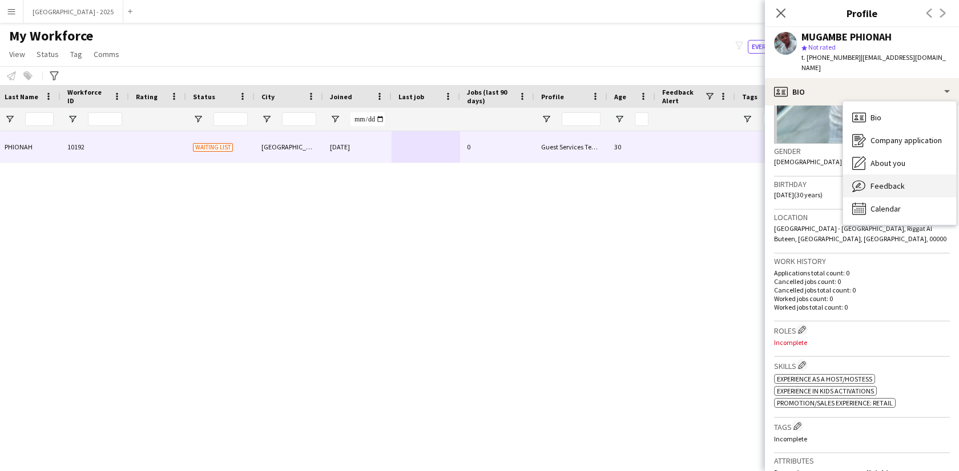
click at [907, 186] on div "Feedback Feedback" at bounding box center [899, 186] width 113 height 23
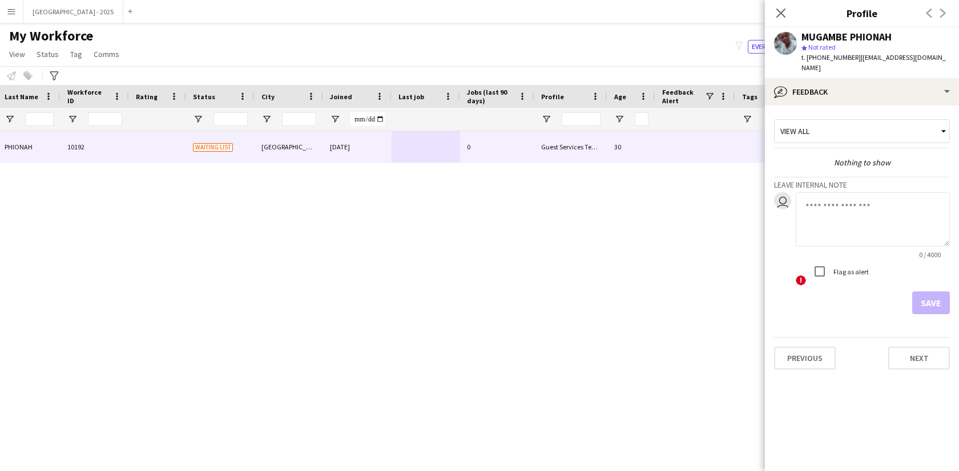
click at [843, 201] on textarea at bounding box center [872, 219] width 154 height 54
type textarea "**********"
click at [918, 309] on button "Save" at bounding box center [931, 303] width 38 height 23
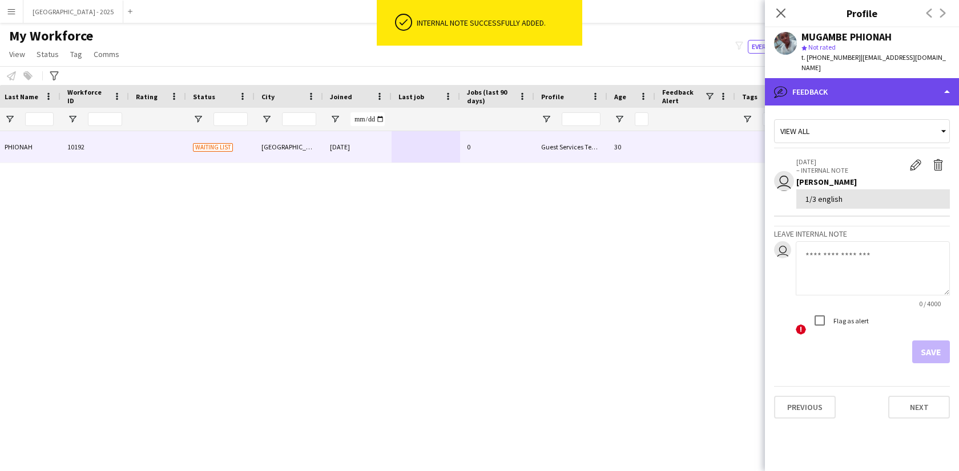
click at [824, 91] on div "bubble-pencil Feedback" at bounding box center [862, 91] width 194 height 27
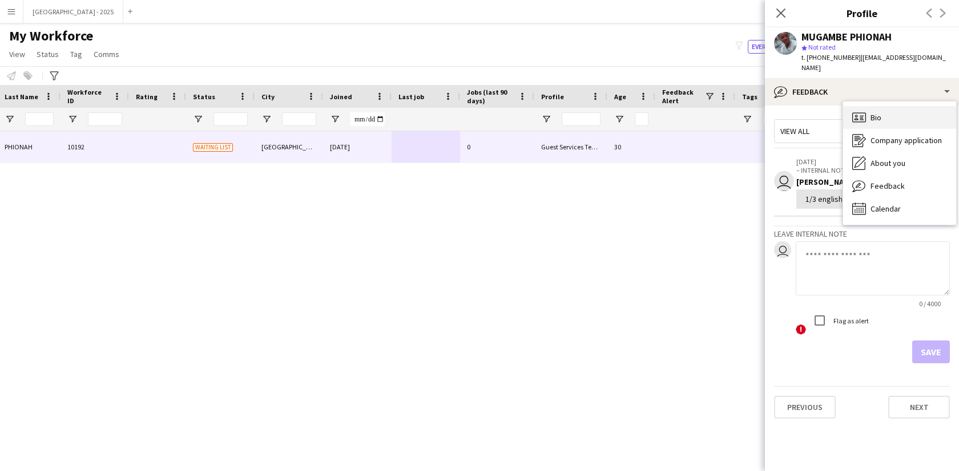
click at [866, 112] on div "Bio Bio" at bounding box center [899, 117] width 113 height 23
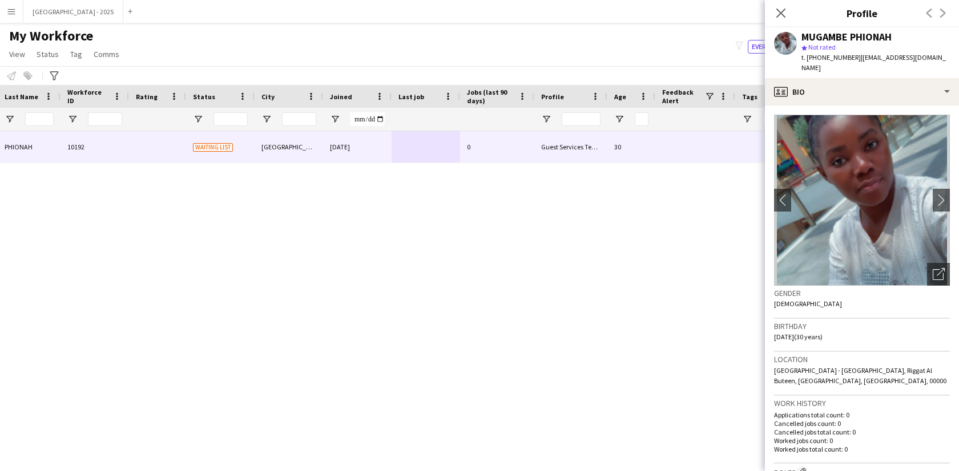
scroll to position [0, 0]
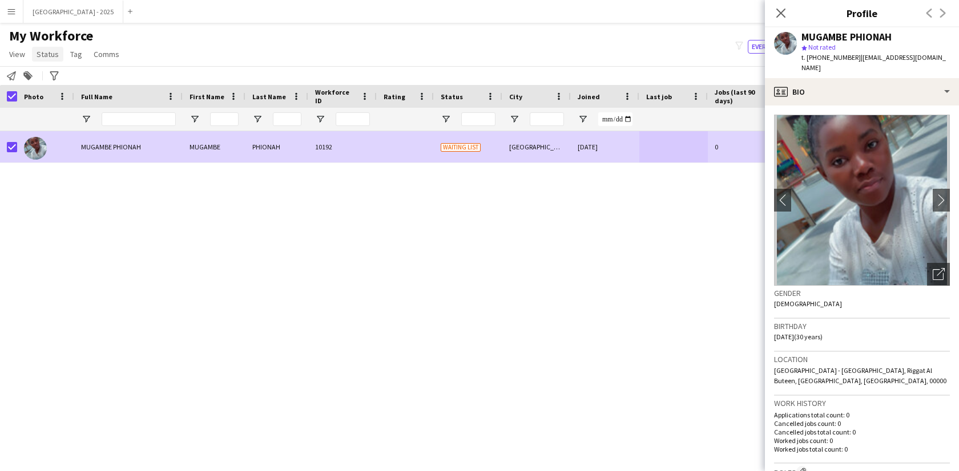
click at [48, 57] on span "Status" at bounding box center [48, 54] width 22 height 10
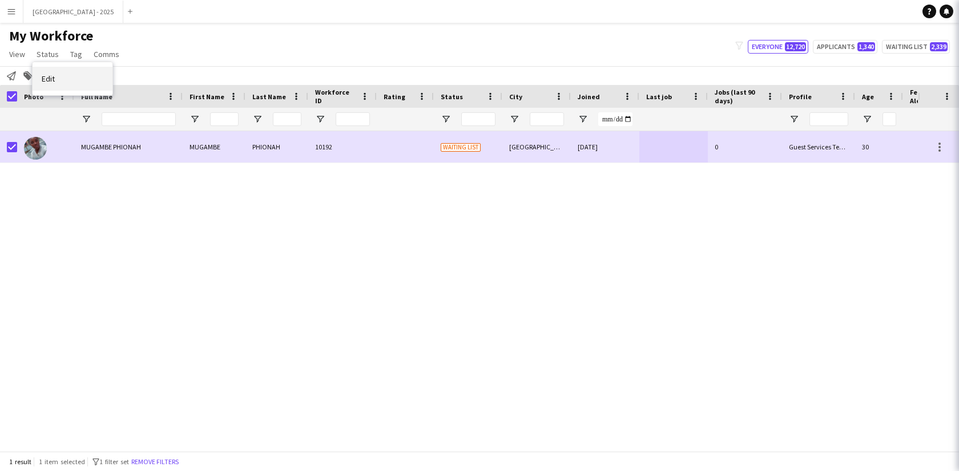
click at [66, 79] on link "Edit" at bounding box center [73, 79] width 80 height 24
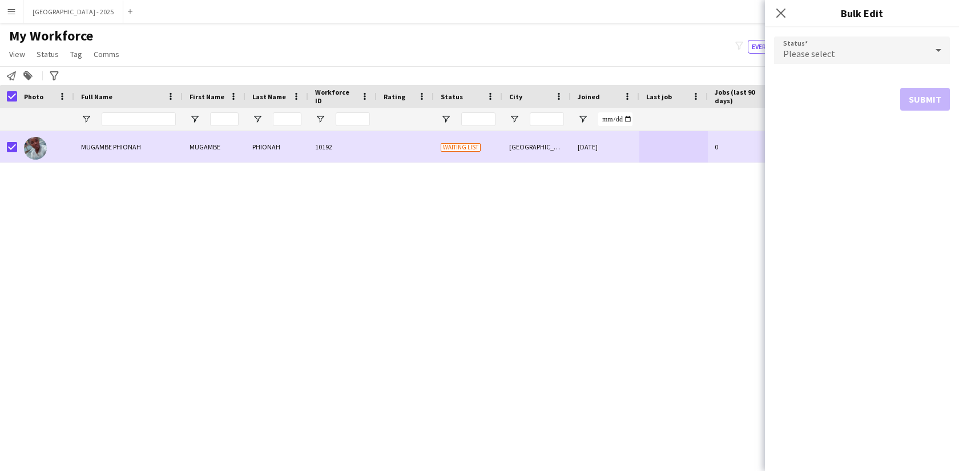
click at [888, 49] on div "Please select" at bounding box center [850, 50] width 153 height 27
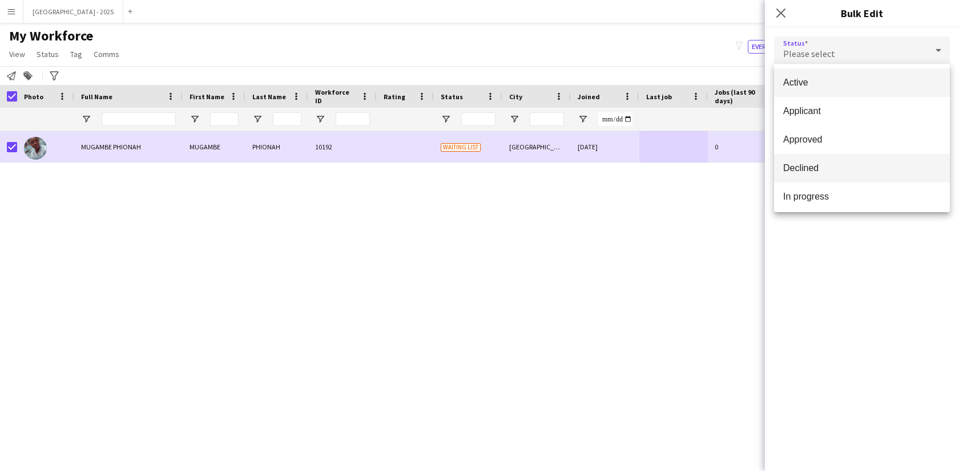
click at [829, 160] on mat-option "Declined" at bounding box center [862, 168] width 176 height 29
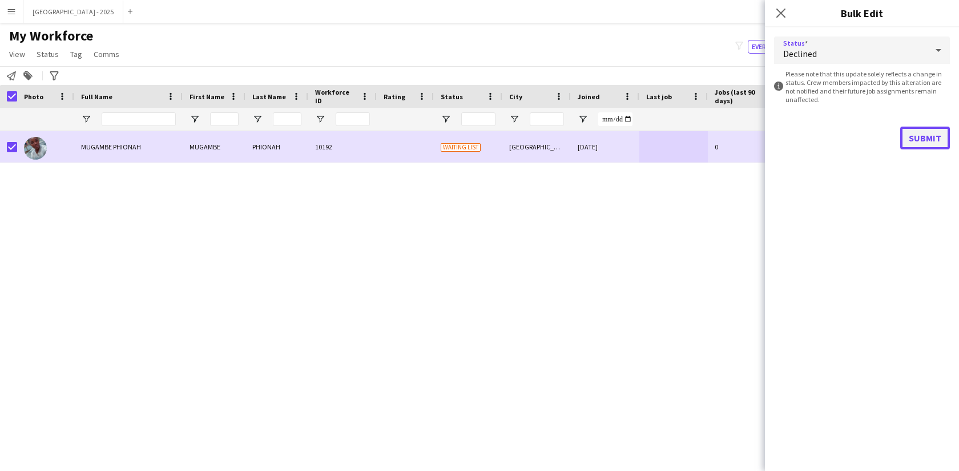
click at [914, 128] on button "Submit" at bounding box center [925, 138] width 50 height 23
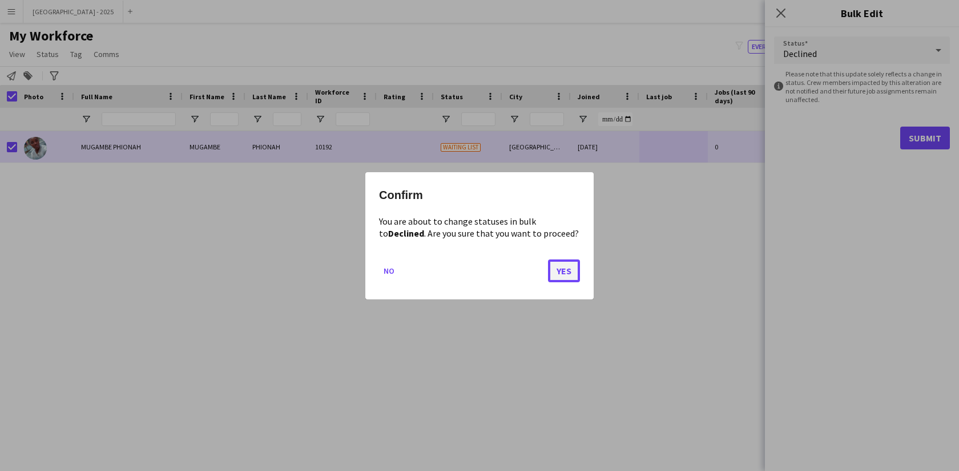
click at [568, 279] on button "Yes" at bounding box center [564, 270] width 32 height 23
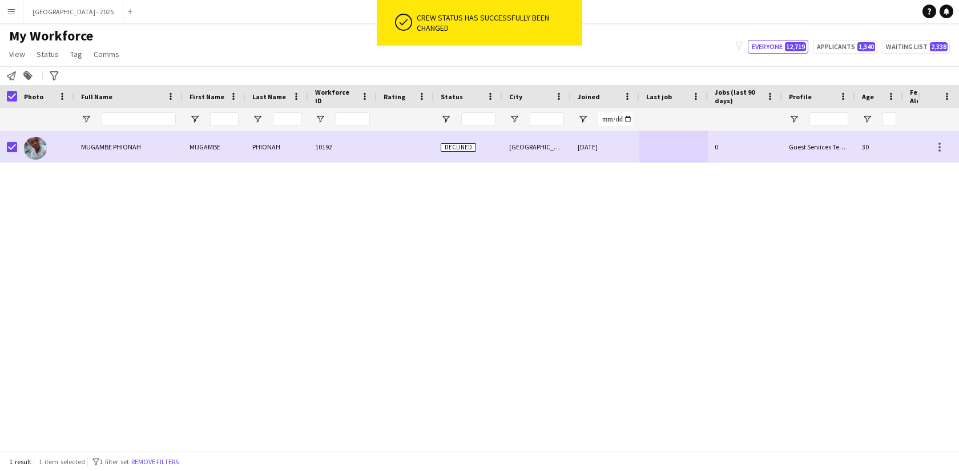
click at [179, 469] on div "1 result 1 item selected filter-1 1 filter set Remove filters" at bounding box center [479, 461] width 959 height 19
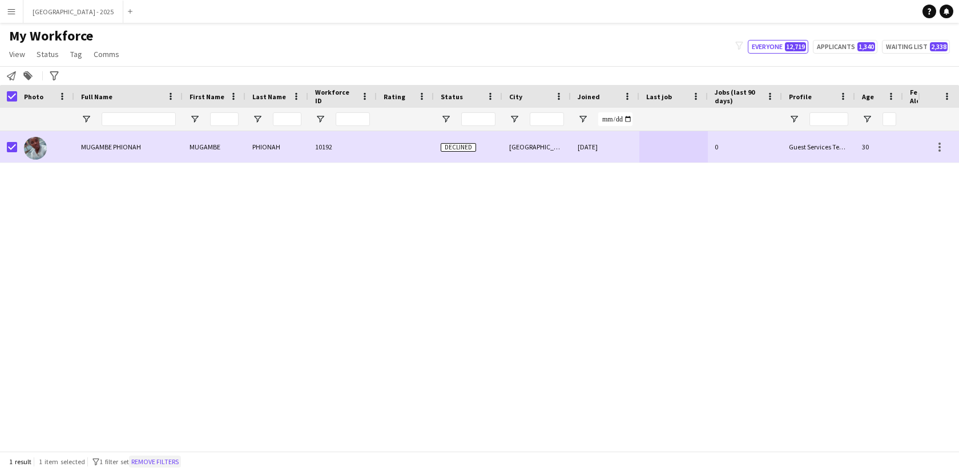
click at [181, 463] on button "Remove filters" at bounding box center [155, 462] width 52 height 13
